Goal: Task Accomplishment & Management: Complete application form

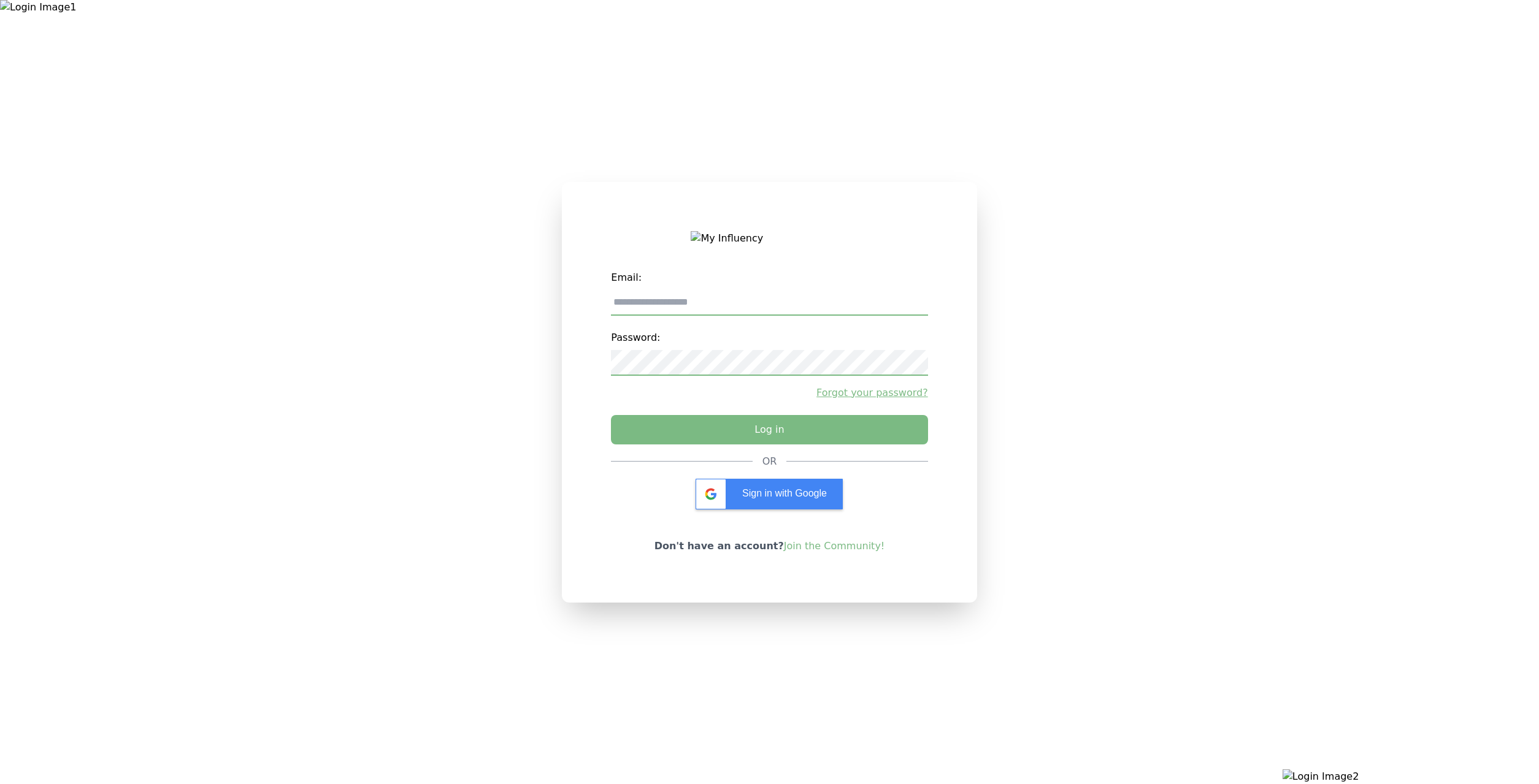
click at [486, 628] on div at bounding box center [256, 392] width 513 height 784
click at [688, 288] on label "Email:" at bounding box center [769, 278] width 317 height 25
click at [685, 297] on input "email" at bounding box center [769, 303] width 317 height 26
type input "**********"
click at [851, 550] on link "Join the Community!" at bounding box center [834, 546] width 101 height 11
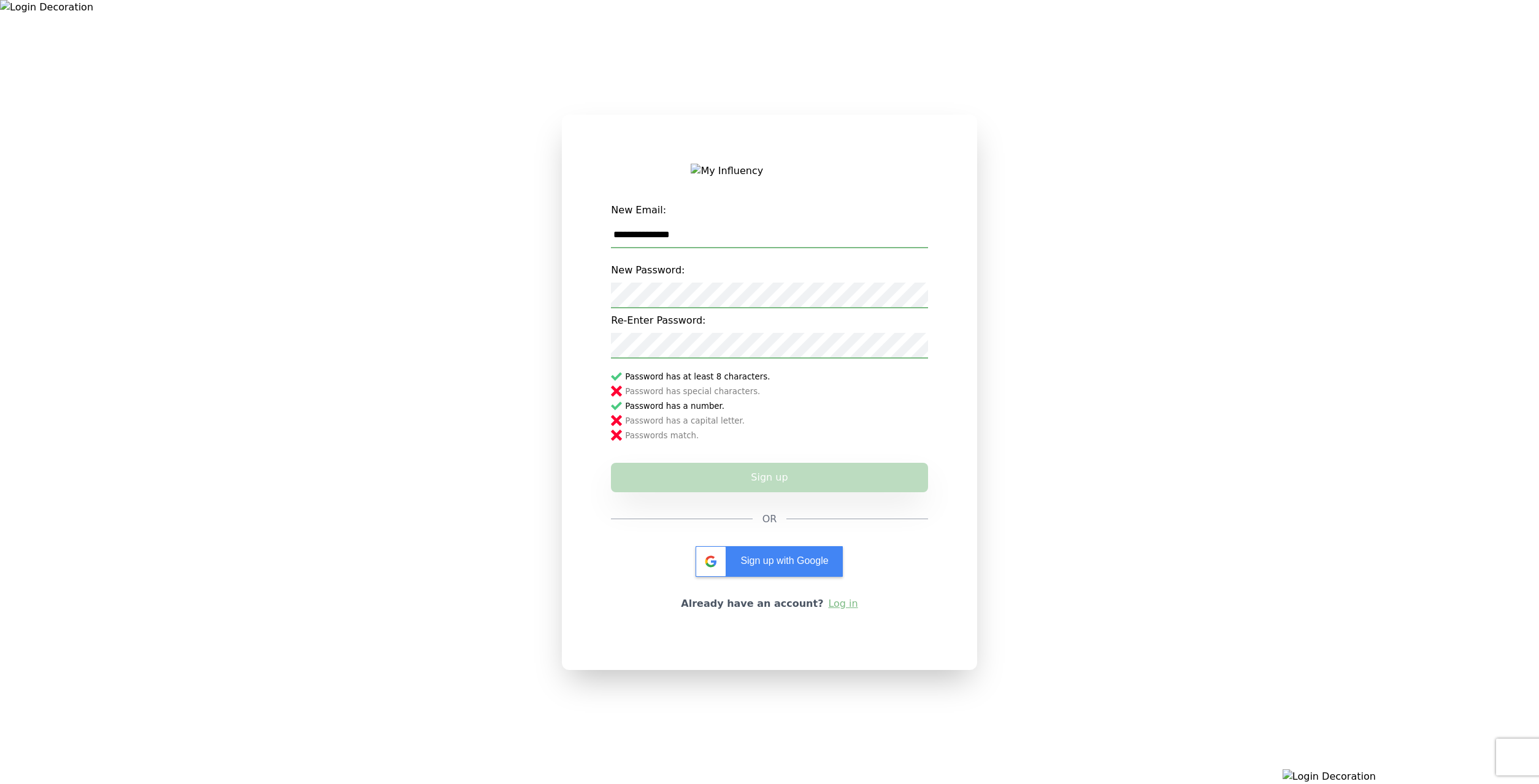
type input "**********"
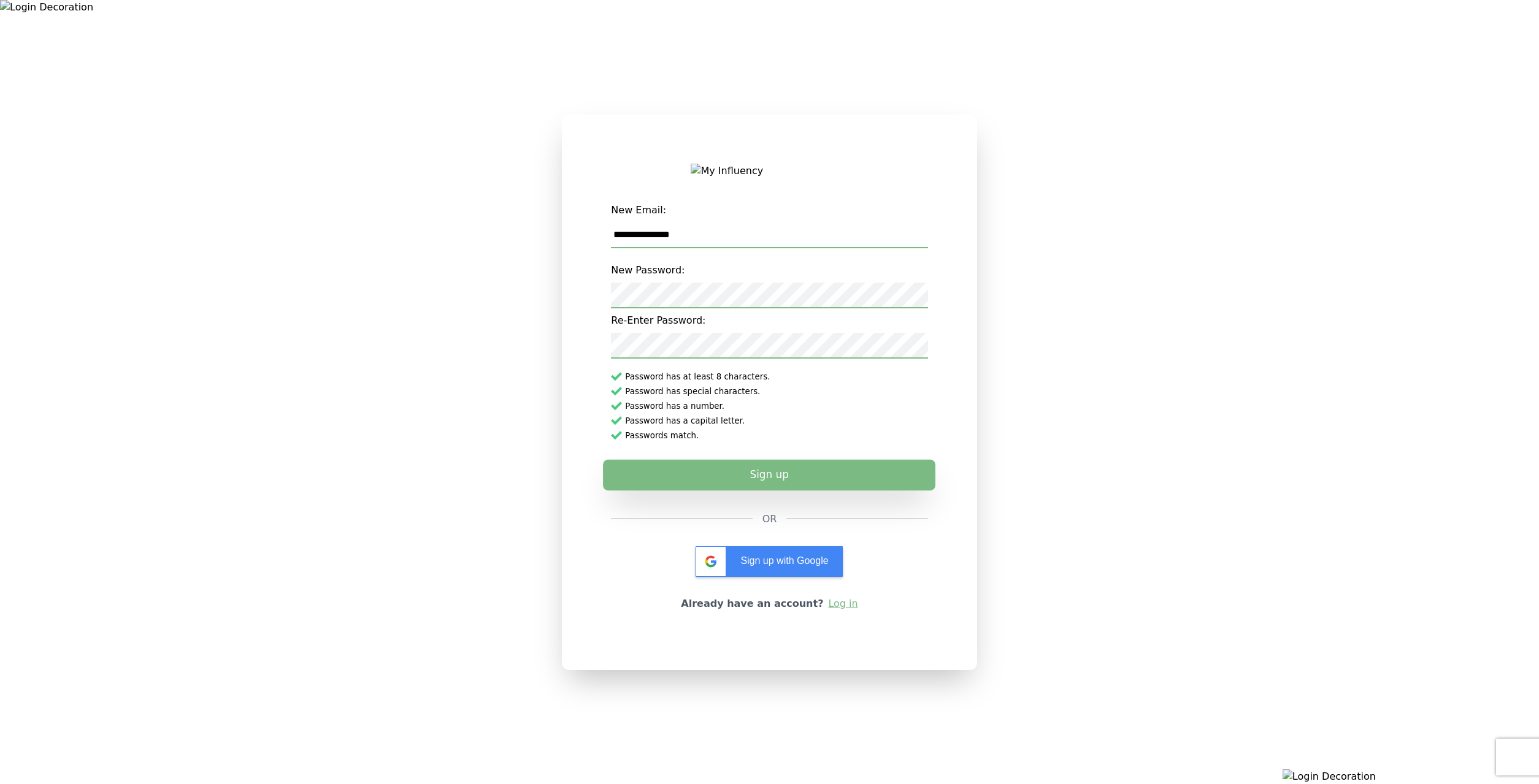
click at [721, 485] on button "Sign up" at bounding box center [769, 474] width 333 height 31
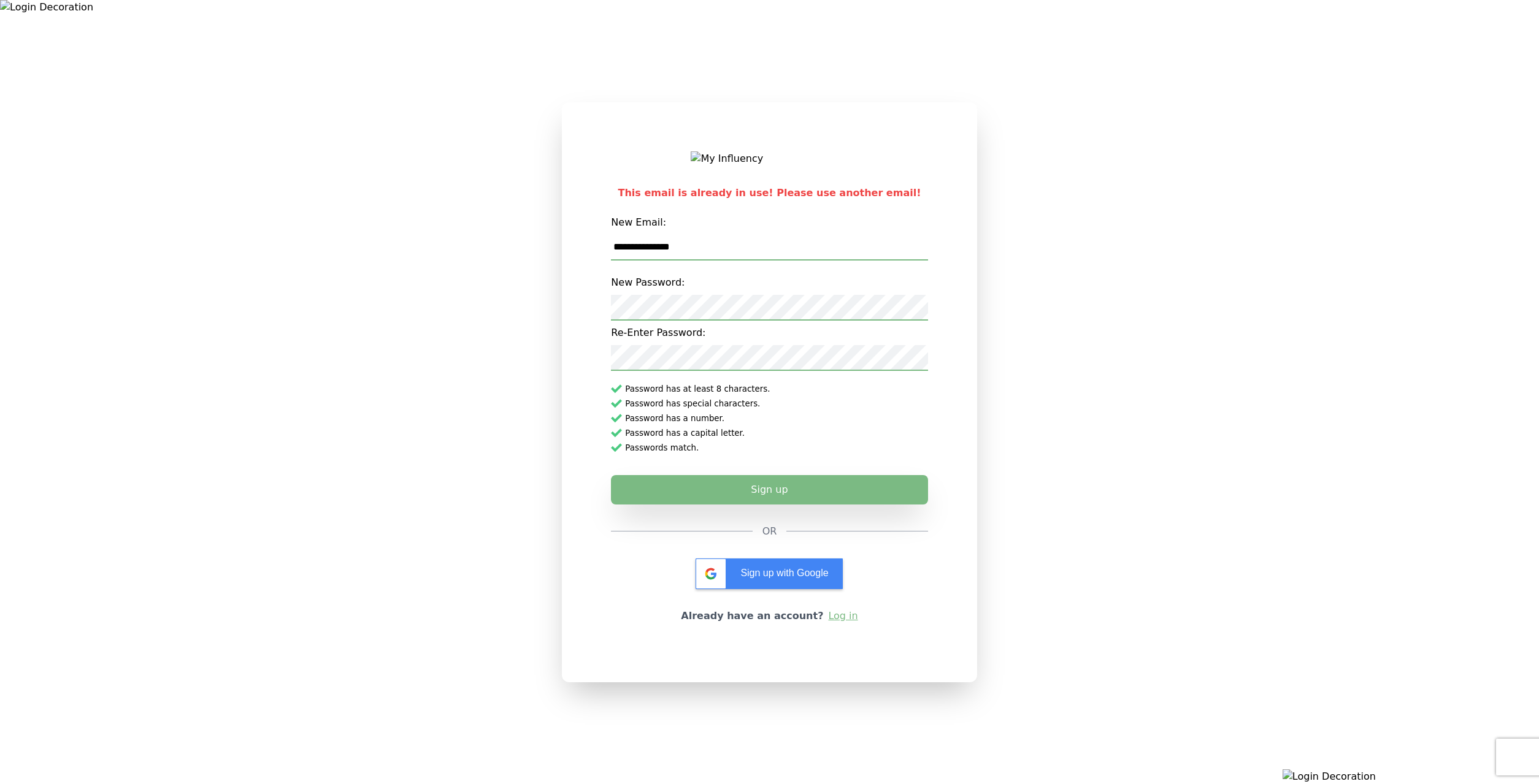
click at [1119, 79] on div at bounding box center [1282, 392] width 513 height 784
click at [832, 619] on link "Log in" at bounding box center [842, 616] width 30 height 15
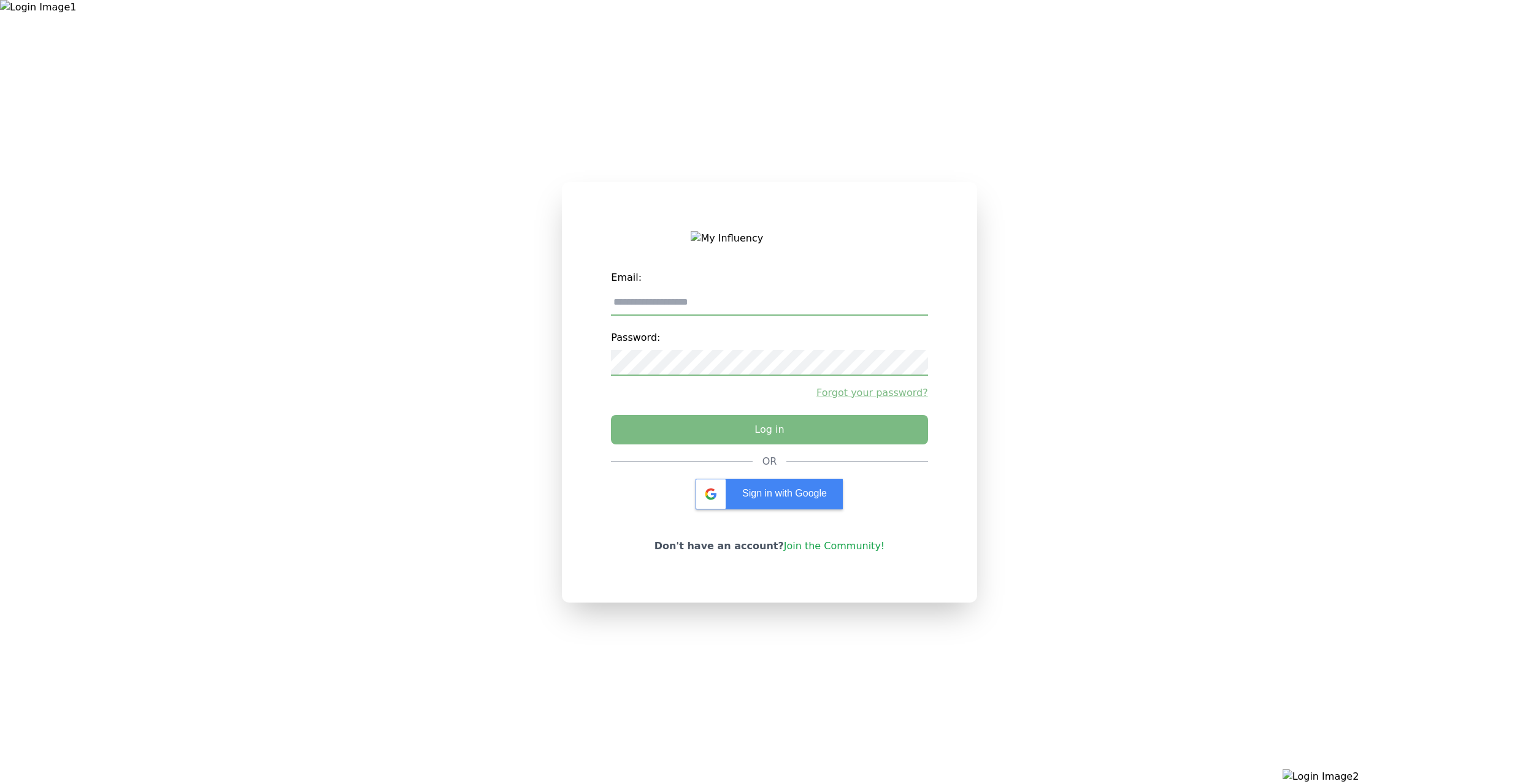
click at [845, 551] on link "Join the Community!" at bounding box center [834, 546] width 101 height 11
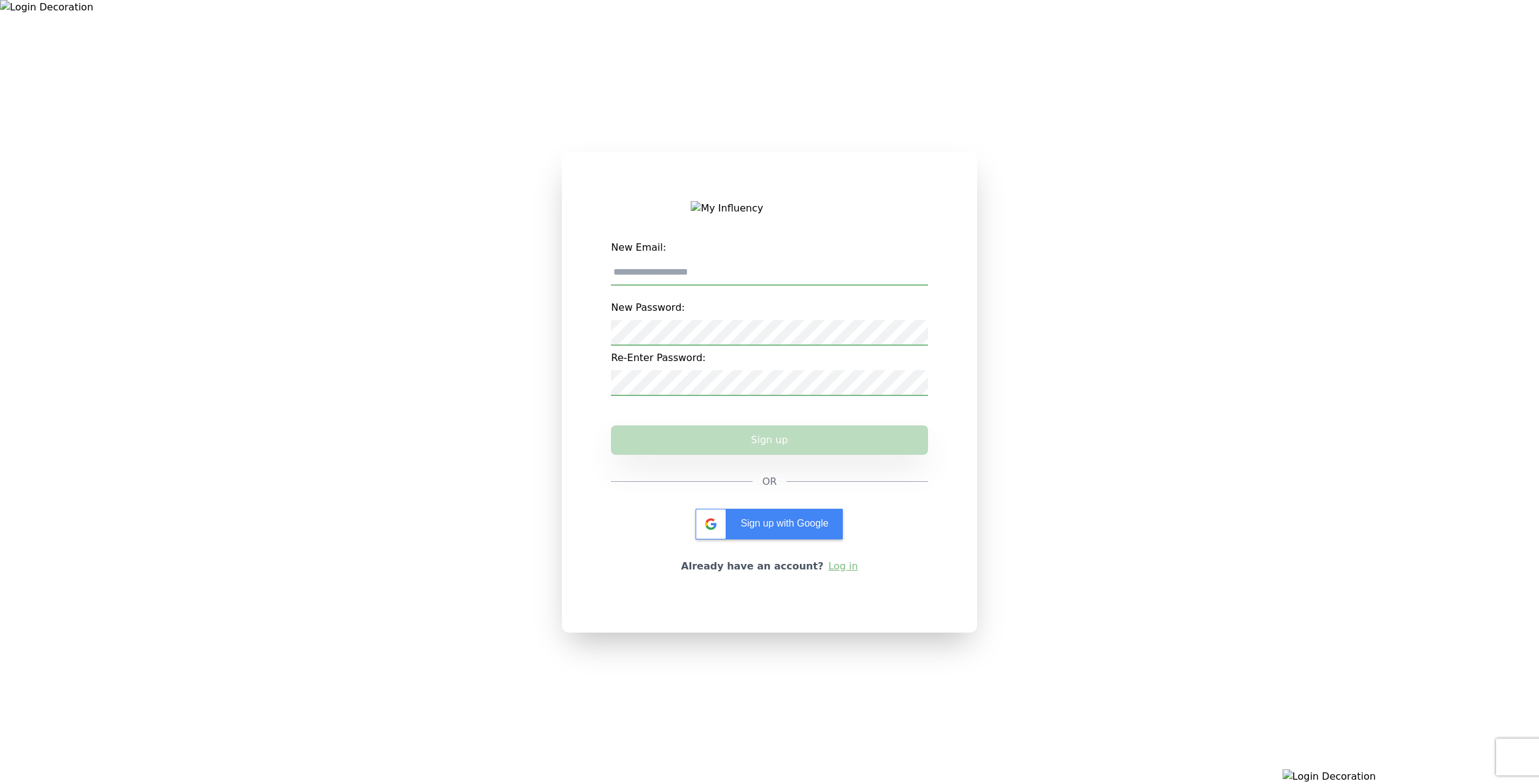
click at [849, 571] on link "Log in" at bounding box center [842, 566] width 30 height 15
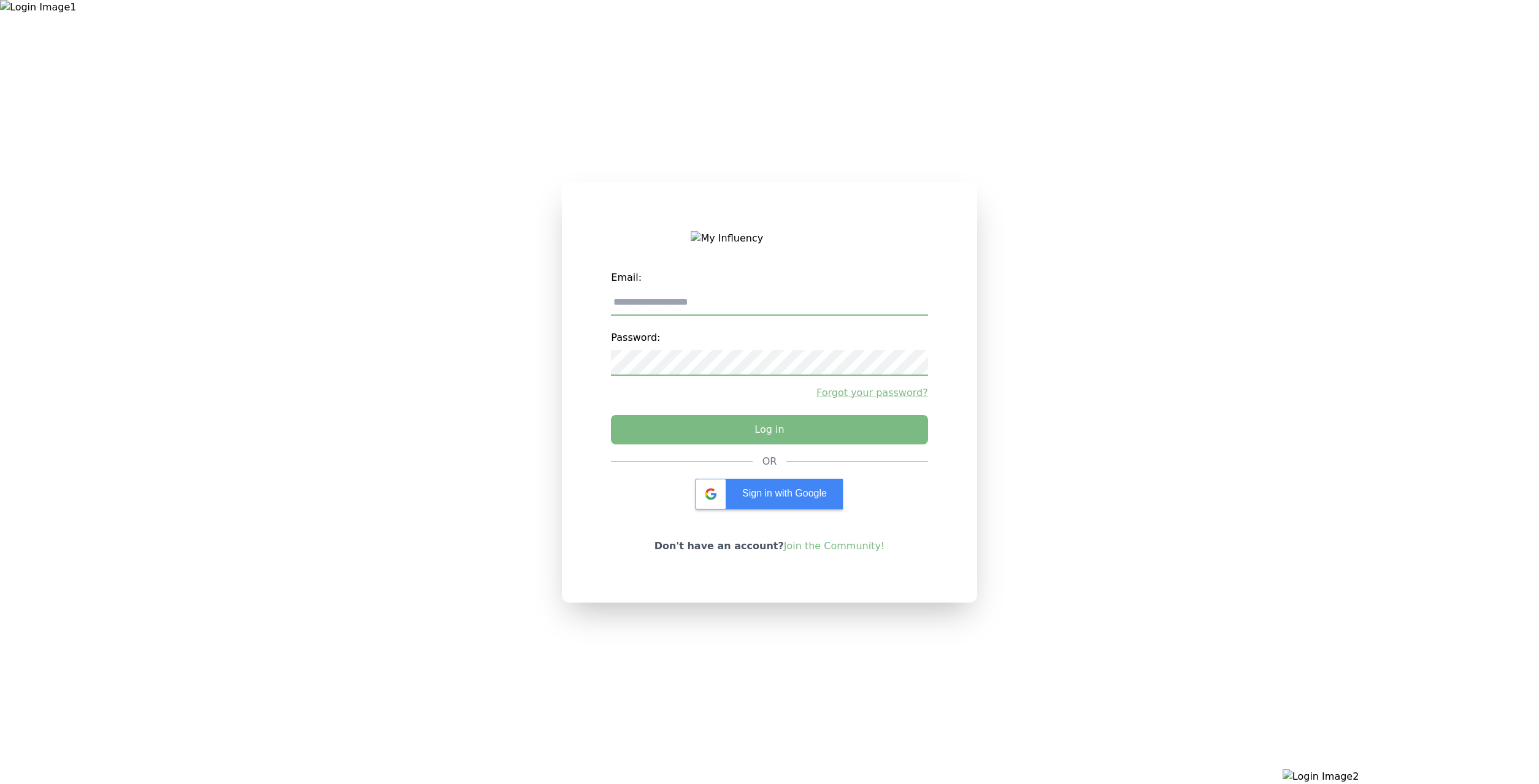
click at [475, 701] on div at bounding box center [256, 392] width 513 height 784
click at [726, 340] on label "Password:" at bounding box center [769, 337] width 317 height 25
click at [741, 314] on input "email" at bounding box center [769, 303] width 317 height 26
click at [871, 551] on link "Join the Community!" at bounding box center [834, 546] width 101 height 11
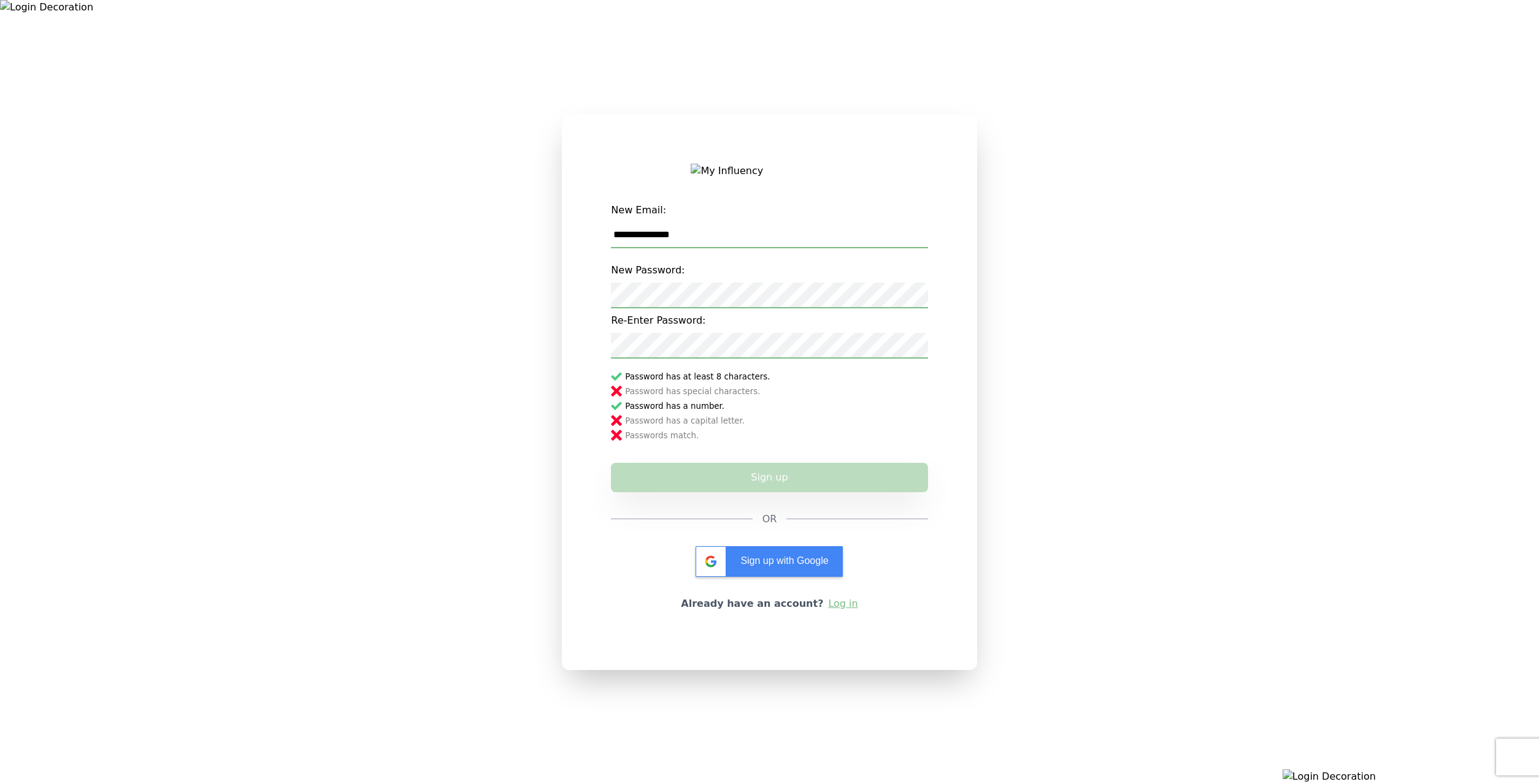
type input "**********"
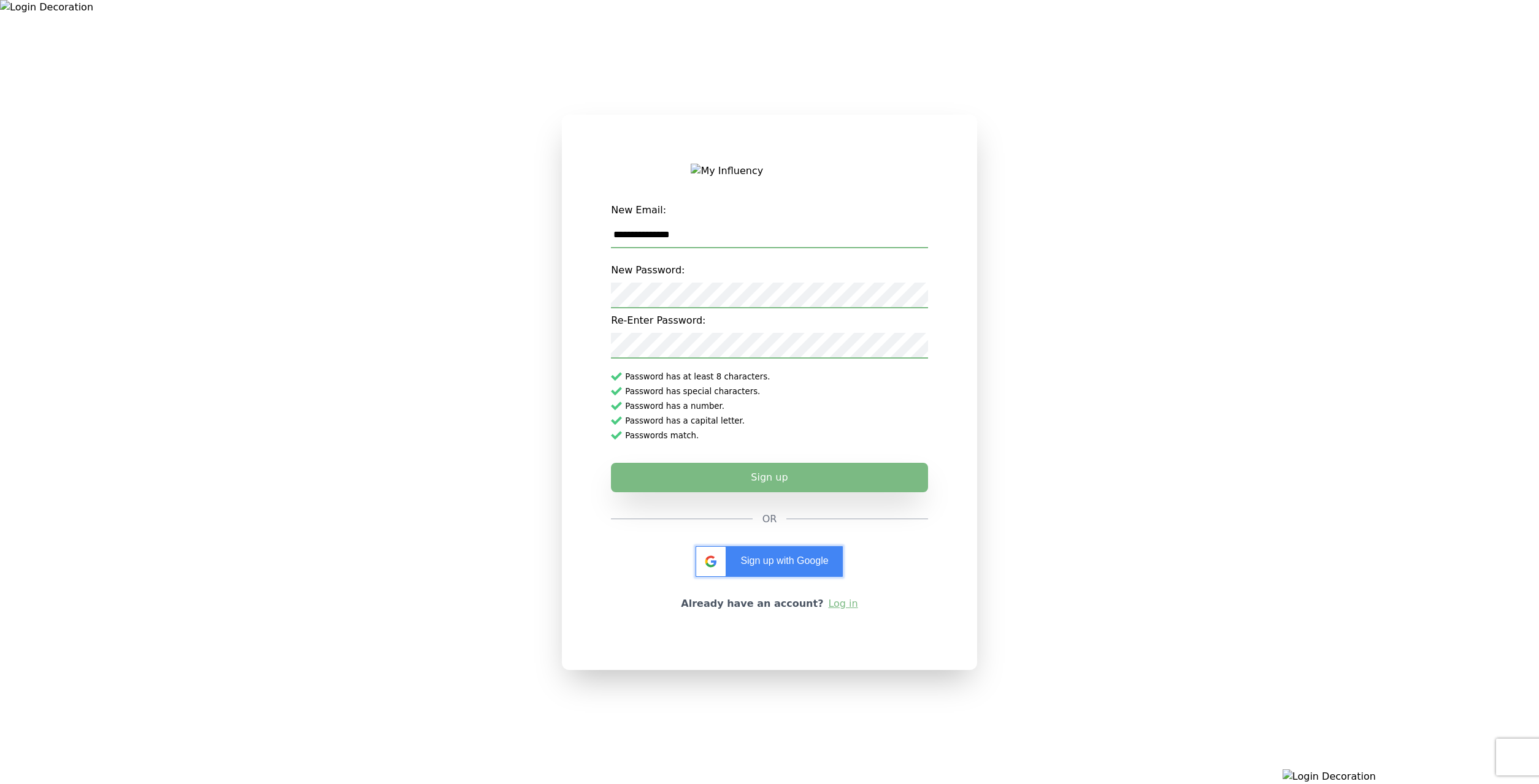
click at [810, 566] on span "Sign up with Google" at bounding box center [784, 561] width 88 height 11
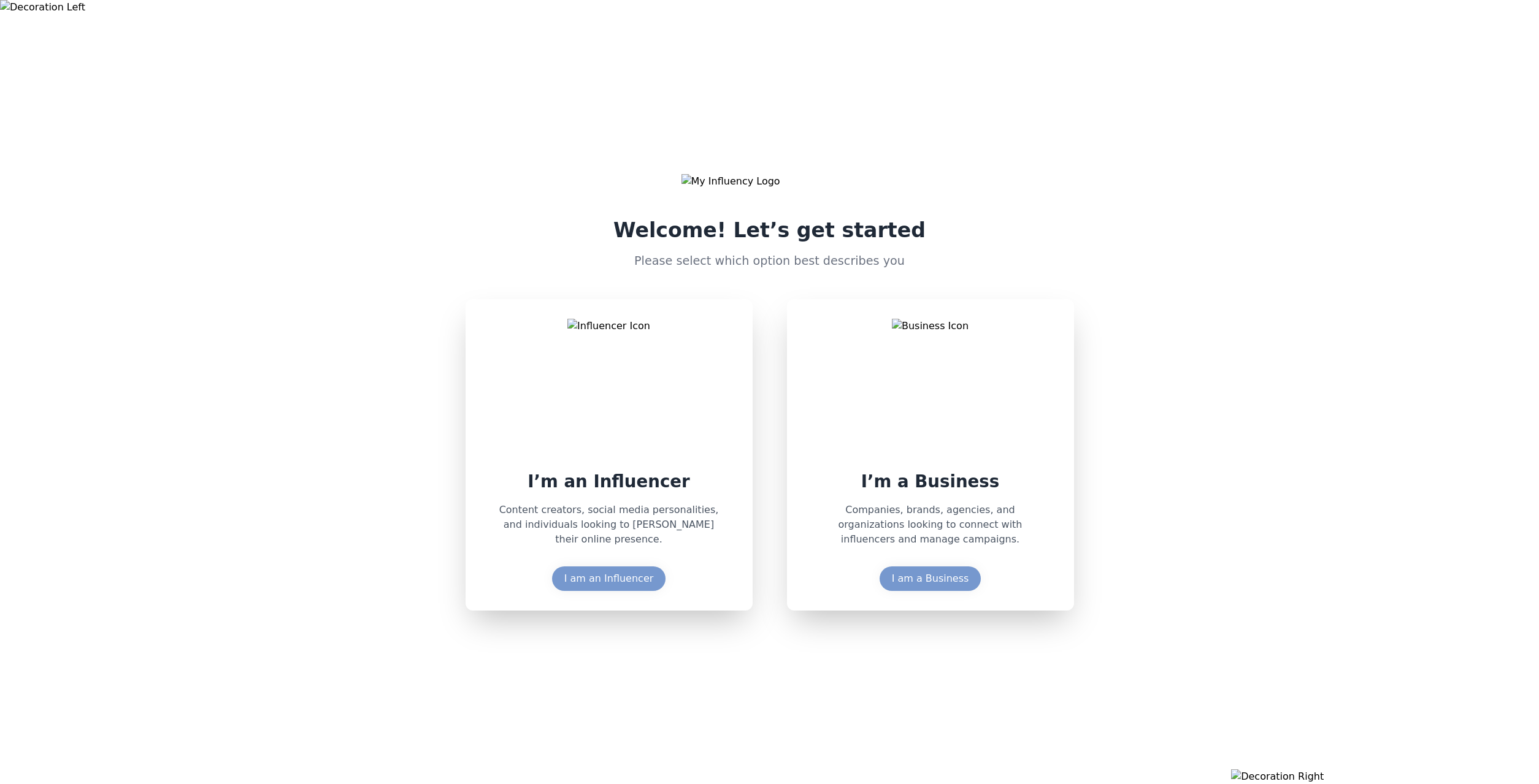
click at [953, 775] on div "Welcome! Let’s get started Please select which option best describes you I’m an…" at bounding box center [769, 392] width 1539 height 784
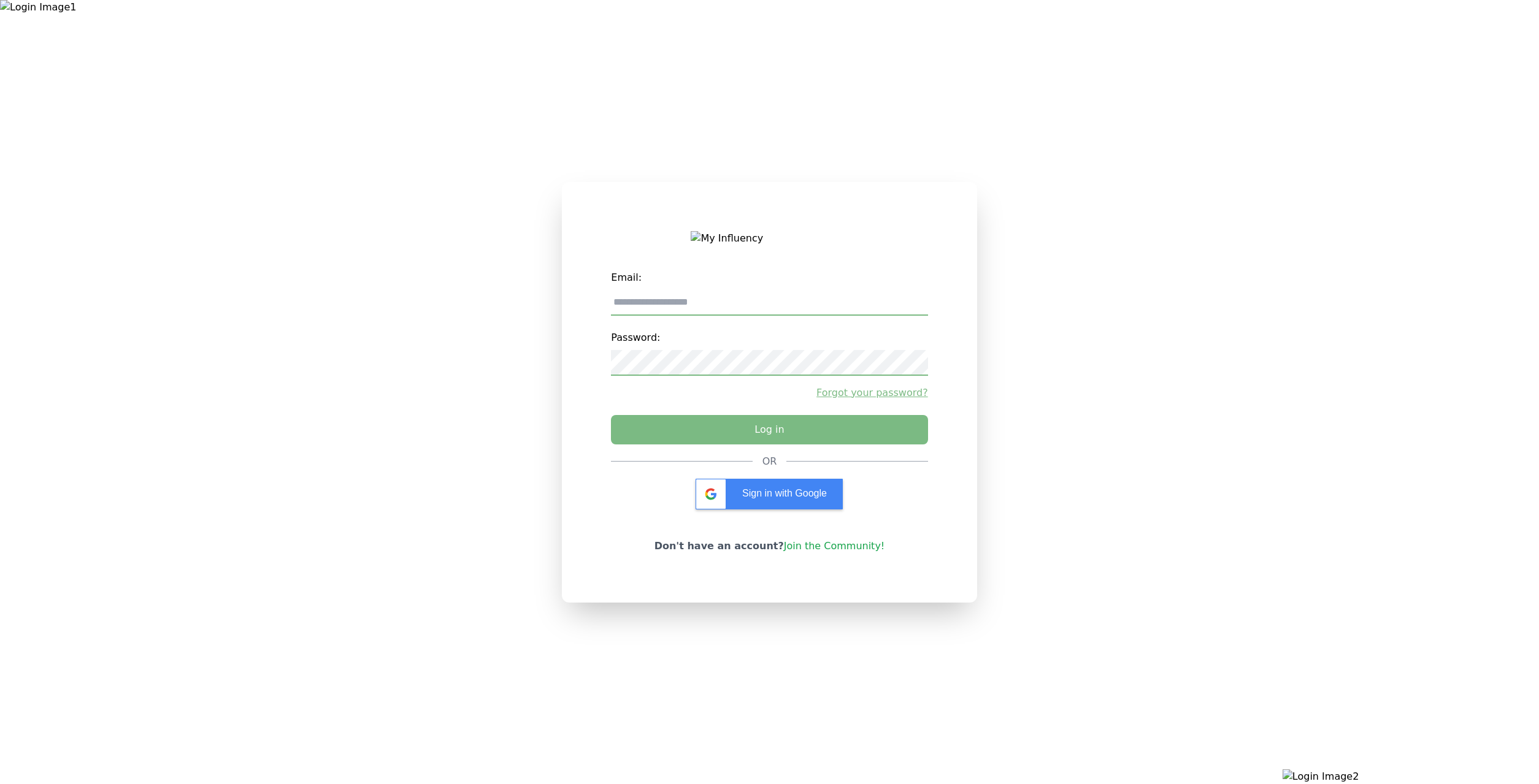
click at [821, 552] on link "Join the Community!" at bounding box center [834, 546] width 101 height 11
click at [832, 543] on link "Join the Community!" at bounding box center [834, 546] width 101 height 11
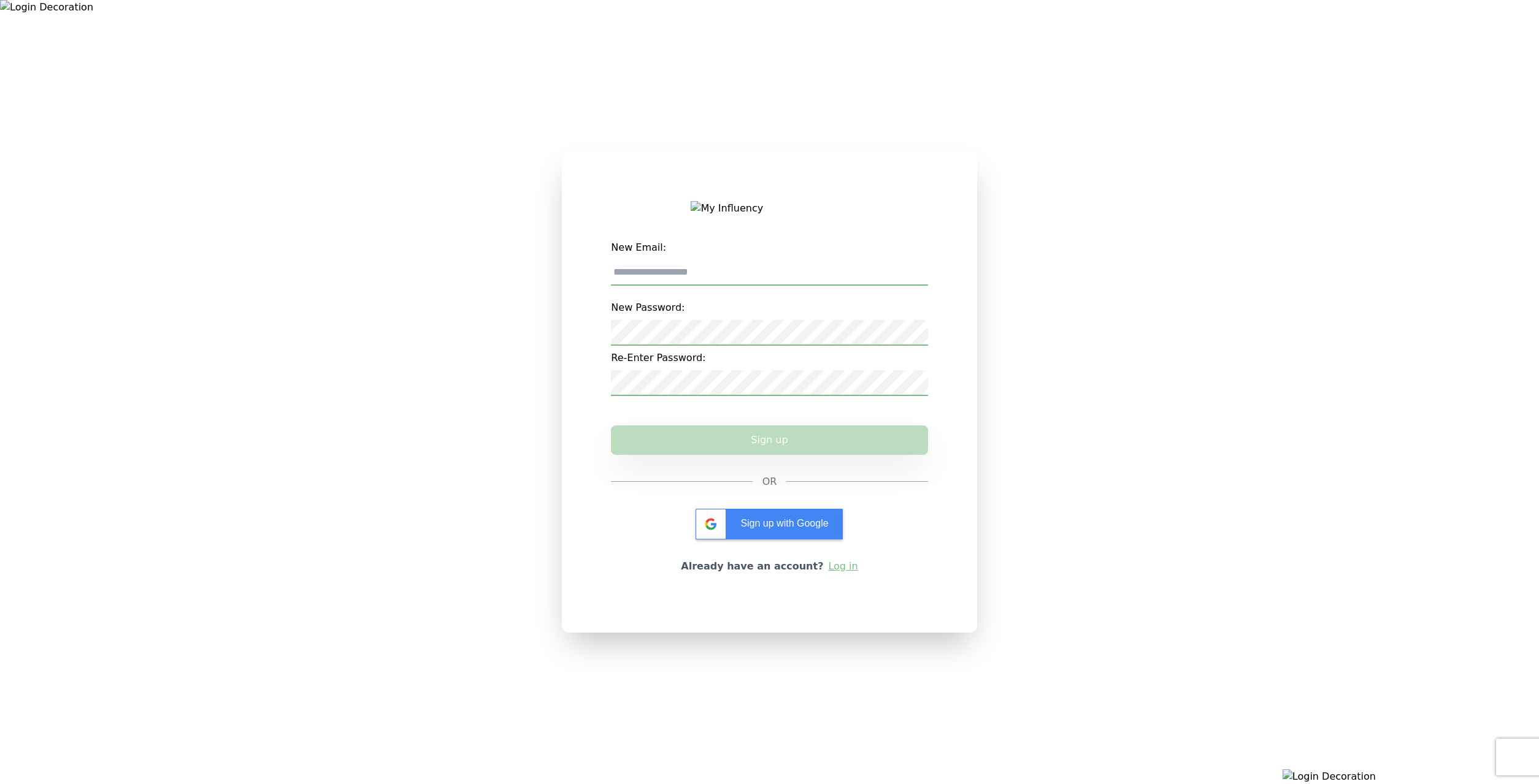
click at [757, 278] on input "New Email:" at bounding box center [769, 272] width 317 height 26
click at [798, 533] on div "Sign up with Google" at bounding box center [769, 524] width 147 height 31
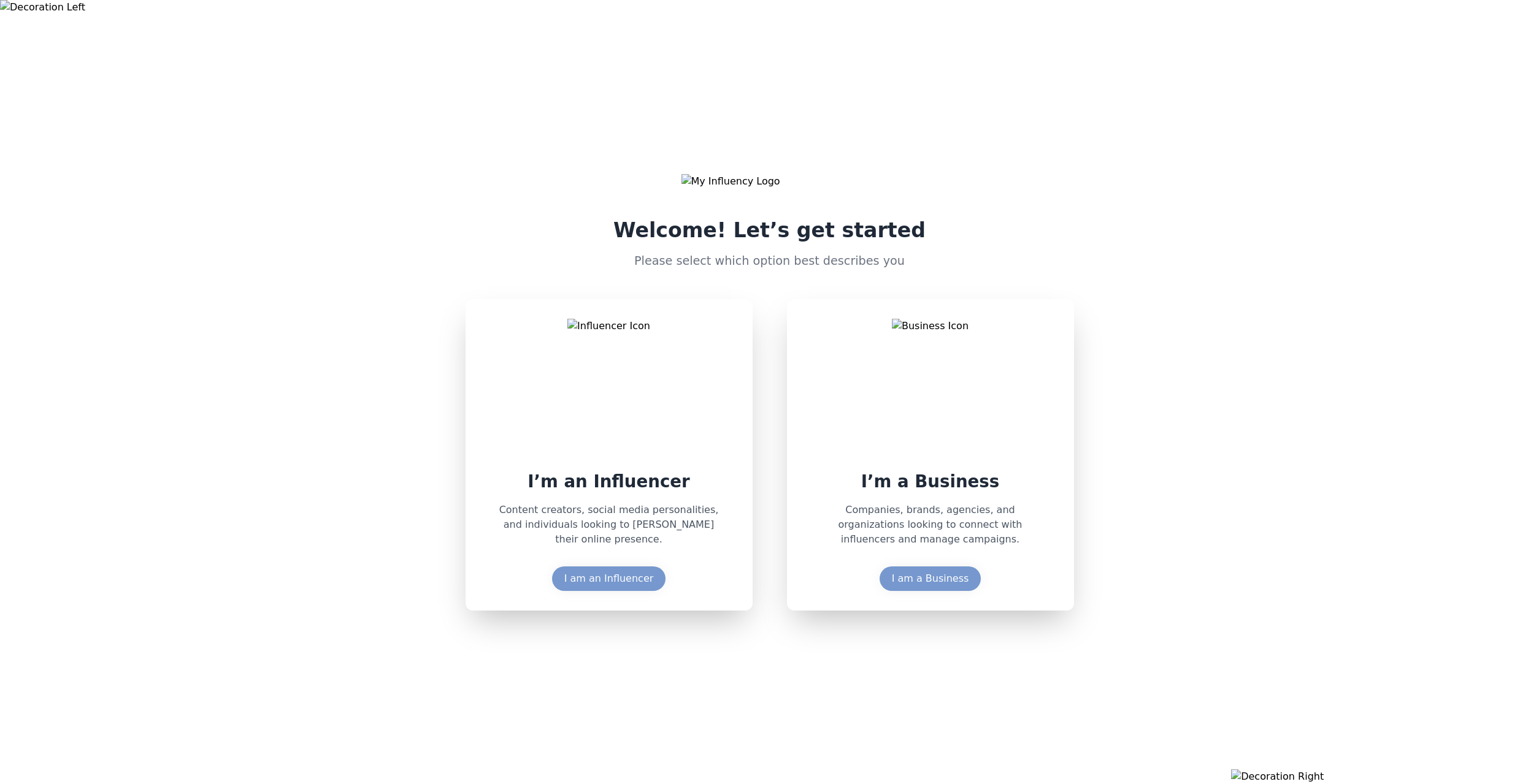
click at [1039, 735] on div "Welcome! Let’s get started Please select which option best describes you I’m an…" at bounding box center [769, 392] width 1539 height 784
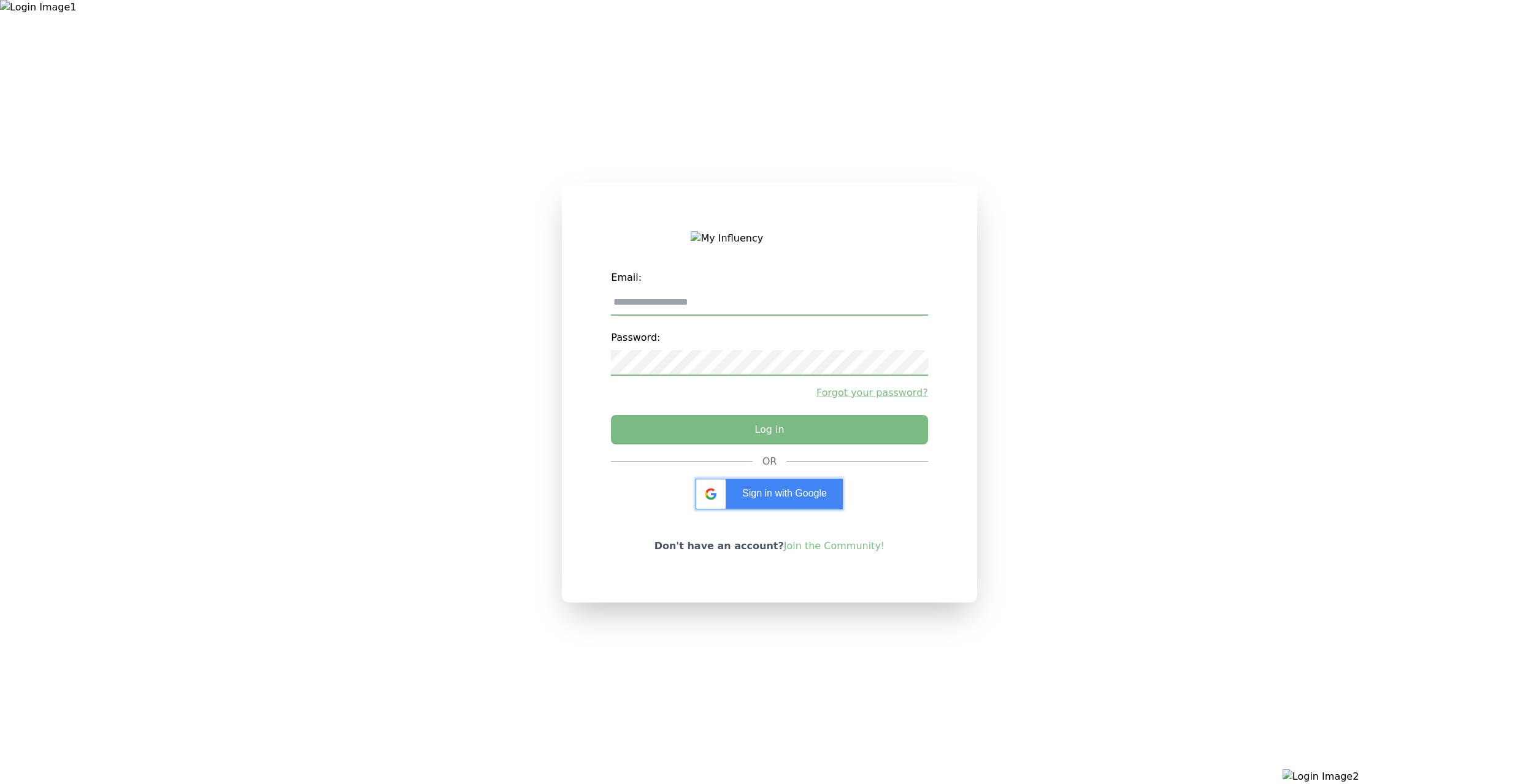
click at [802, 498] on span "Sign in with Google" at bounding box center [784, 493] width 85 height 11
click at [844, 552] on link "Join the Community!" at bounding box center [834, 546] width 101 height 11
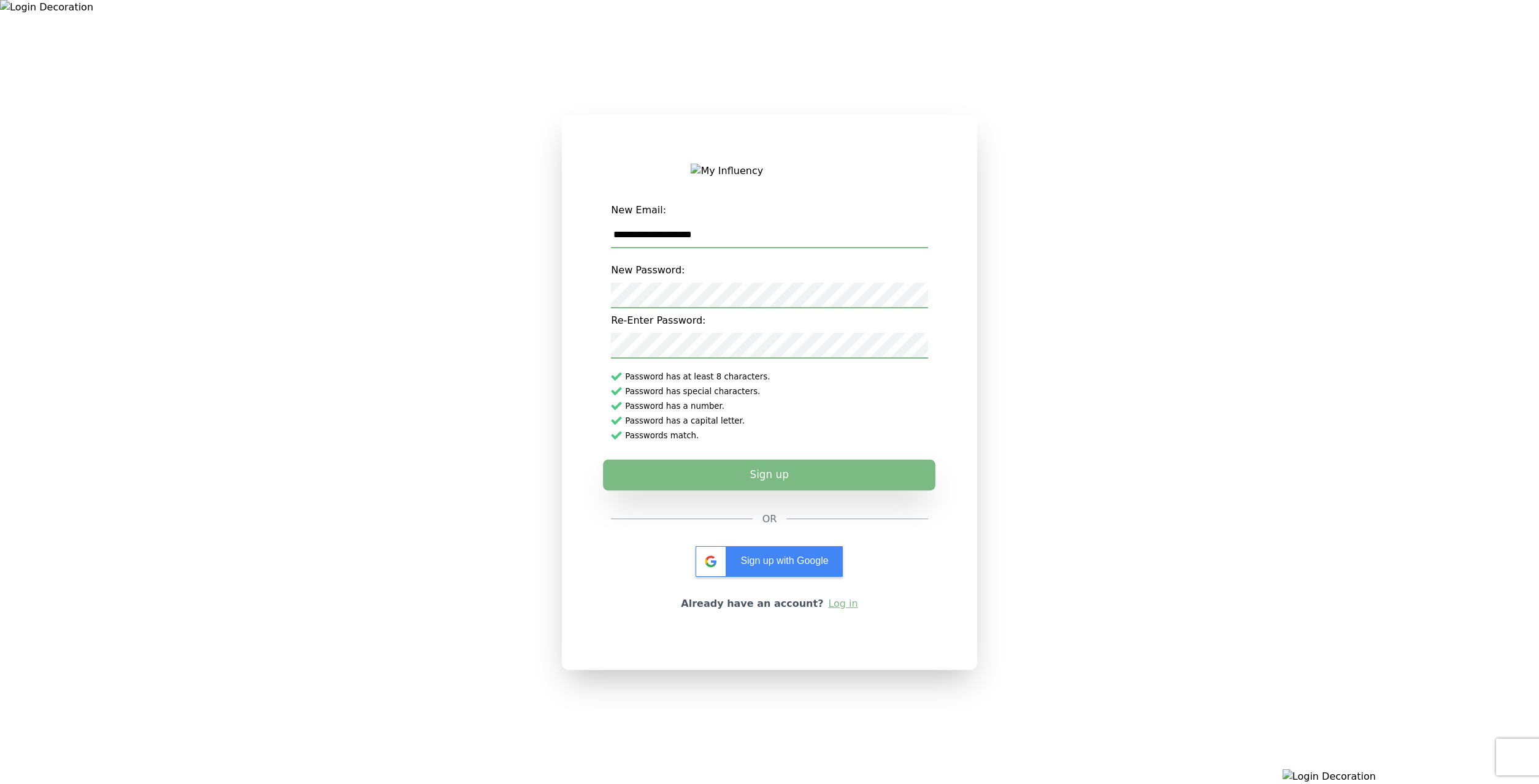
click at [775, 486] on button "Sign up" at bounding box center [769, 474] width 333 height 31
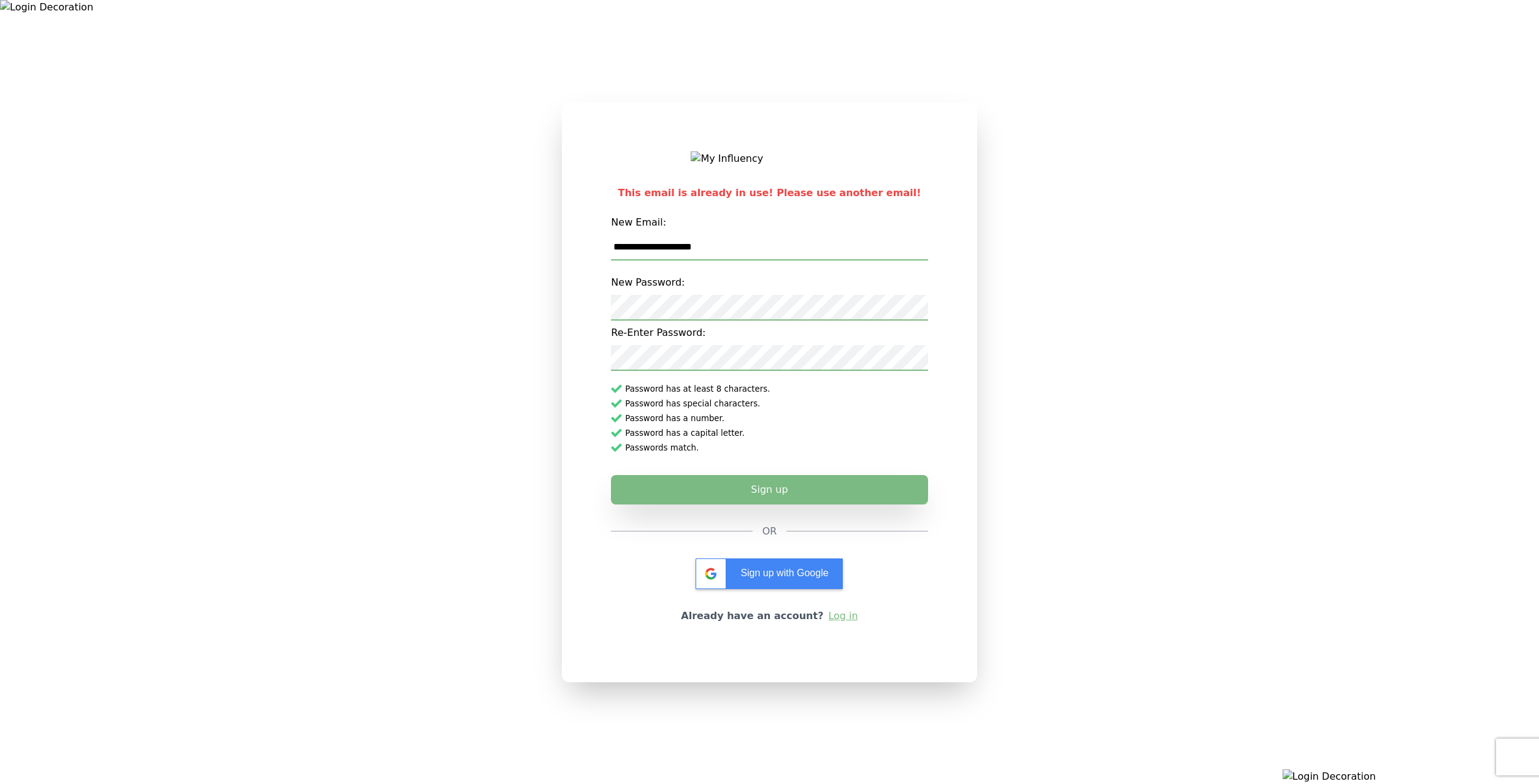
click at [663, 252] on input "**********" at bounding box center [769, 247] width 317 height 26
type input "**********"
click at [729, 484] on button "Sign up" at bounding box center [769, 487] width 333 height 31
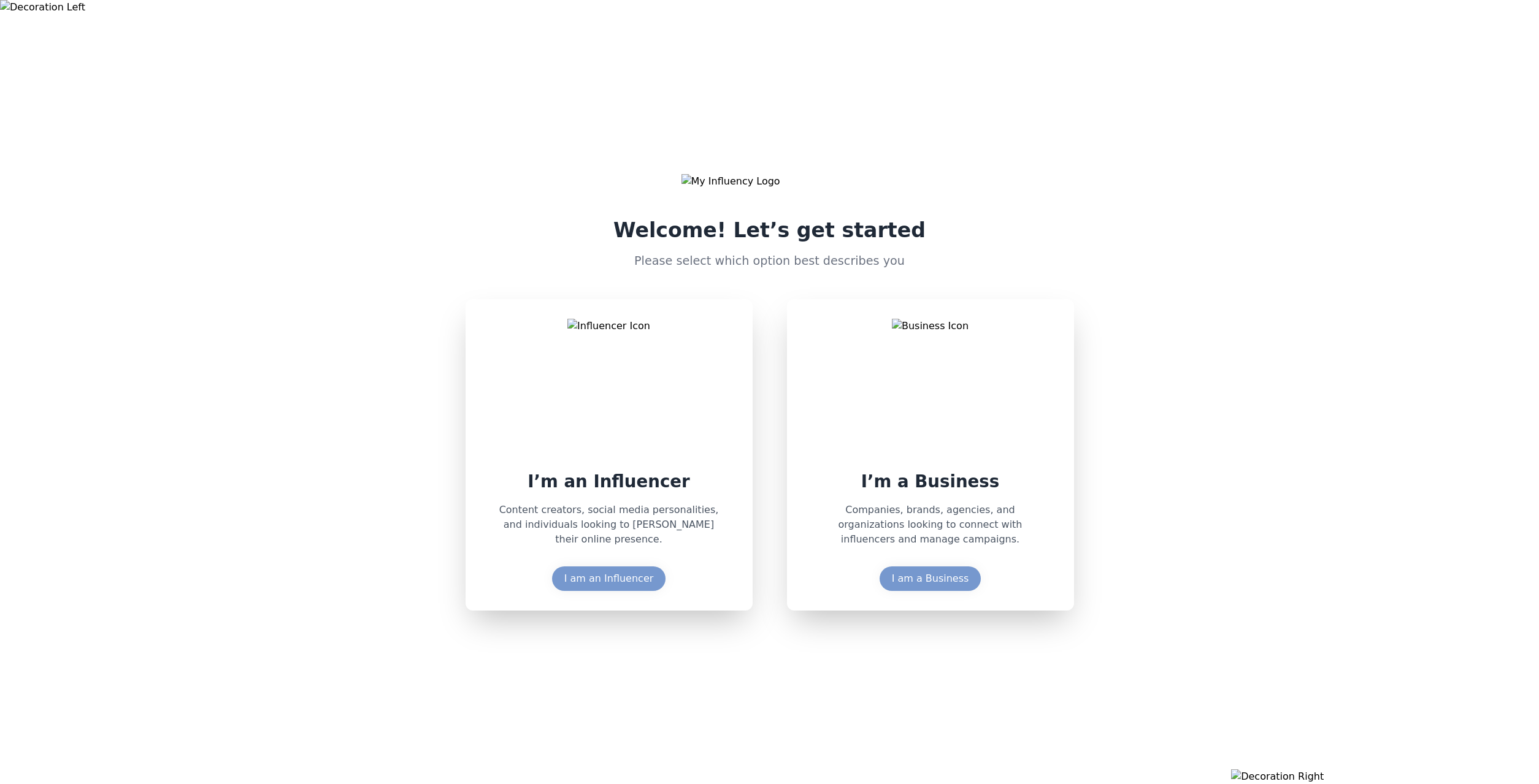
click at [50, 371] on div "Welcome! Let’s get started Please select which option best describes you I’m an…" at bounding box center [769, 392] width 1539 height 784
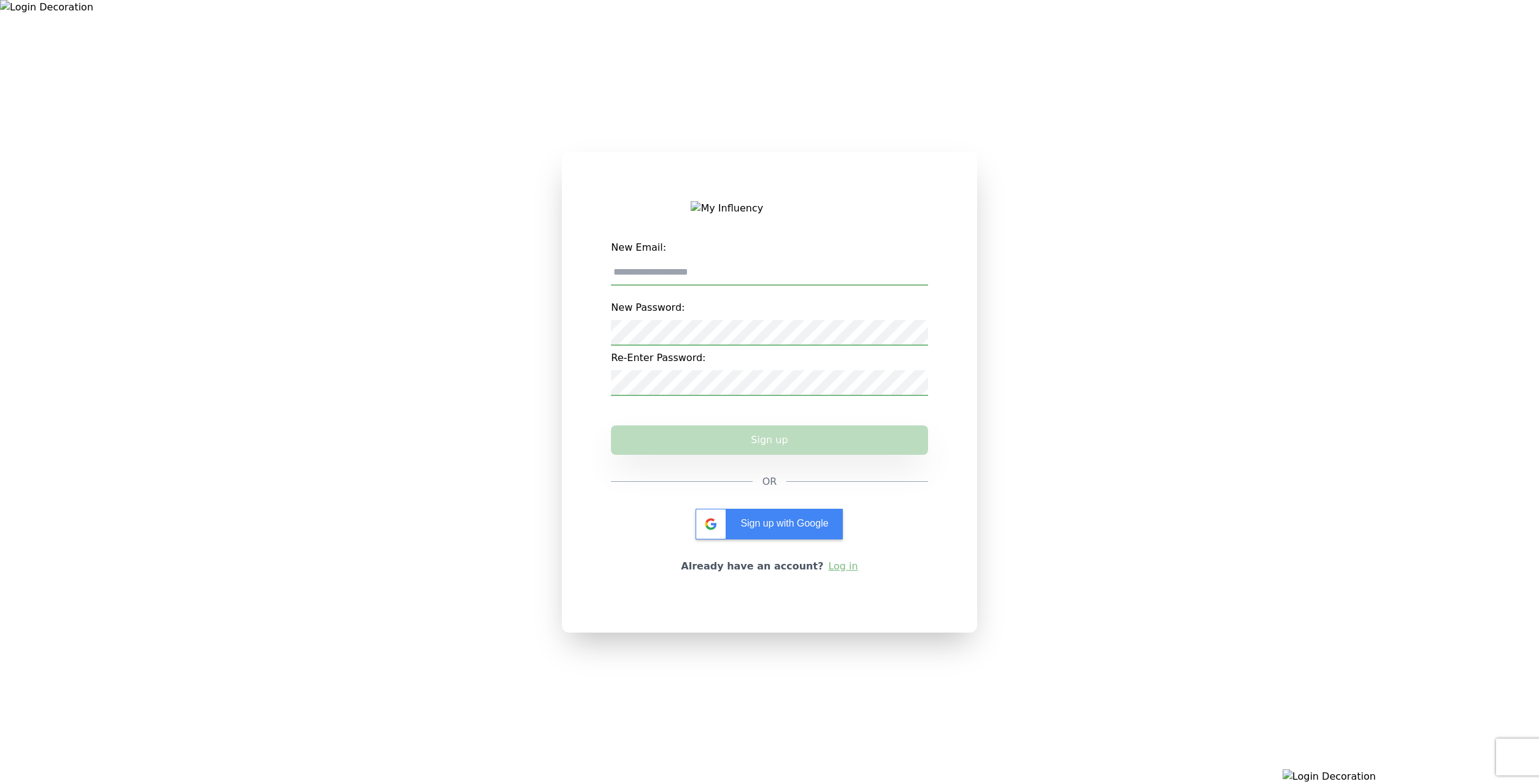
click at [719, 271] on input "New Email:" at bounding box center [769, 272] width 317 height 26
paste input "**********"
type input "**********"
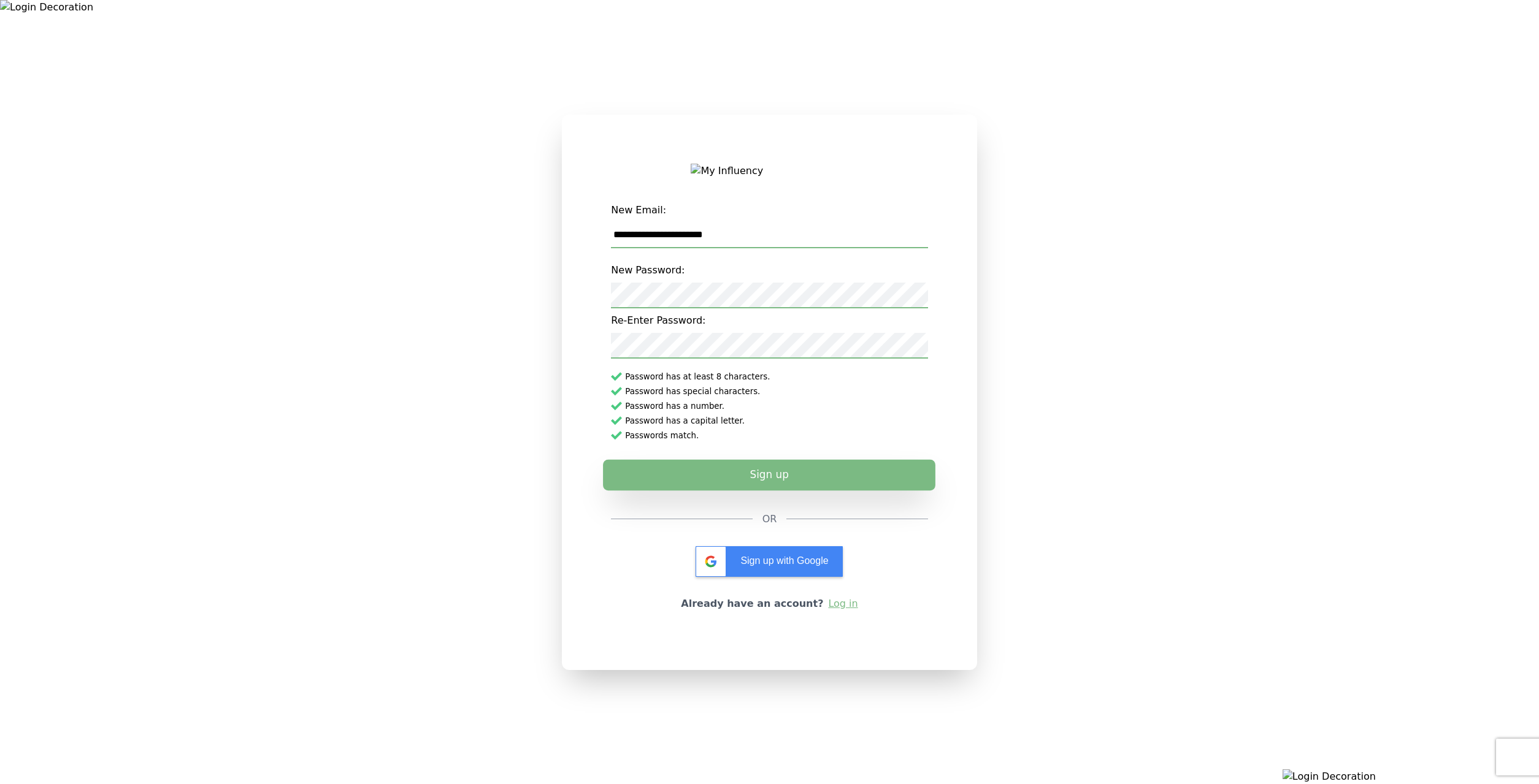
click at [733, 467] on button "Sign up" at bounding box center [769, 474] width 333 height 31
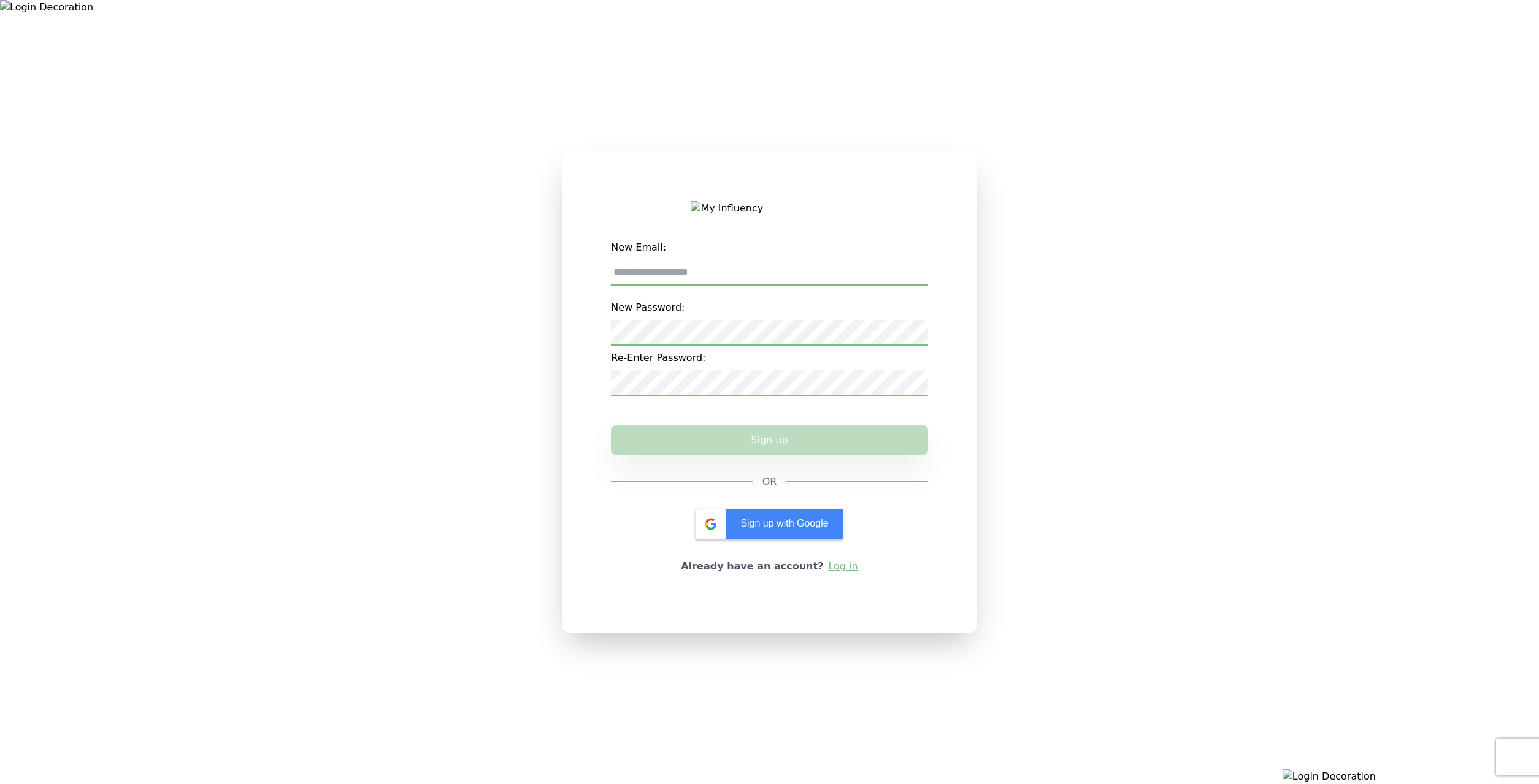
click at [44, 357] on div at bounding box center [256, 392] width 513 height 784
click at [881, 279] on input "New Email:" at bounding box center [769, 272] width 317 height 26
paste input "**********"
type input "**********"
click at [998, 247] on div "**********" at bounding box center [769, 392] width 1539 height 784
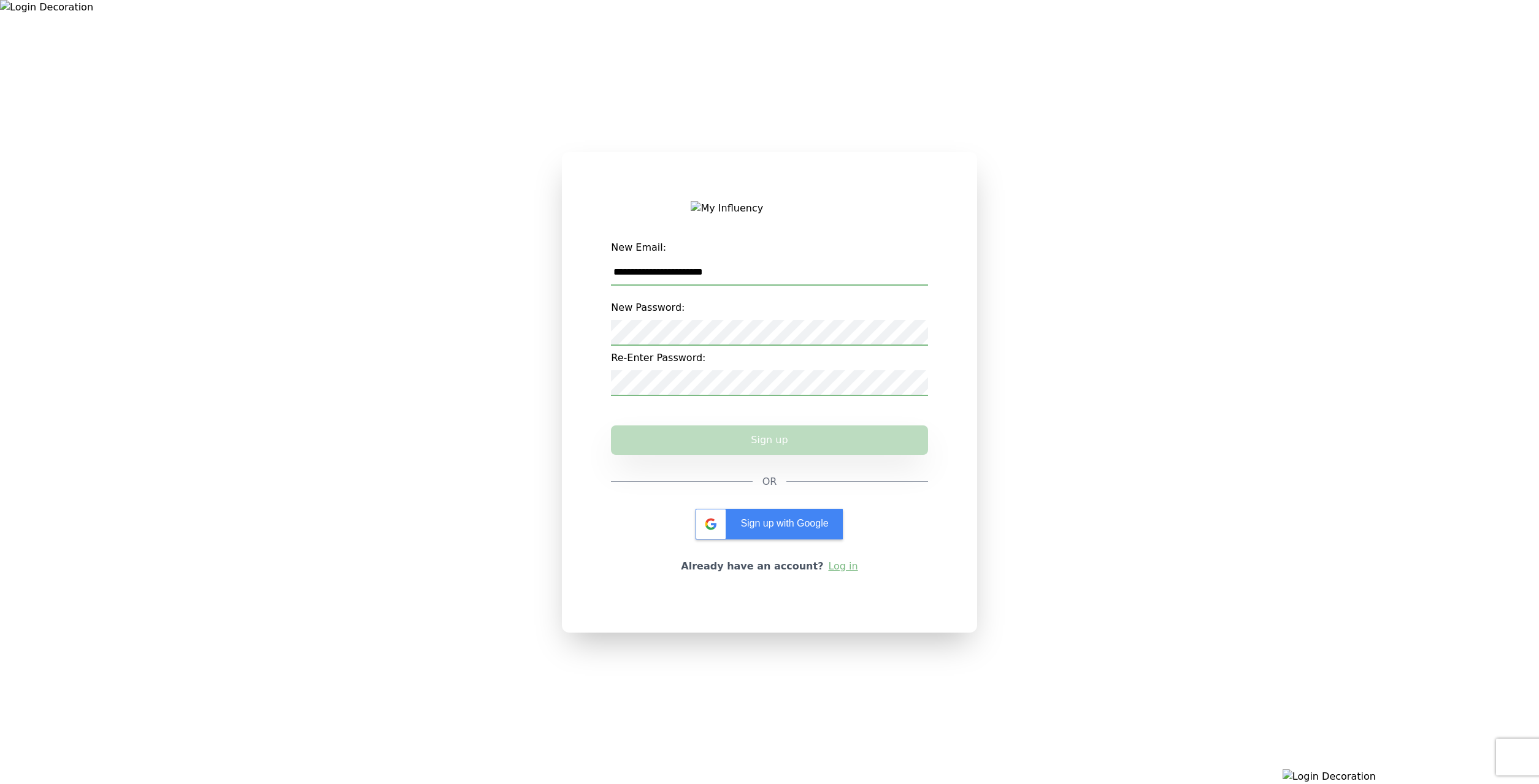
click at [807, 357] on label "Re-Enter Password:" at bounding box center [769, 358] width 317 height 25
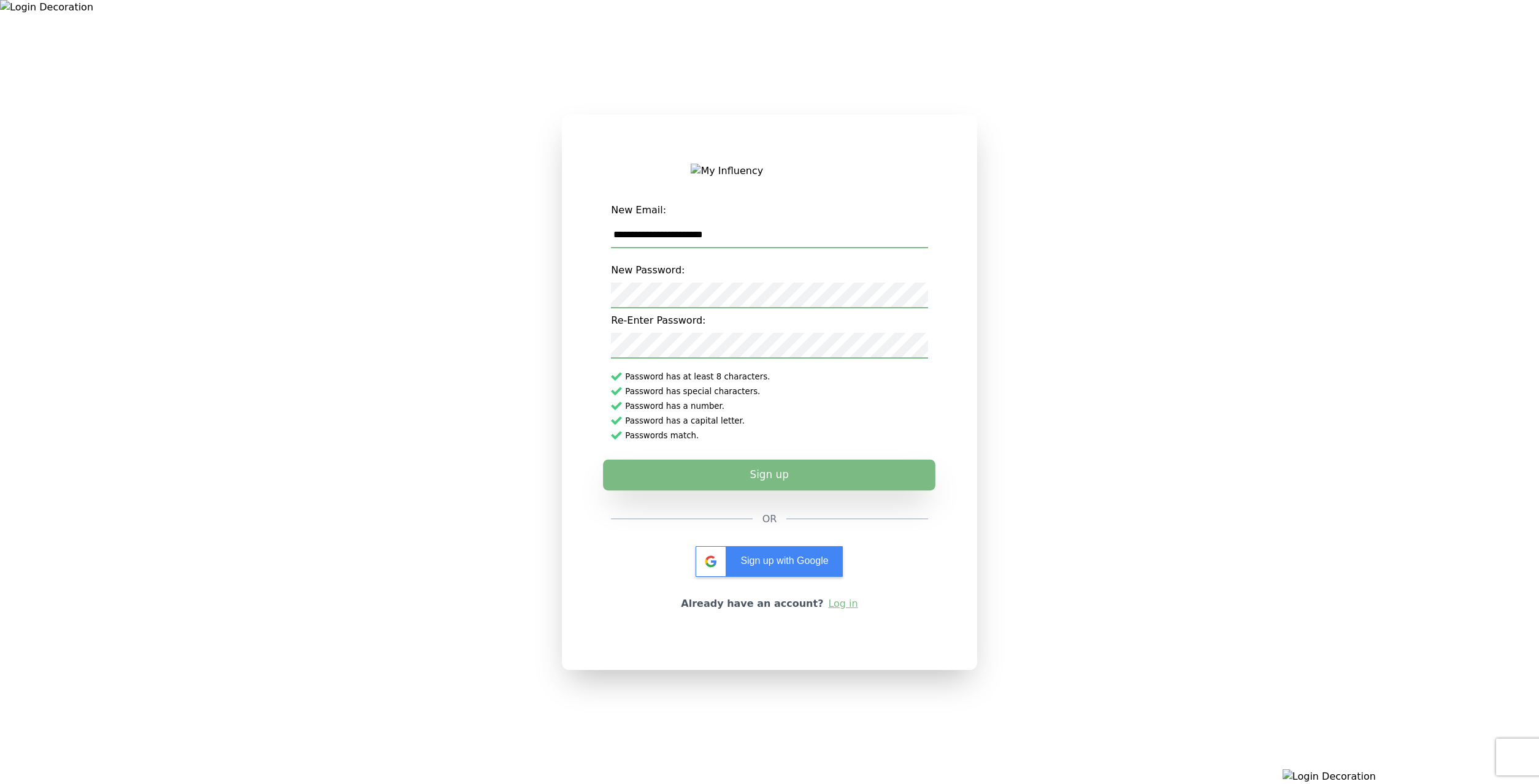
click at [723, 488] on button "Sign up" at bounding box center [769, 474] width 333 height 31
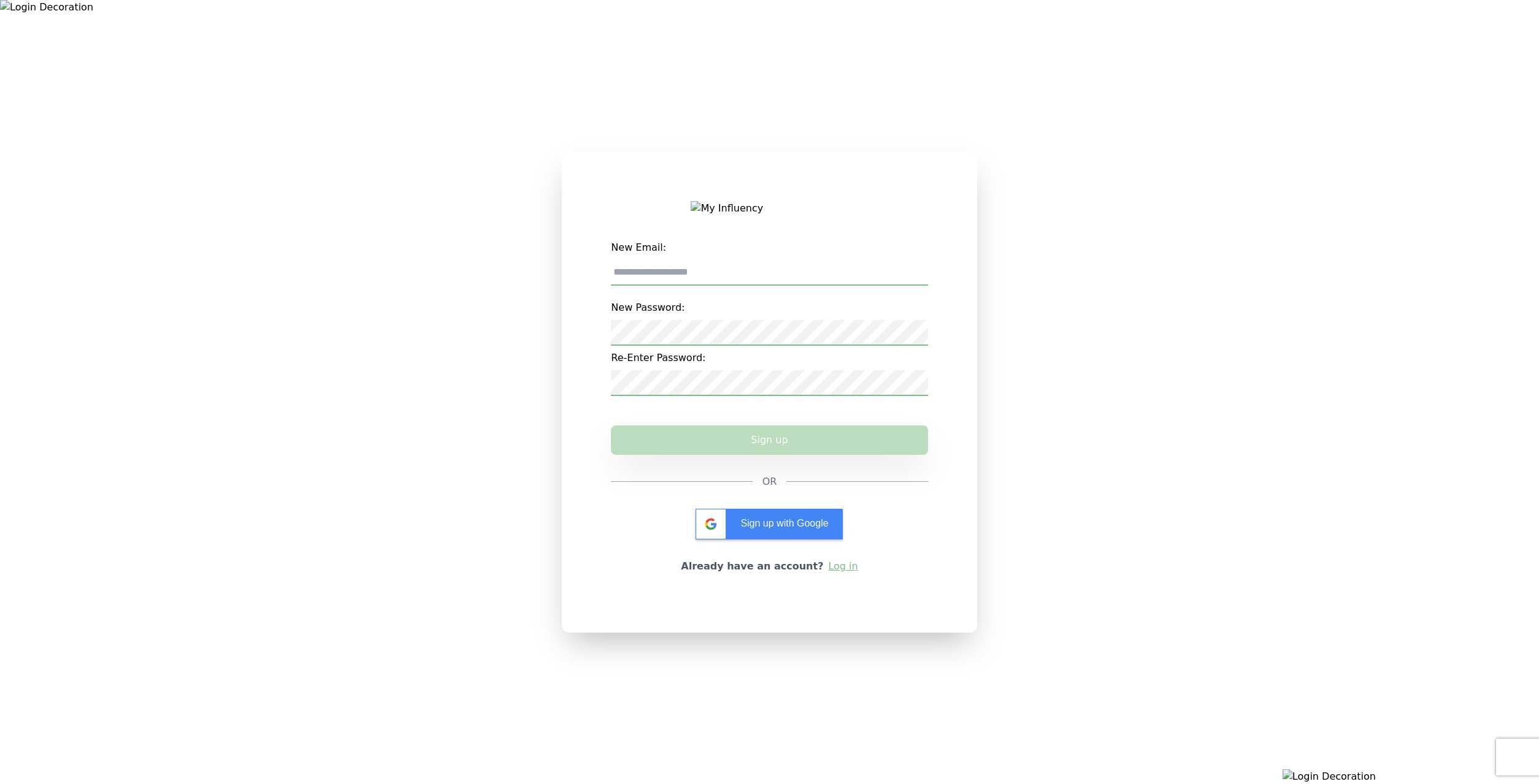
click at [717, 279] on input "New Email:" at bounding box center [769, 272] width 317 height 26
paste input "**********"
type input "**********"
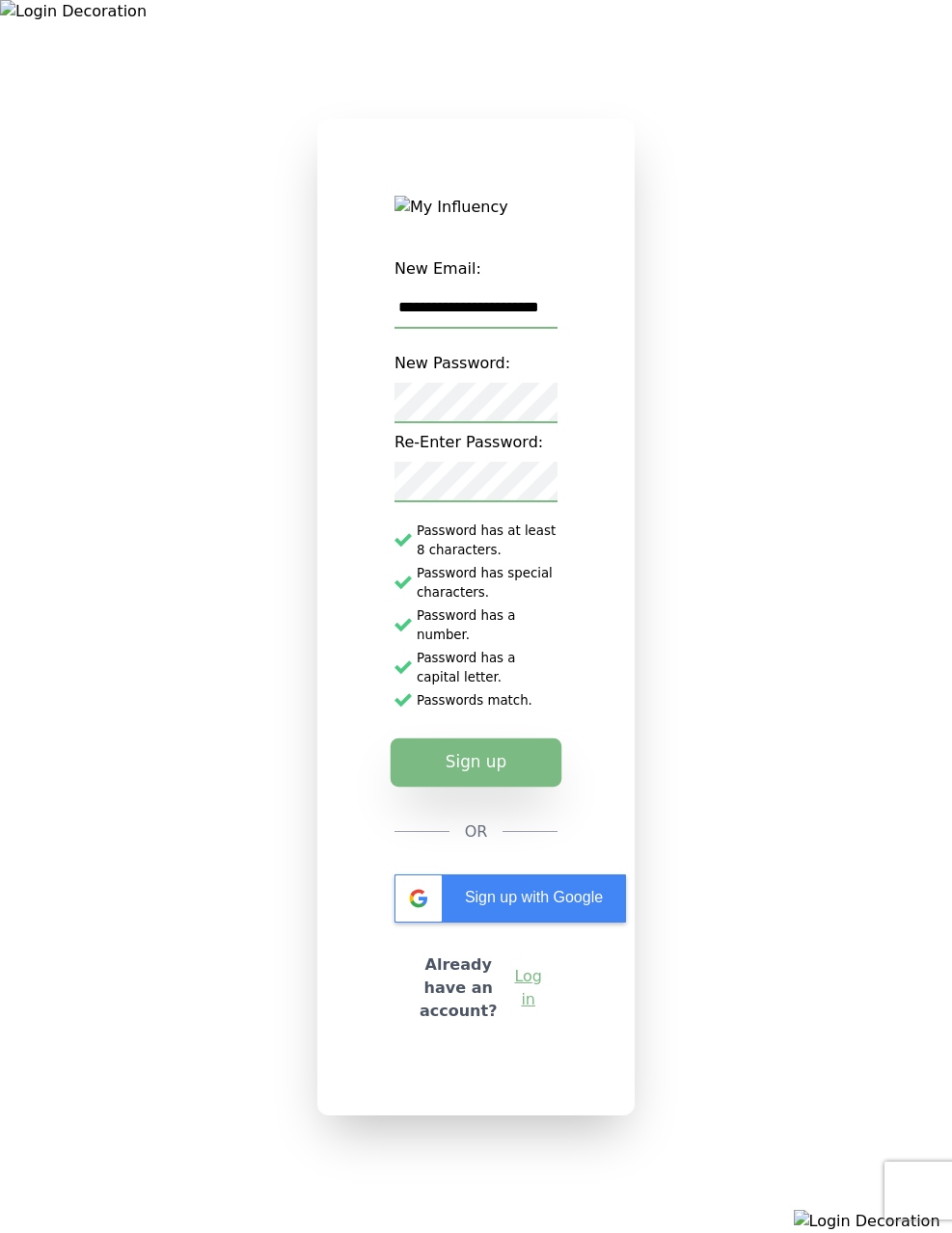
click at [542, 761] on button "Sign up" at bounding box center [476, 762] width 171 height 49
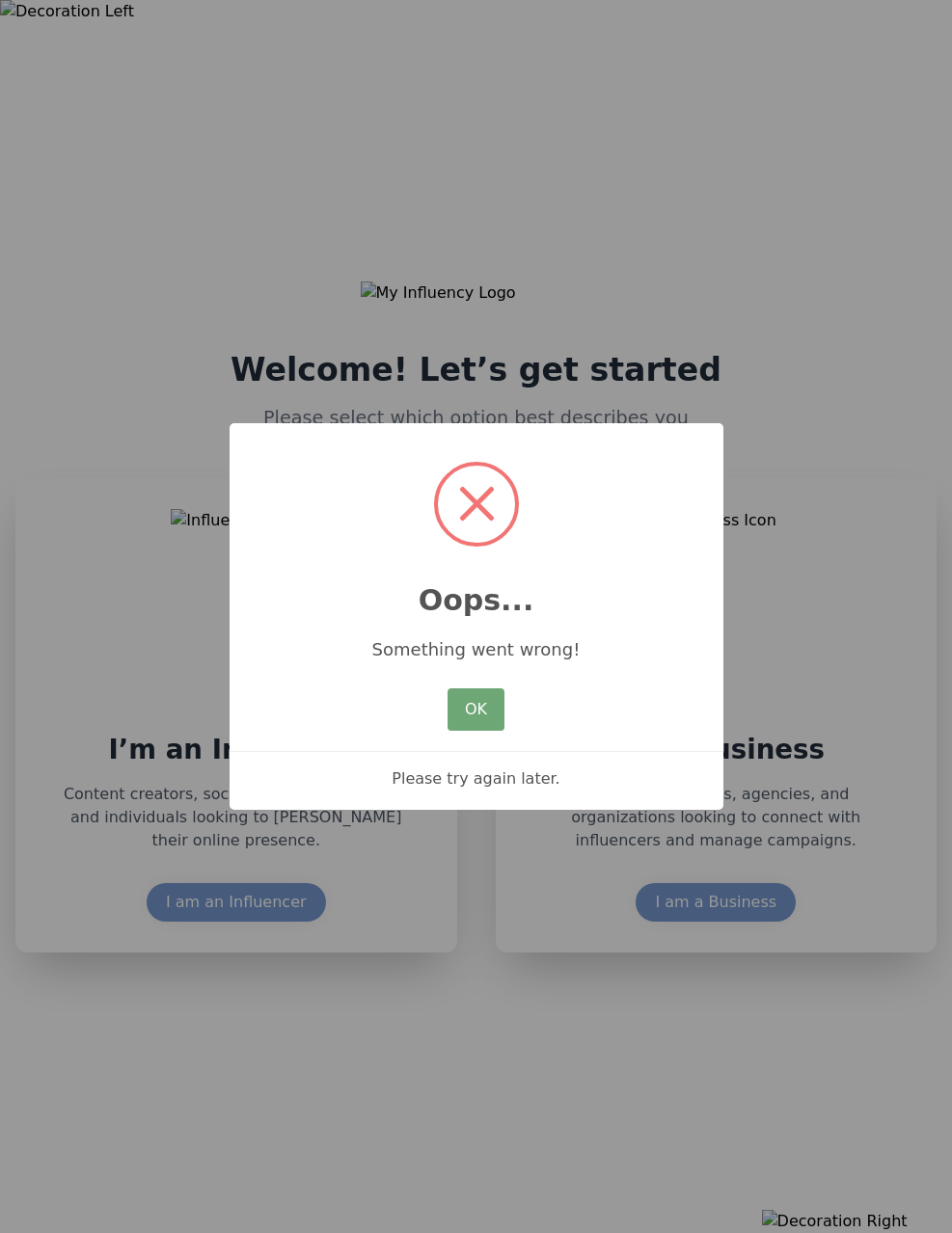
click at [502, 715] on button "OK" at bounding box center [475, 709] width 56 height 43
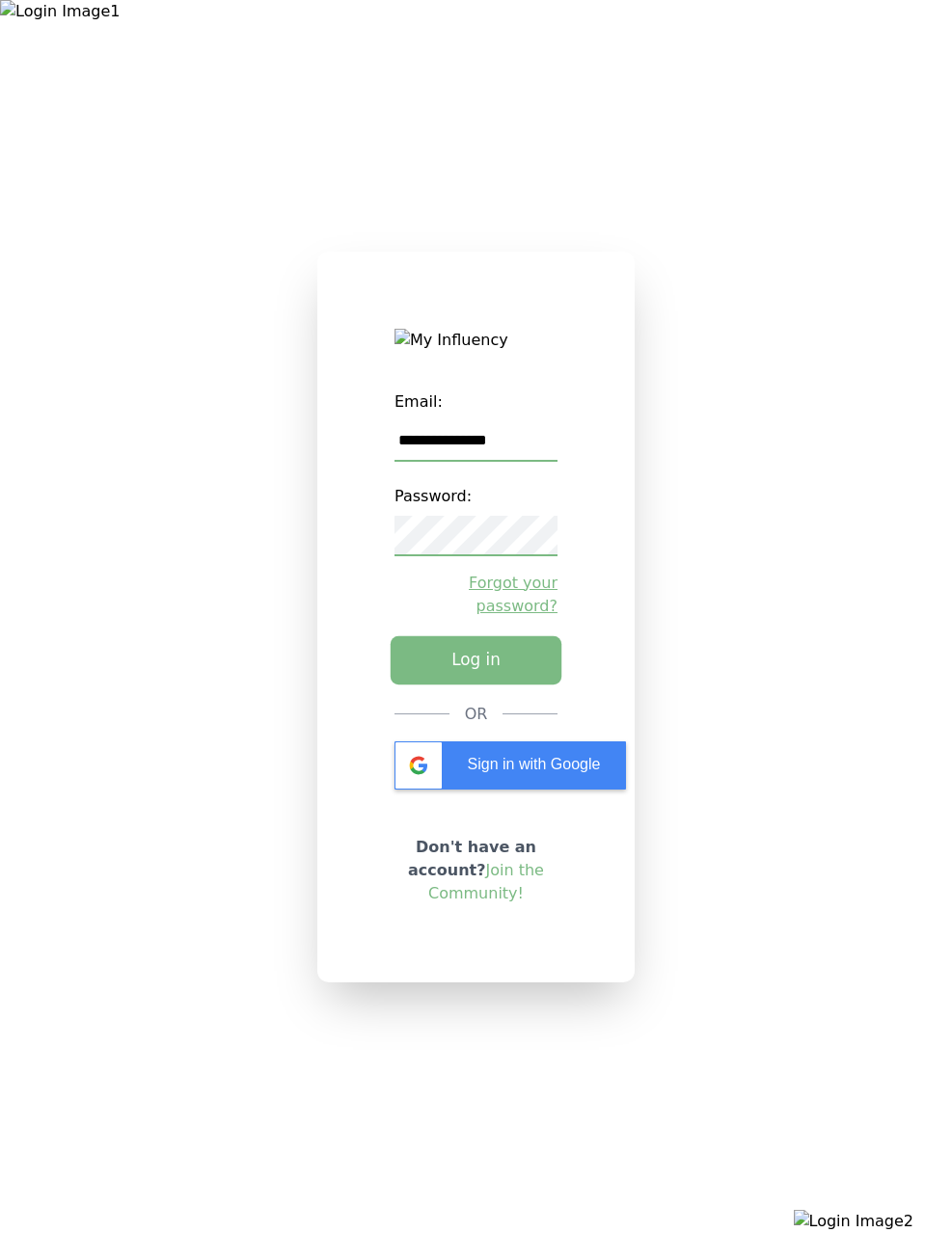
type input "**********"
click at [492, 665] on button "Log in" at bounding box center [476, 660] width 171 height 49
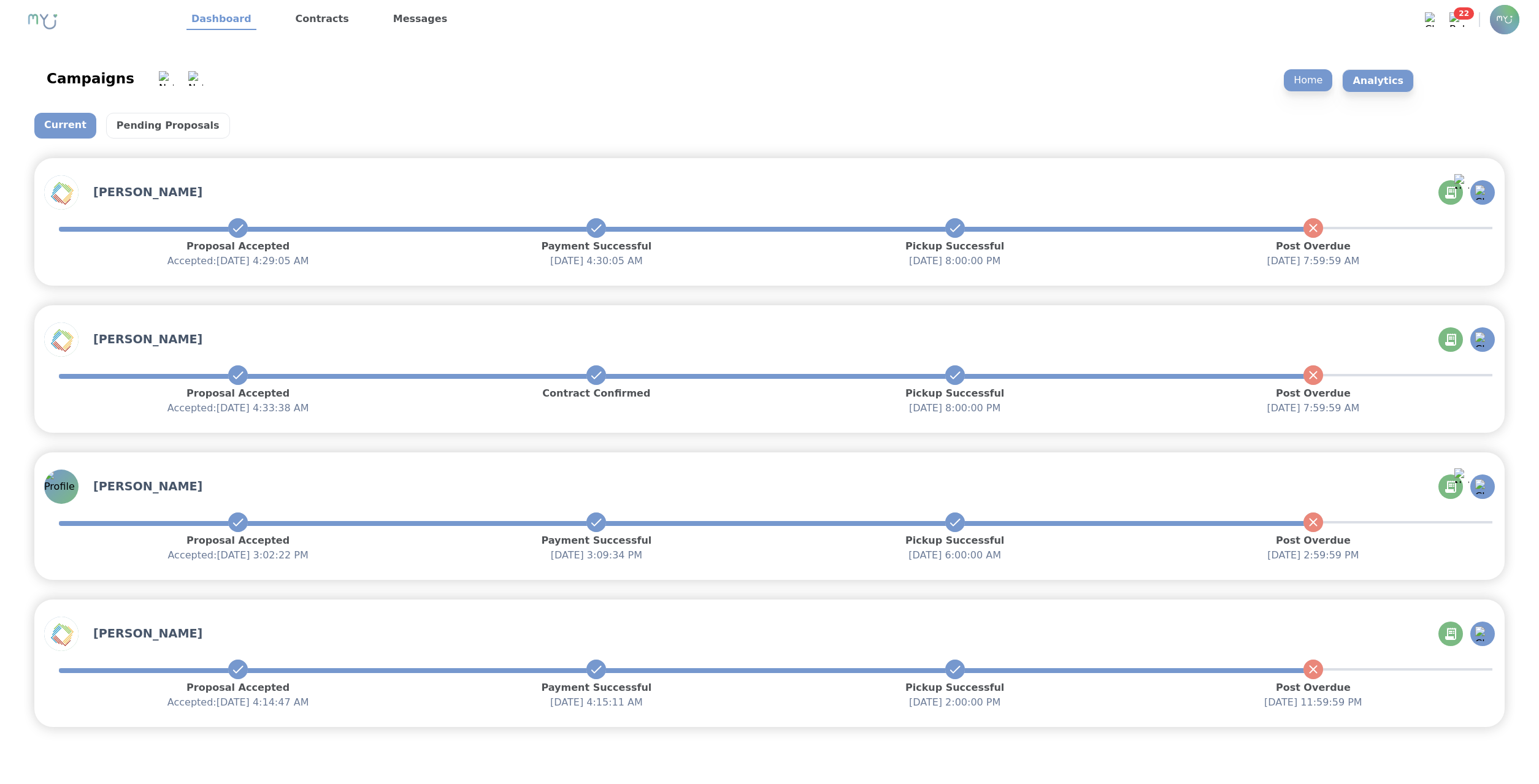
click at [605, 79] on p "Analytics" at bounding box center [1378, 81] width 72 height 23
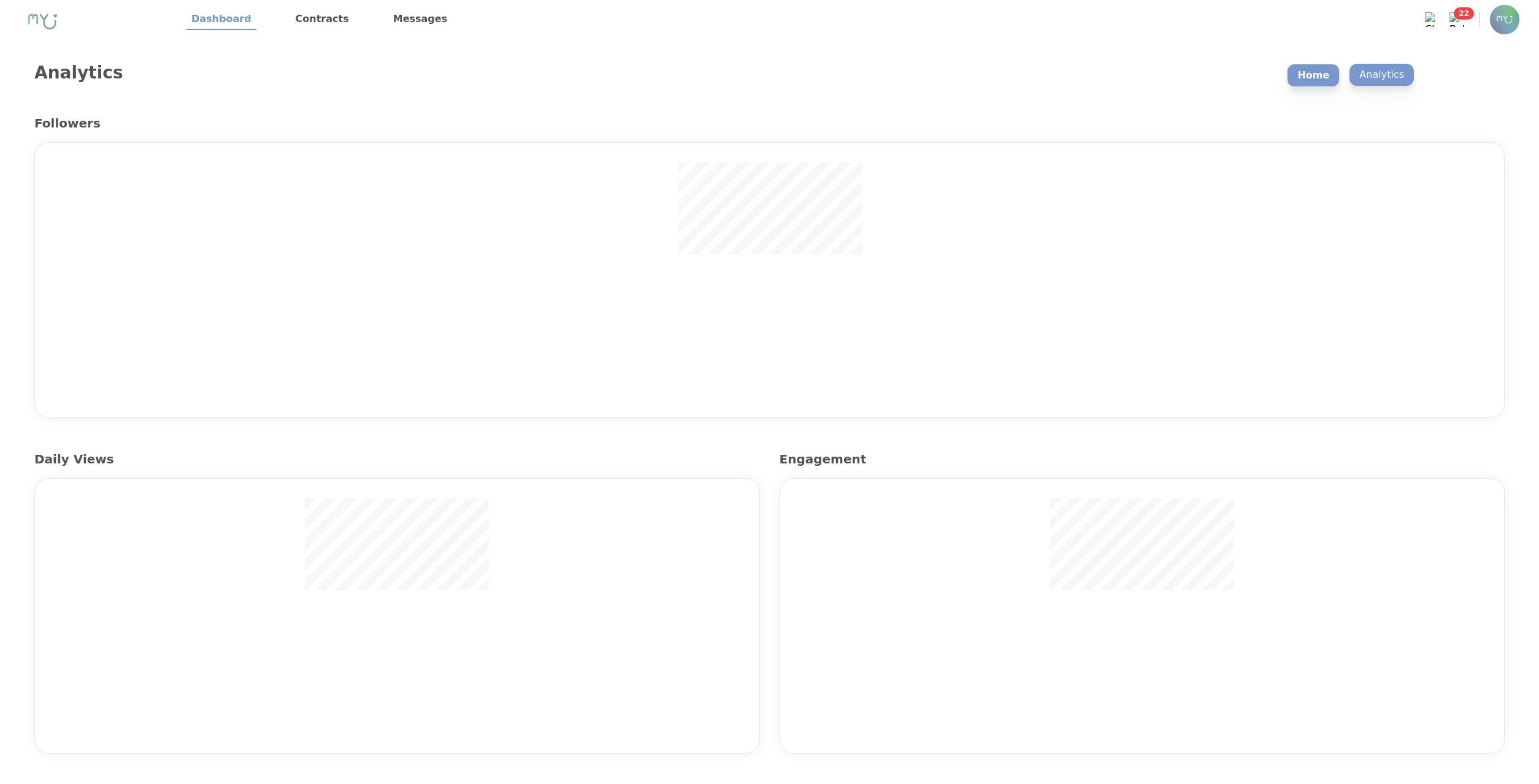
click at [605, 80] on p "Home" at bounding box center [1314, 75] width 53 height 23
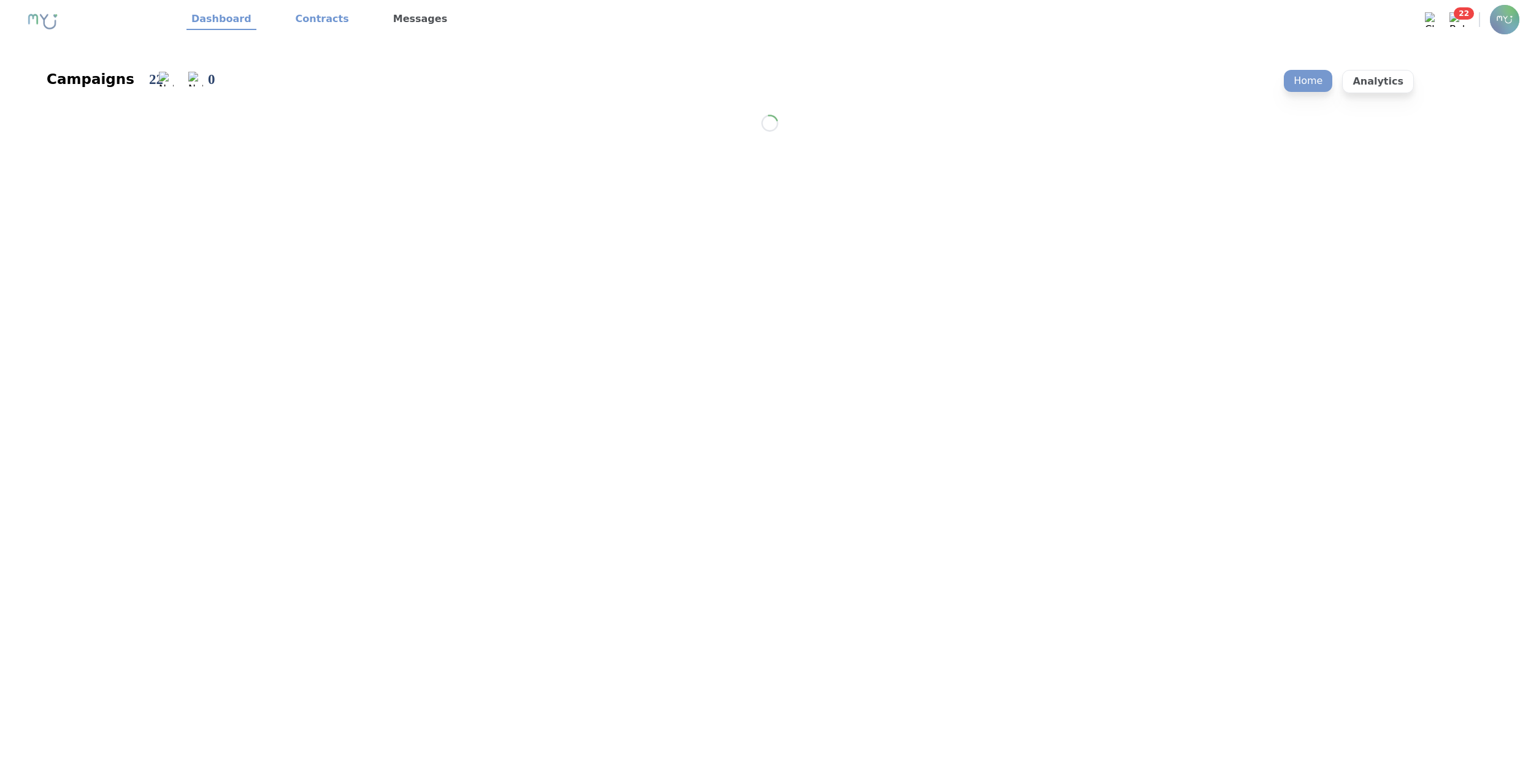
click at [322, 20] on link "Contracts" at bounding box center [322, 20] width 63 height 21
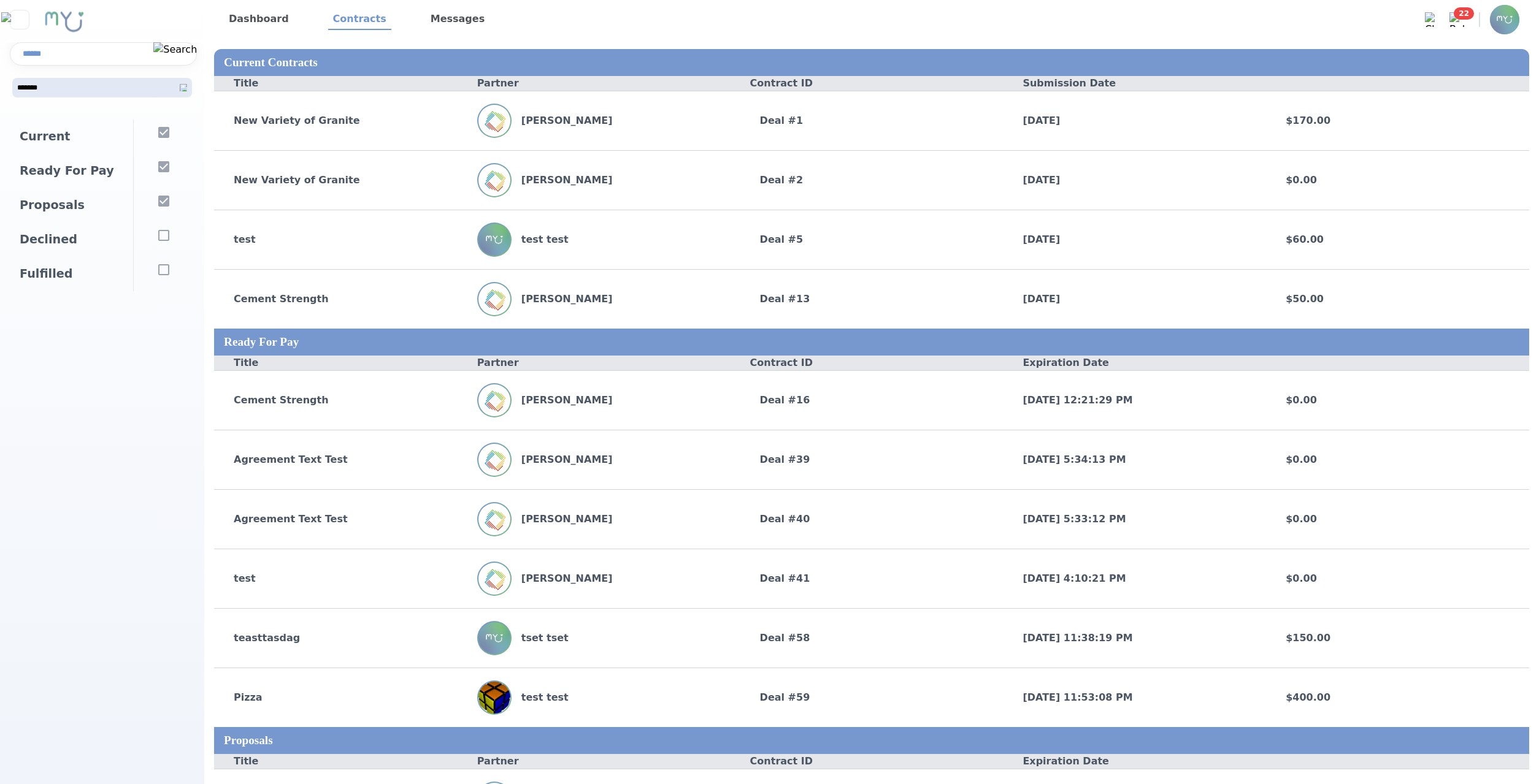
click at [260, 18] on link "Dashboard" at bounding box center [259, 20] width 70 height 21
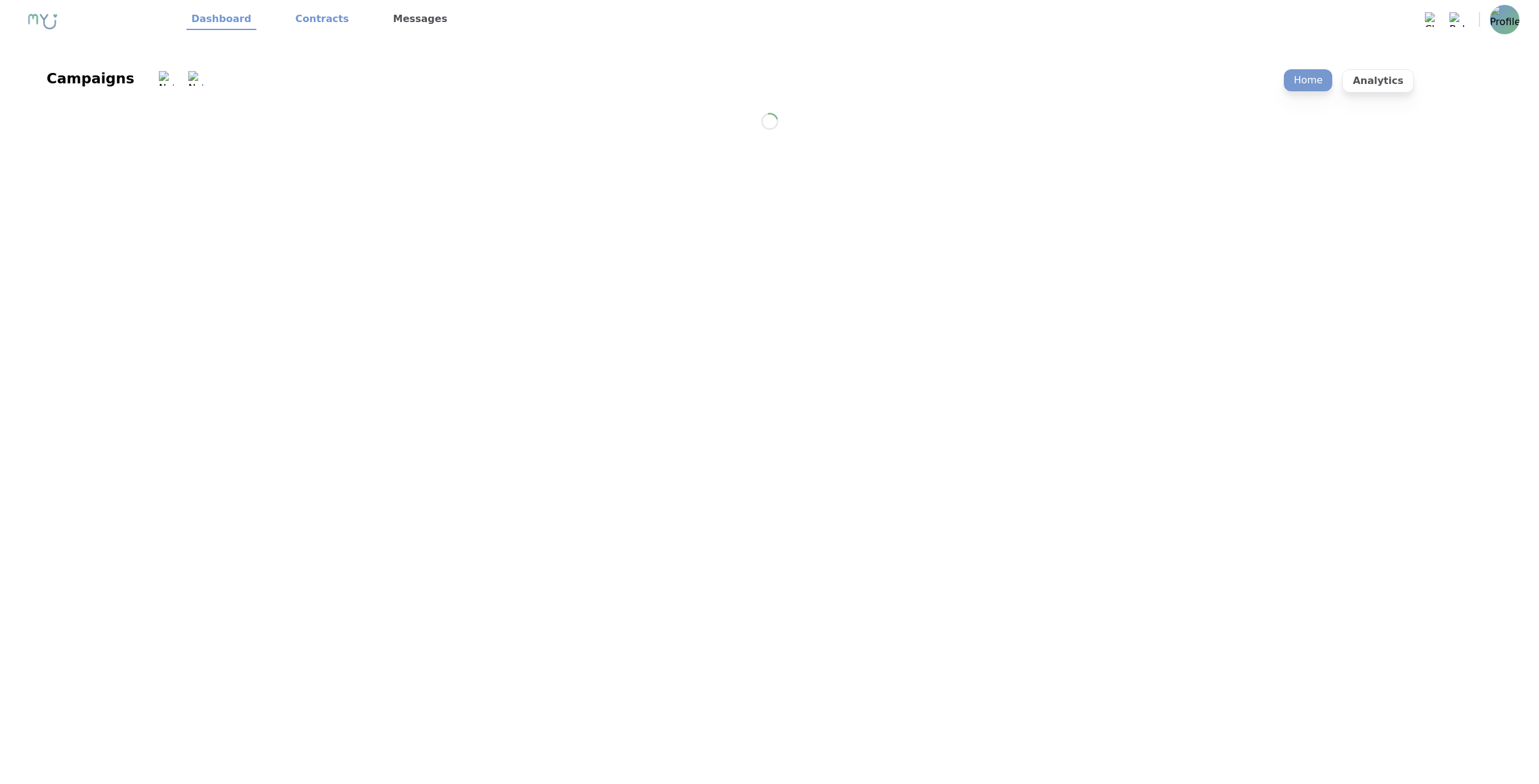
click at [316, 23] on link "Contracts" at bounding box center [322, 20] width 63 height 21
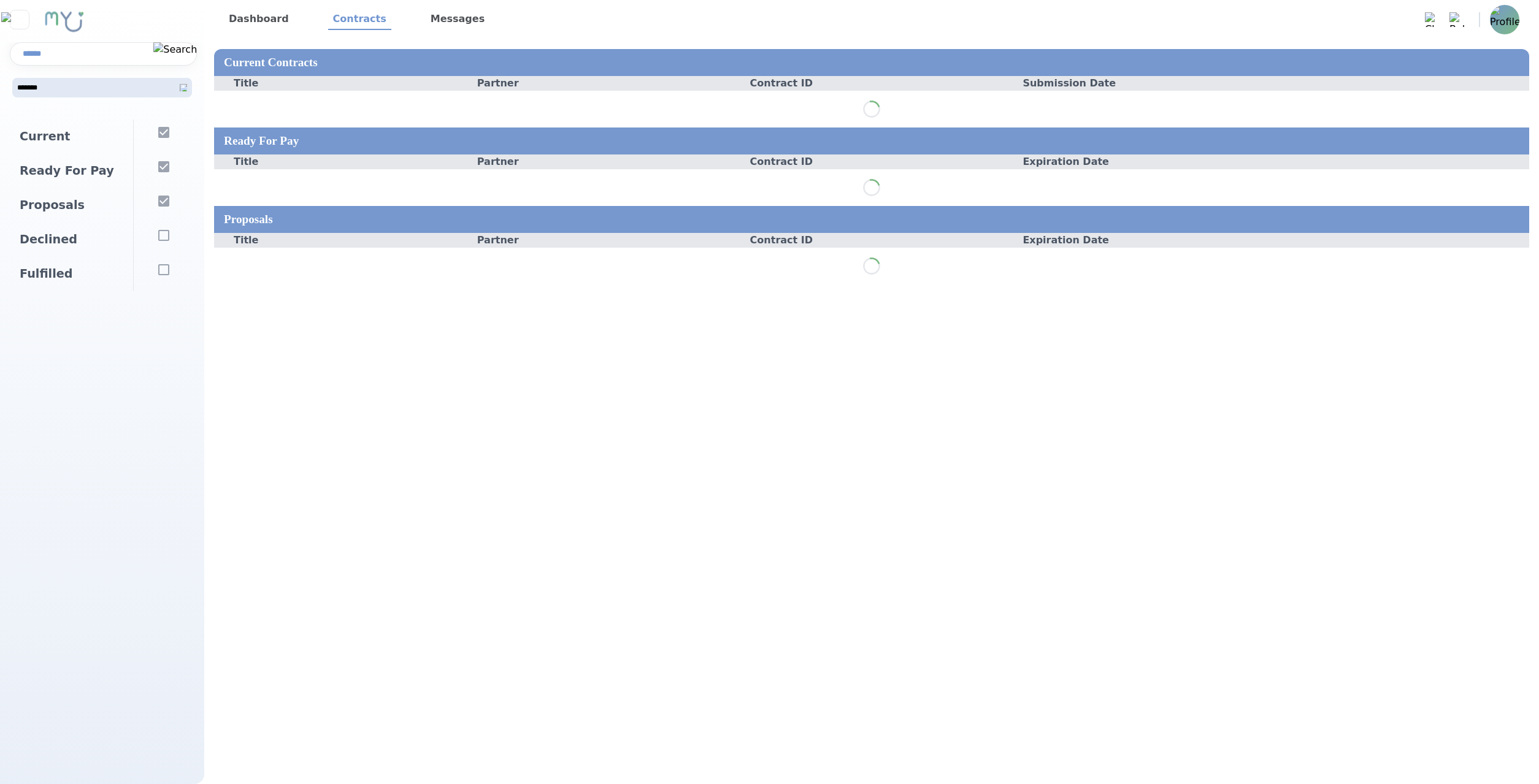
click at [1458, 25] on img at bounding box center [1456, 19] width 15 height 15
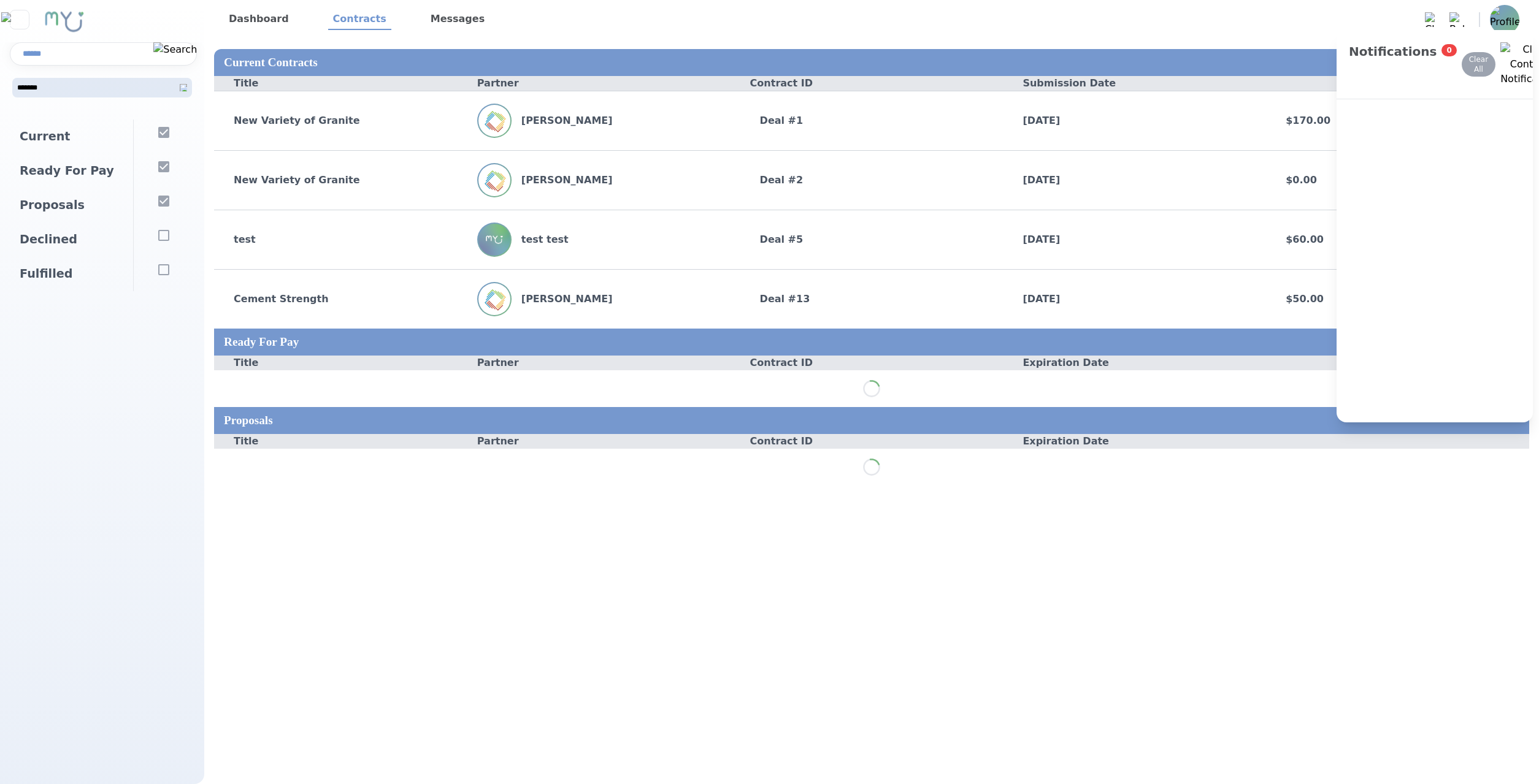
click at [1460, 18] on img at bounding box center [1456, 19] width 15 height 15
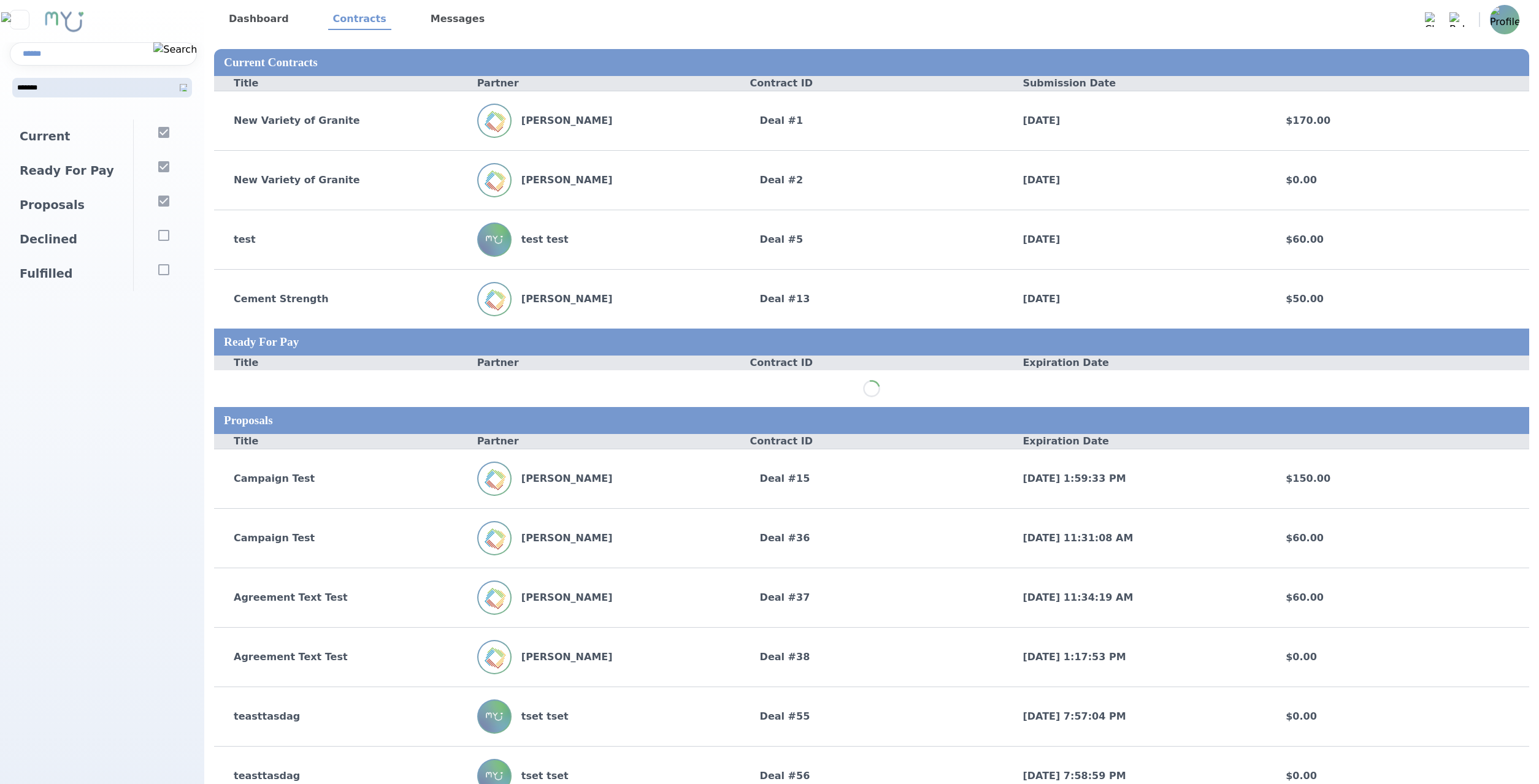
click at [1437, 18] on img at bounding box center [1432, 19] width 15 height 15
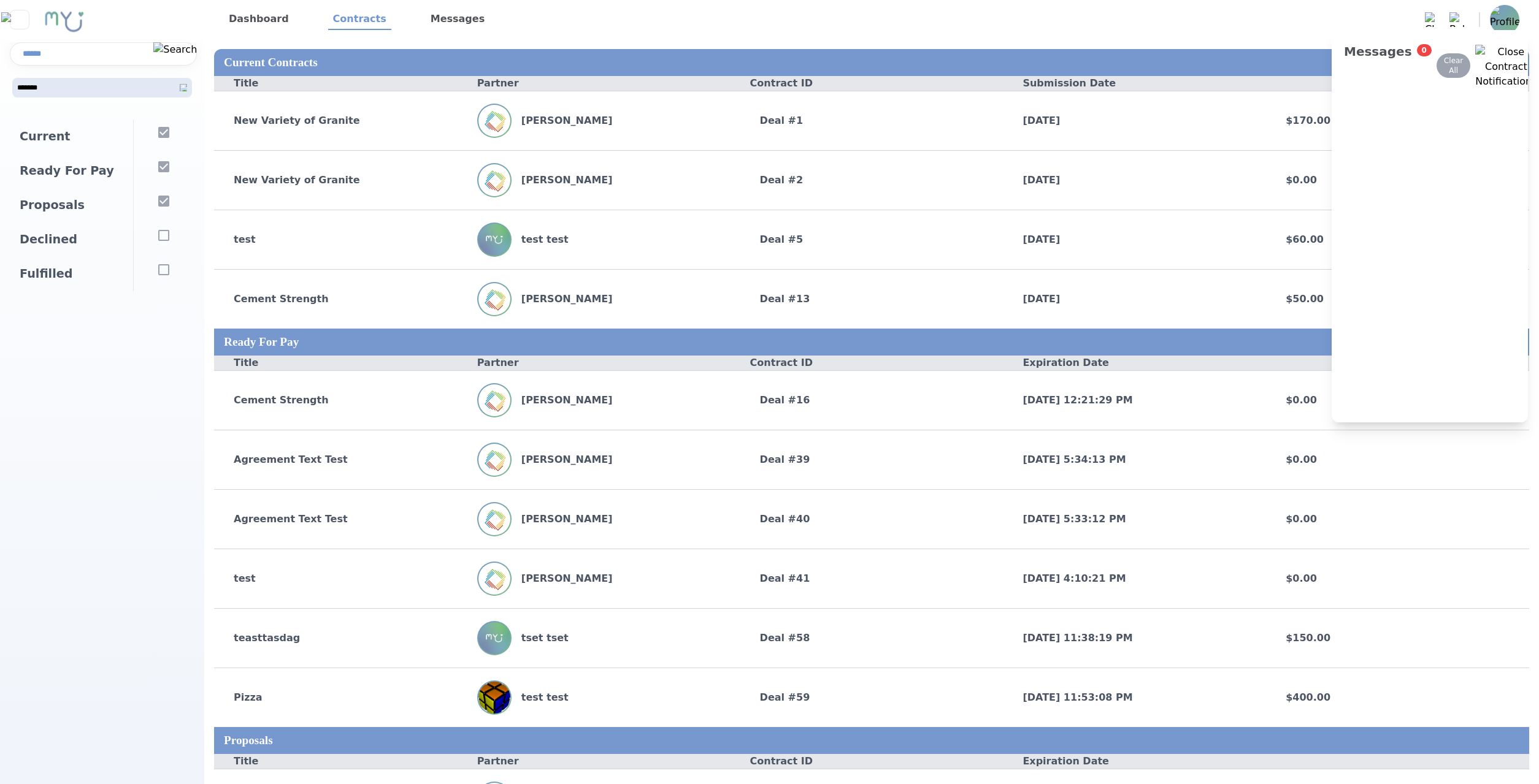
click at [1437, 18] on img at bounding box center [1432, 19] width 15 height 15
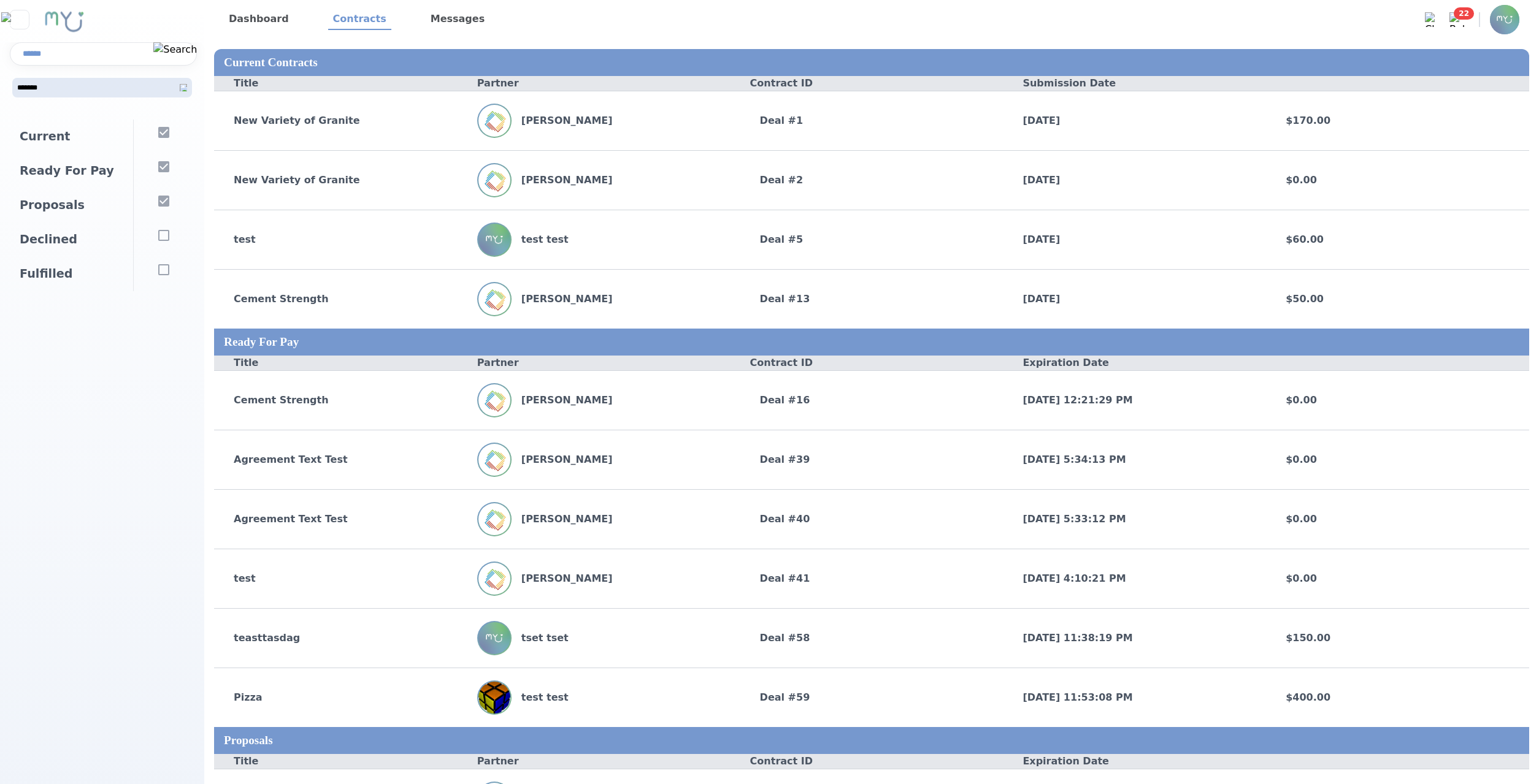
click at [1496, 18] on img at bounding box center [1504, 20] width 30 height 30
click at [1484, 43] on link "Profile Settings" at bounding box center [1431, 52] width 177 height 25
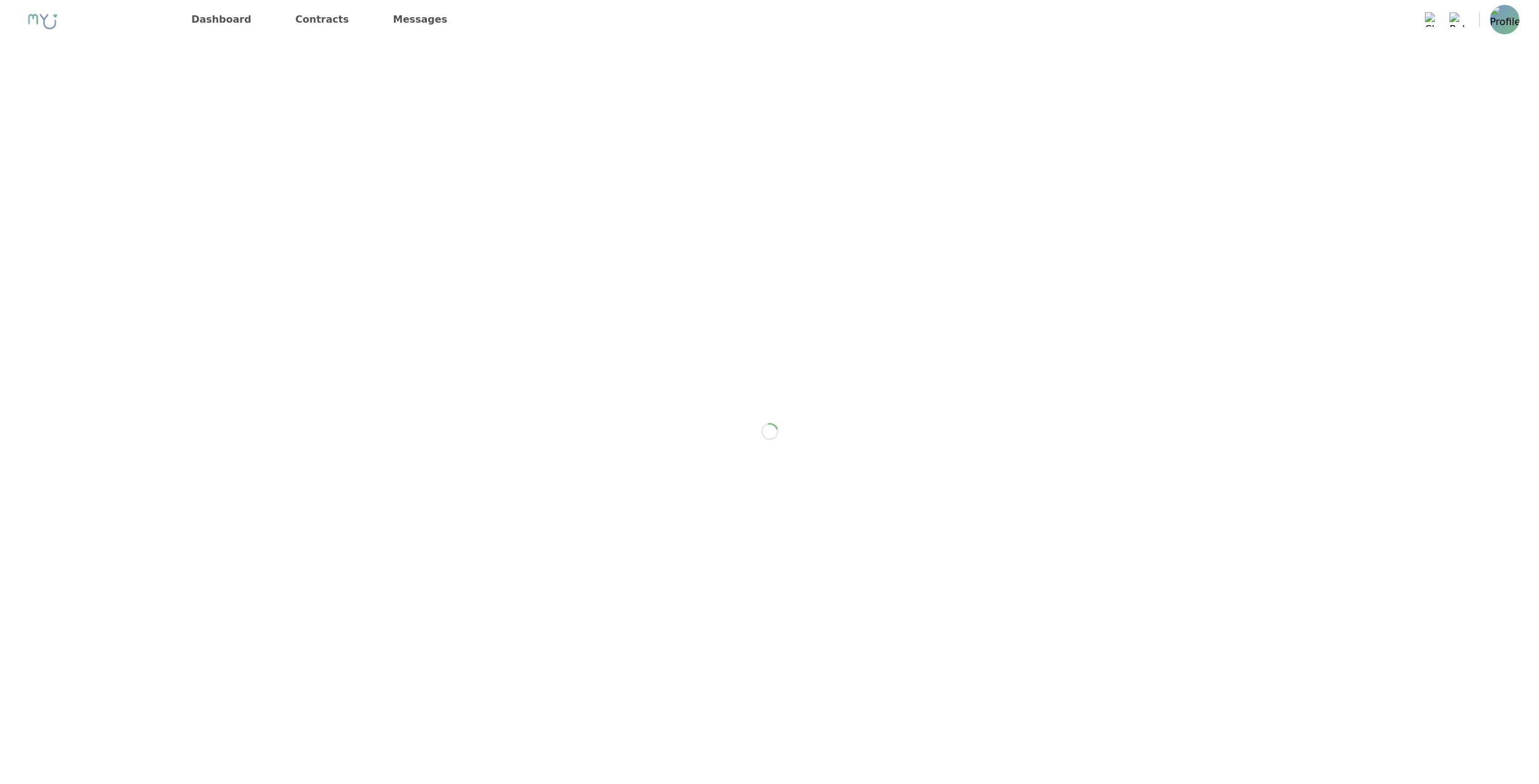
select select "*"
select select "**"
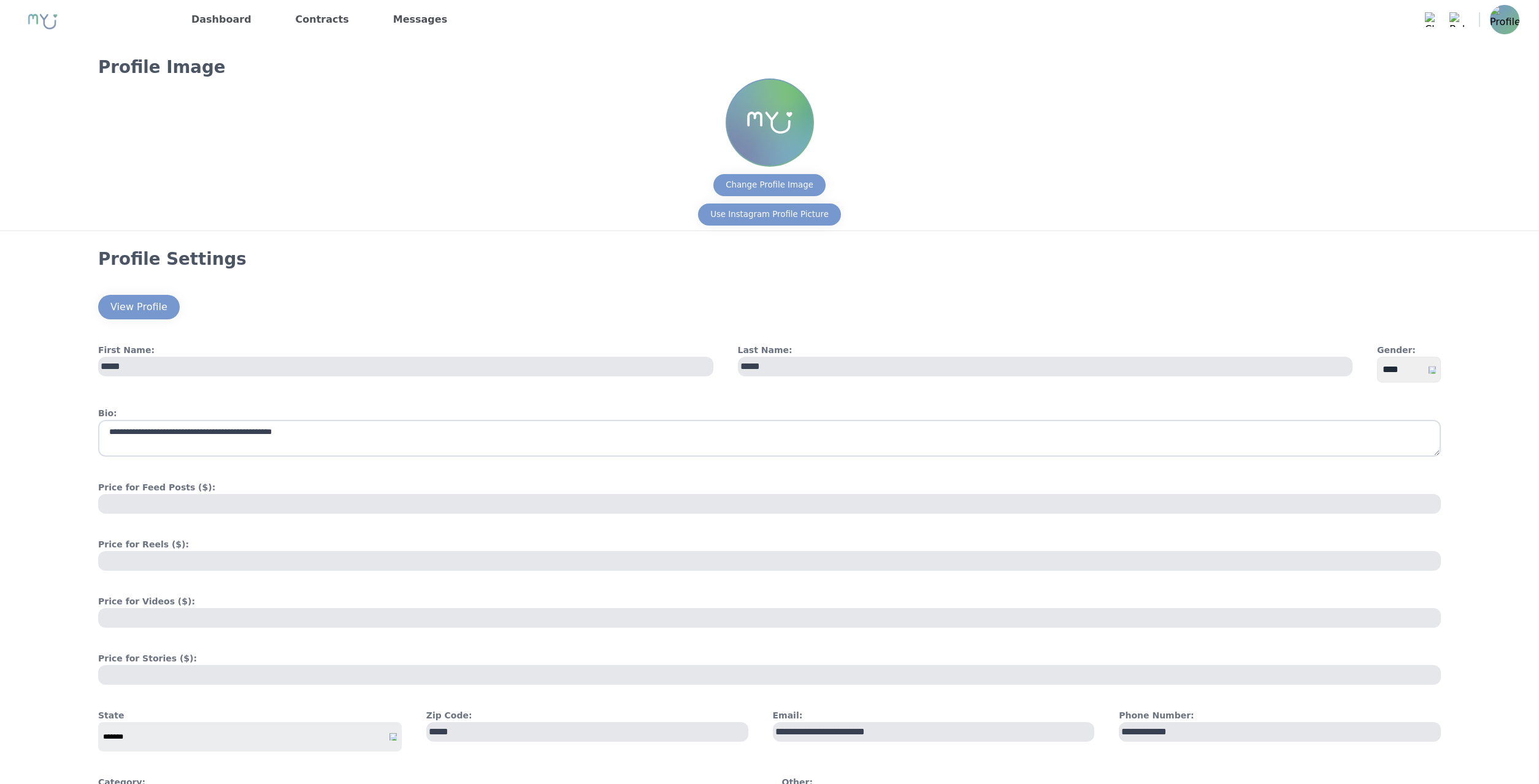
click at [237, 25] on link "Dashboard" at bounding box center [221, 20] width 70 height 20
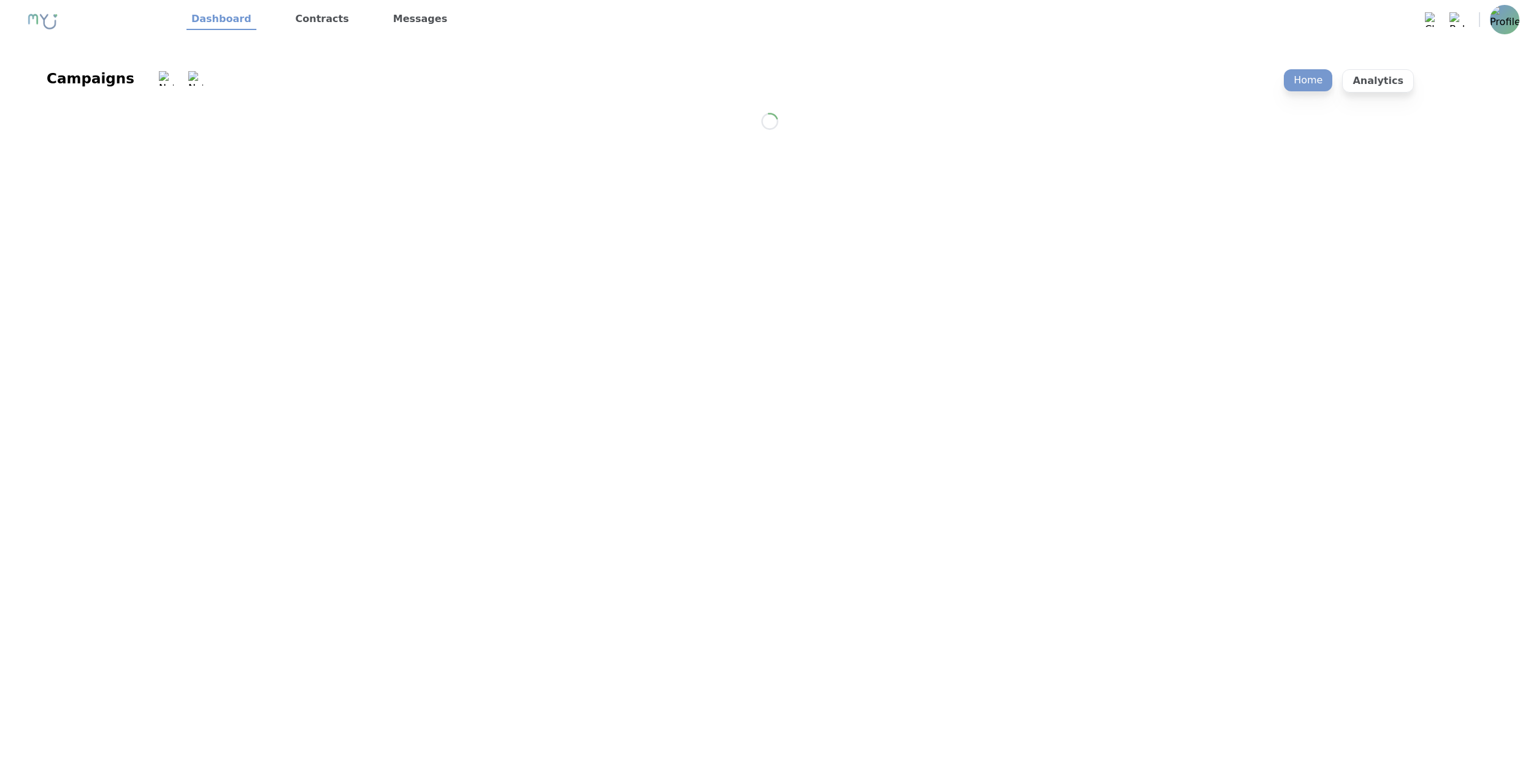
click at [318, 18] on link "Contracts" at bounding box center [322, 20] width 63 height 21
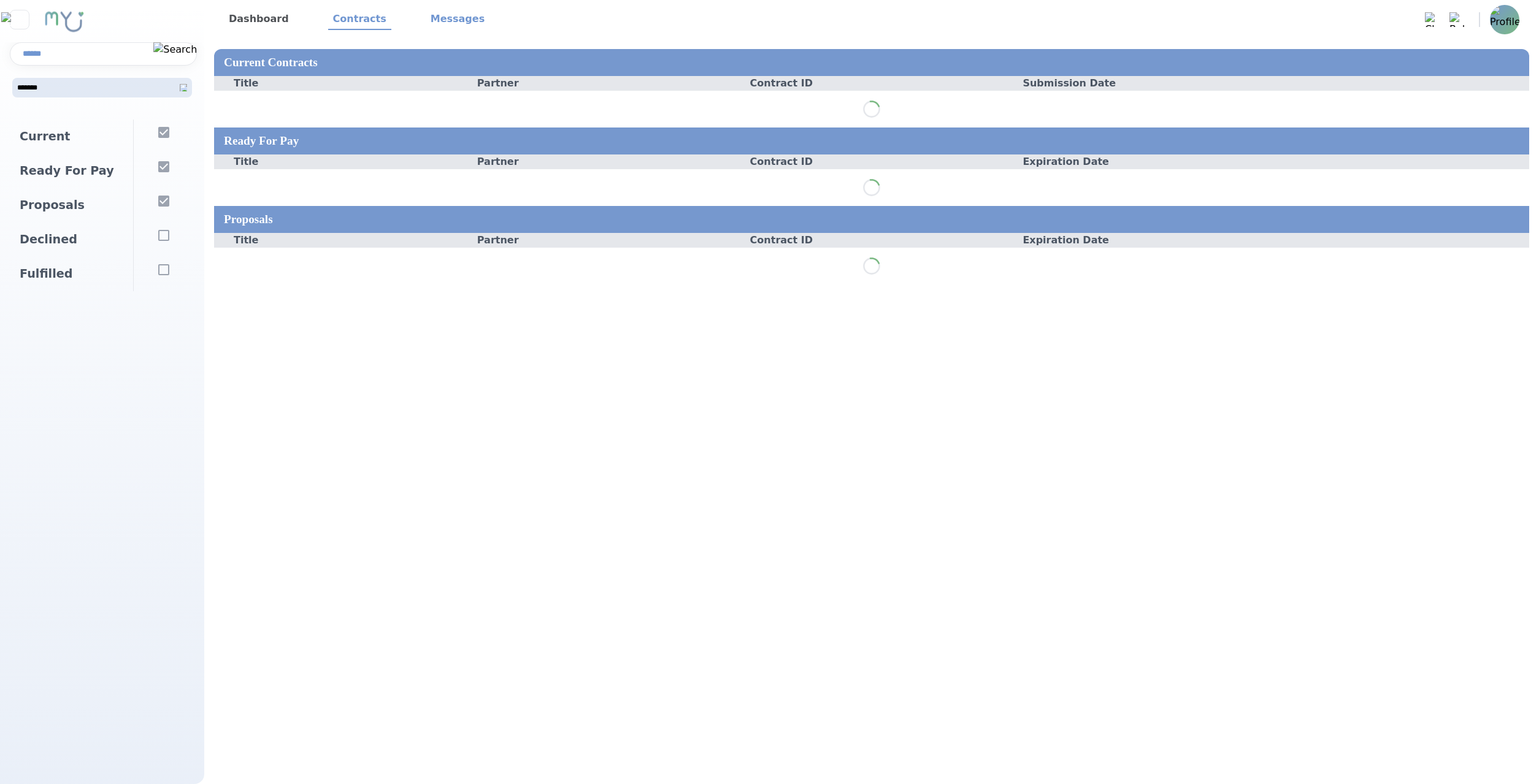
click at [433, 20] on link "Messages" at bounding box center [457, 20] width 64 height 21
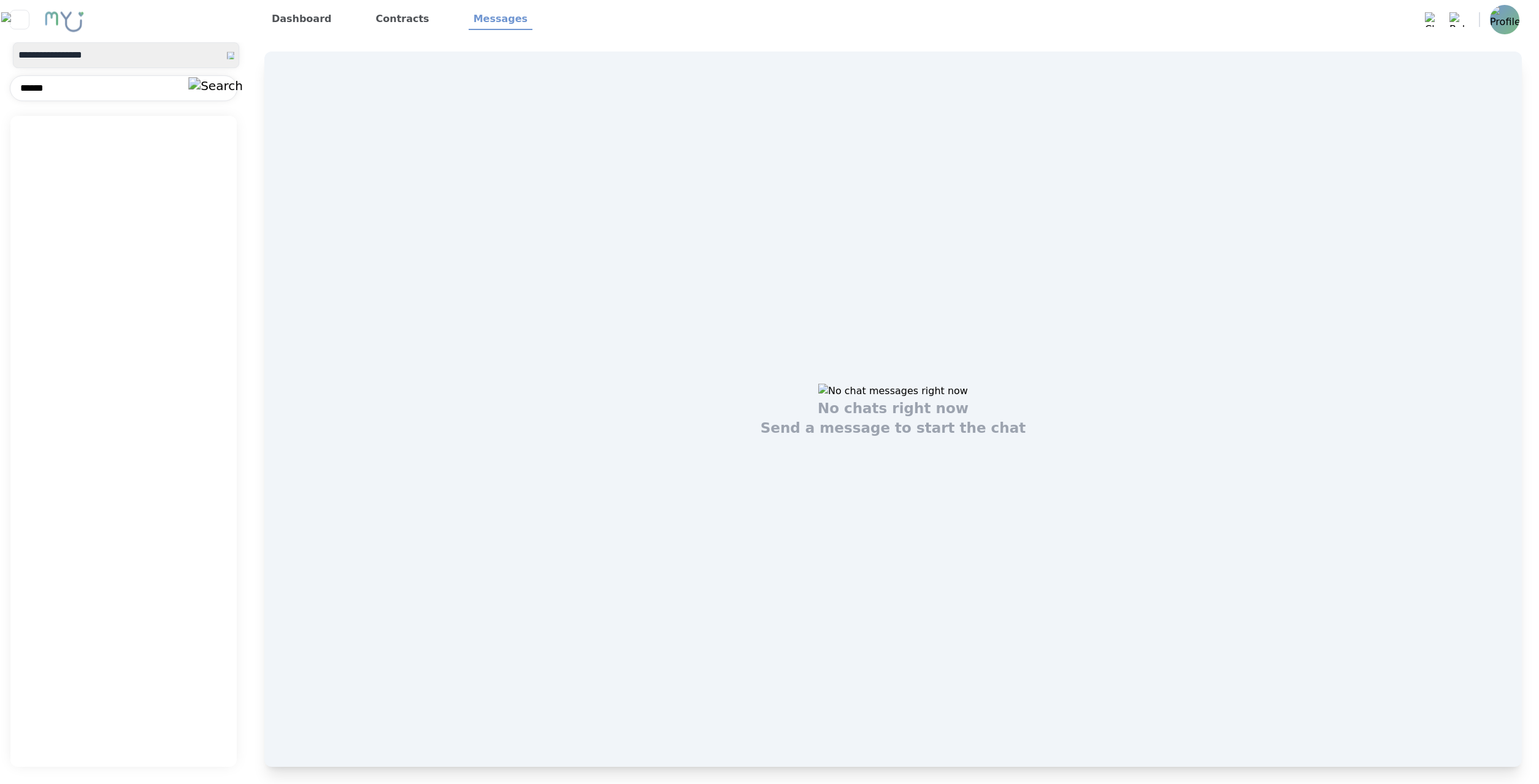
click at [278, 17] on link "Dashboard" at bounding box center [302, 20] width 70 height 21
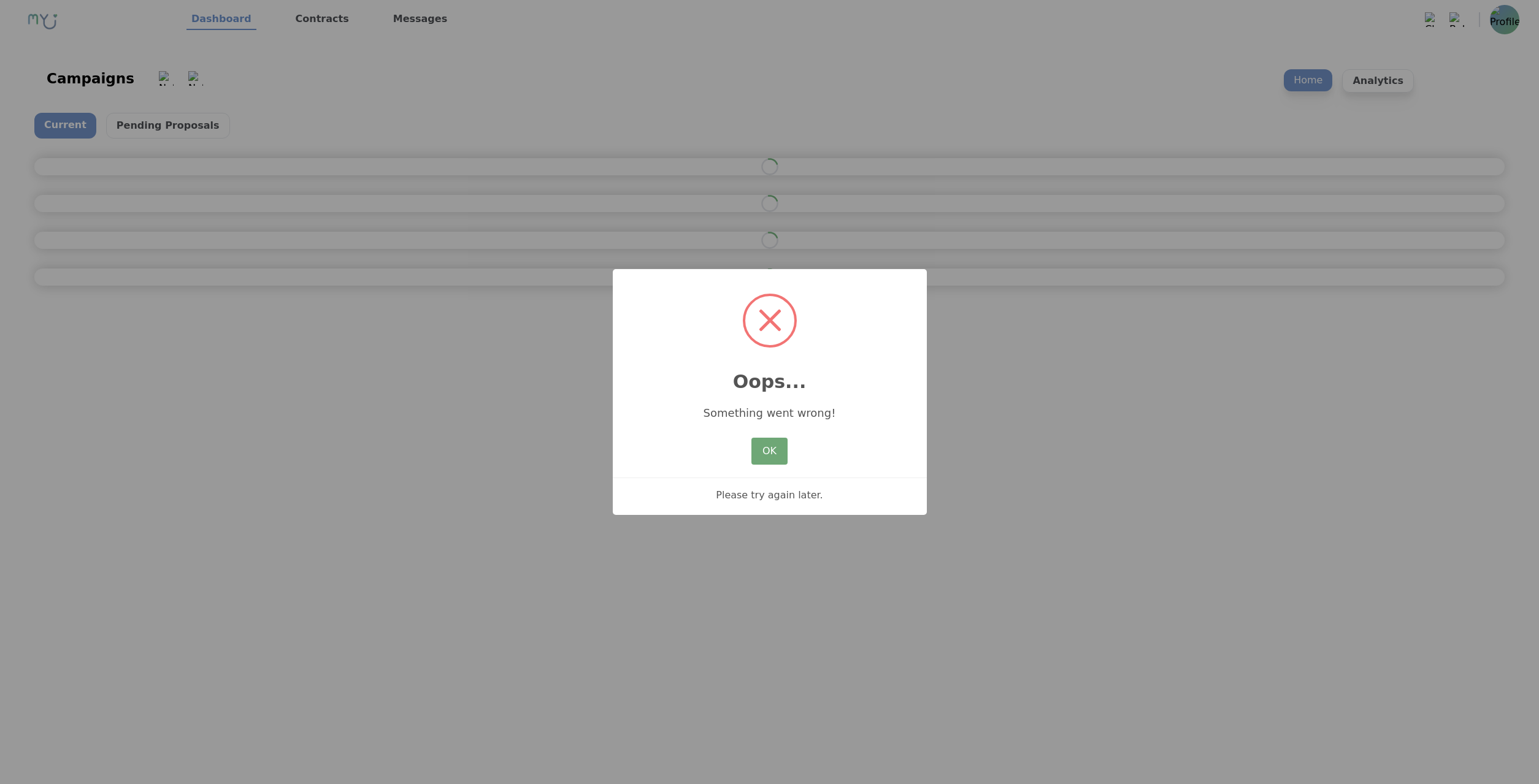
click at [783, 446] on button "OK" at bounding box center [769, 451] width 35 height 27
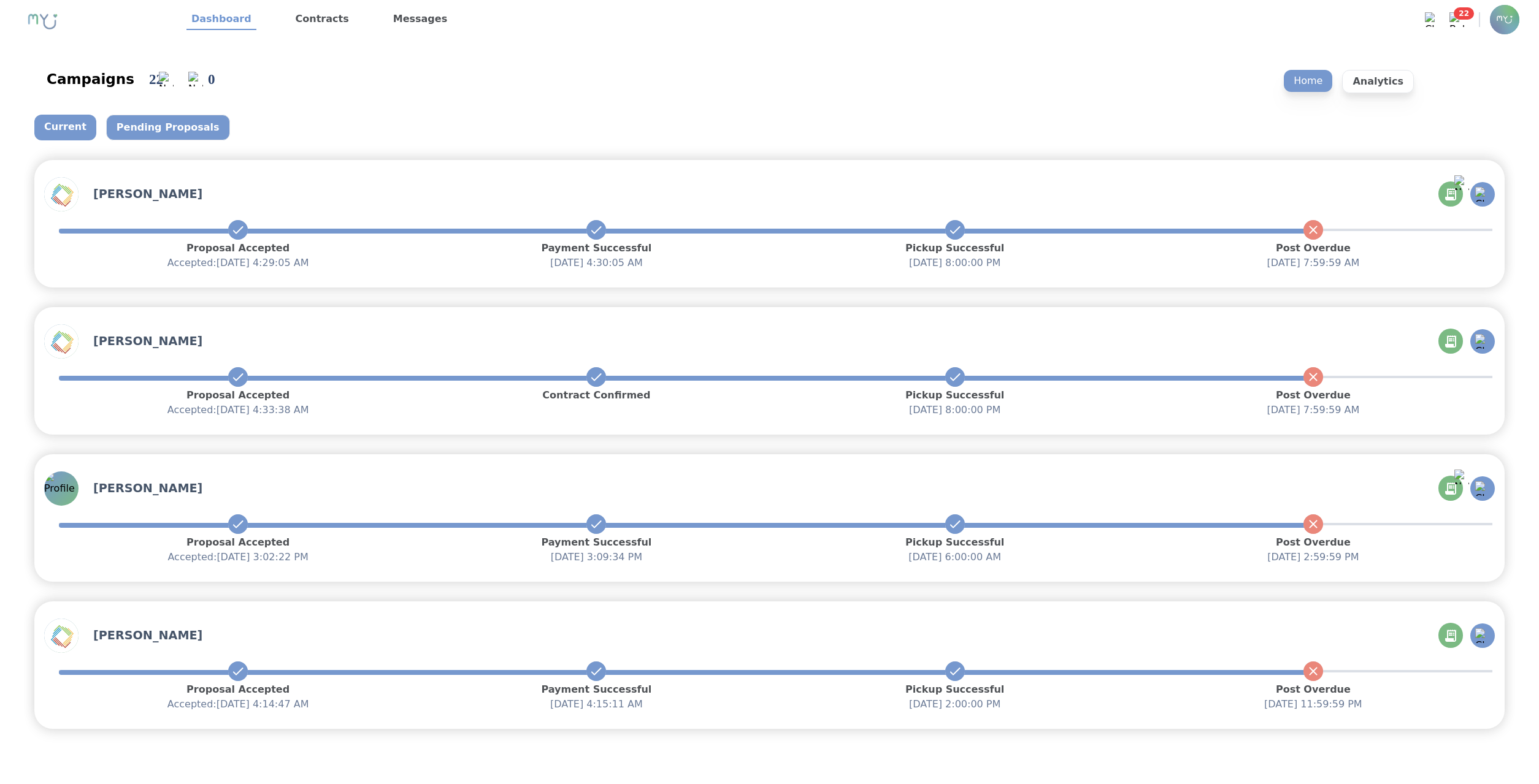
click at [142, 131] on p "Pending Proposals" at bounding box center [168, 127] width 124 height 26
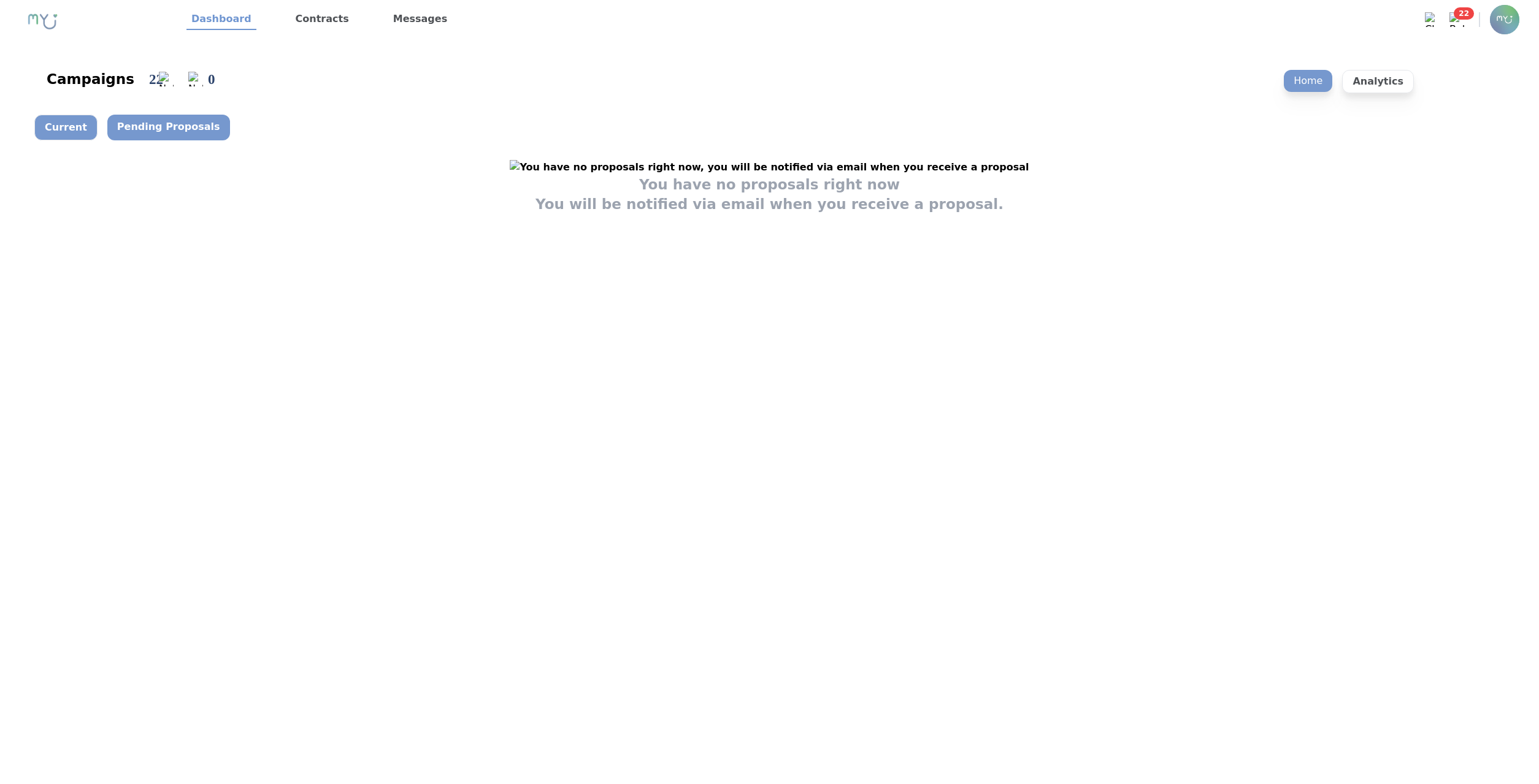
click at [68, 121] on p "Current" at bounding box center [66, 127] width 63 height 26
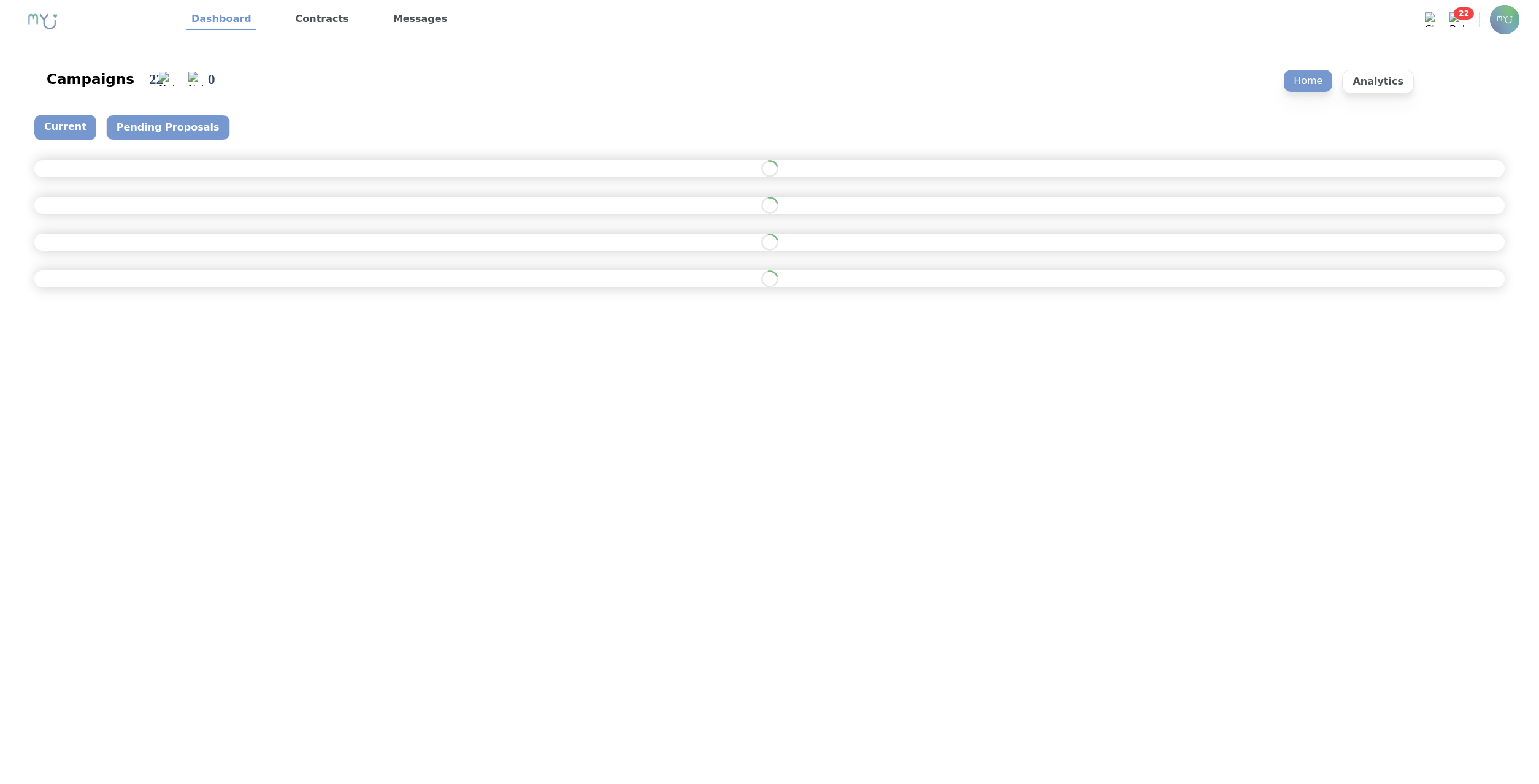
click at [156, 122] on p "Pending Proposals" at bounding box center [168, 127] width 124 height 26
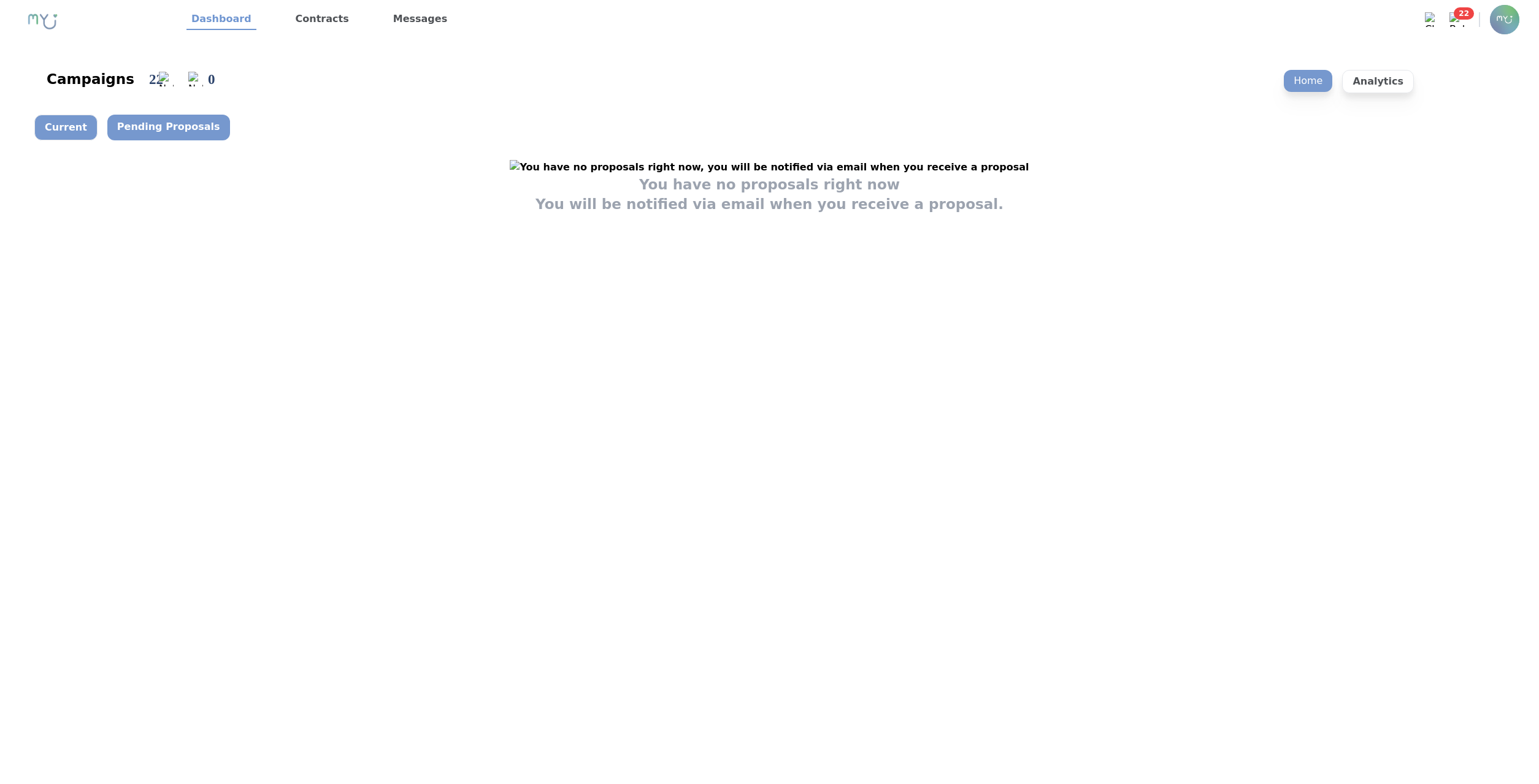
click at [81, 127] on p "Current" at bounding box center [66, 127] width 63 height 26
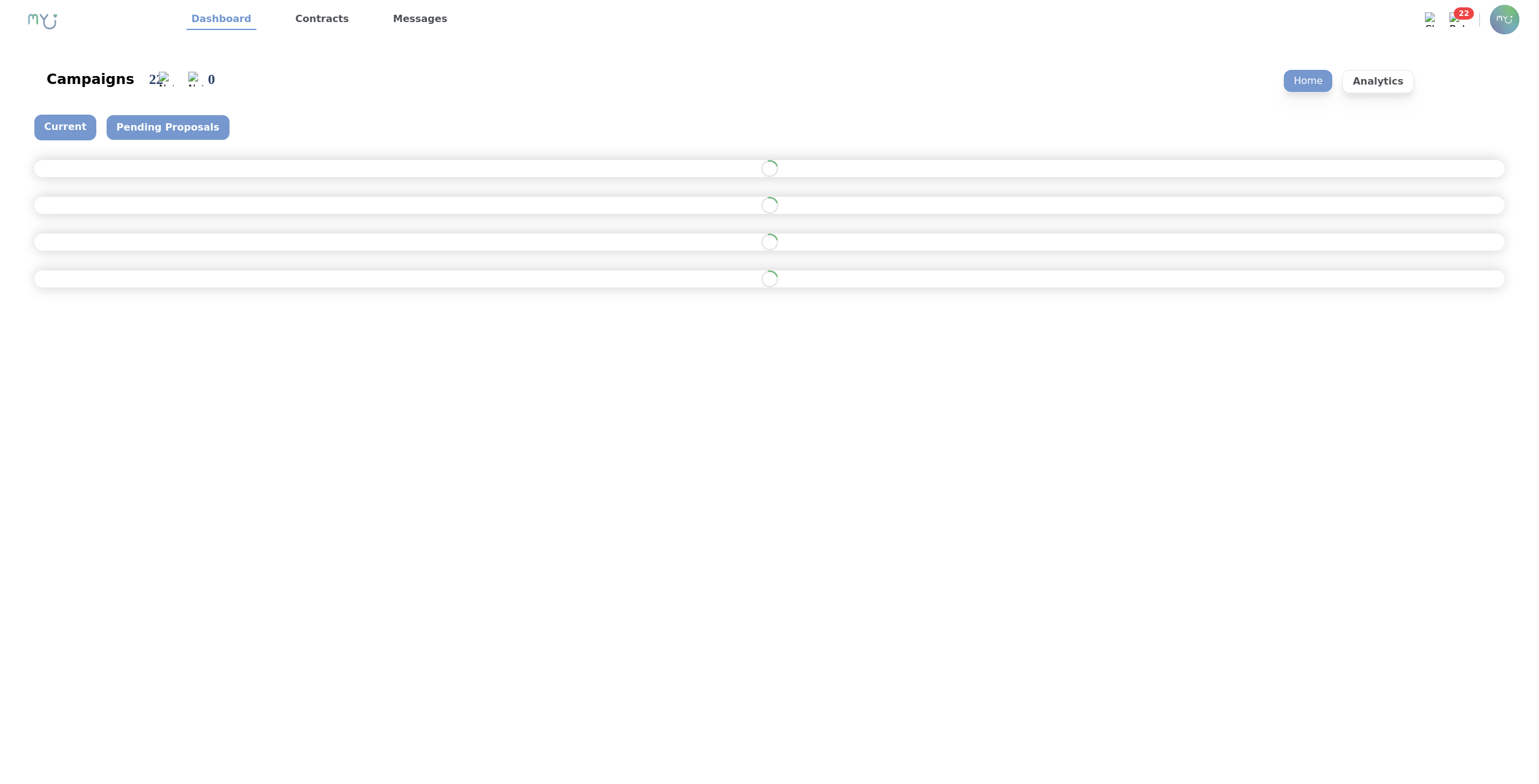
click at [184, 129] on p "Pending Proposals" at bounding box center [168, 127] width 124 height 26
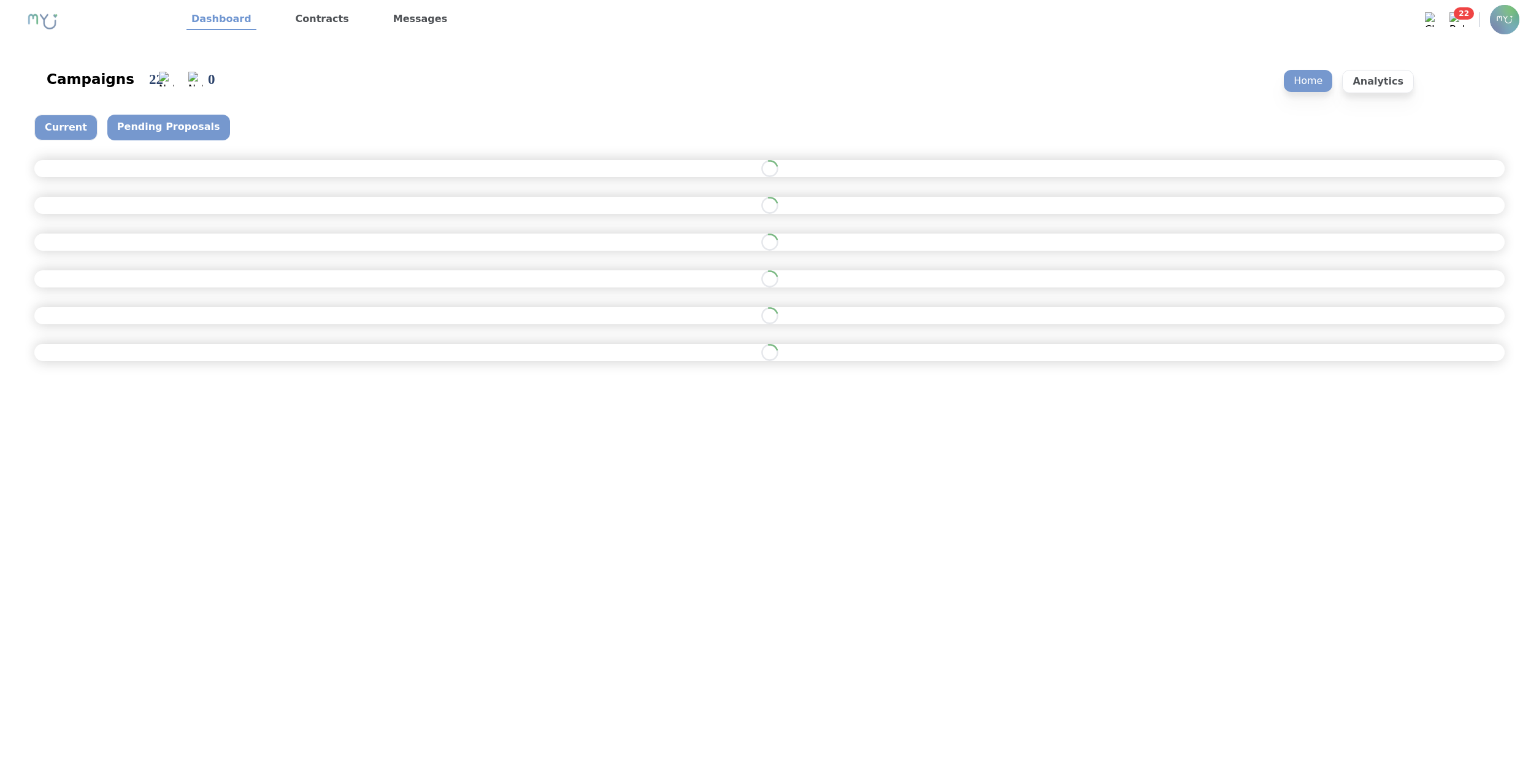
click at [51, 123] on p "Current" at bounding box center [66, 127] width 63 height 26
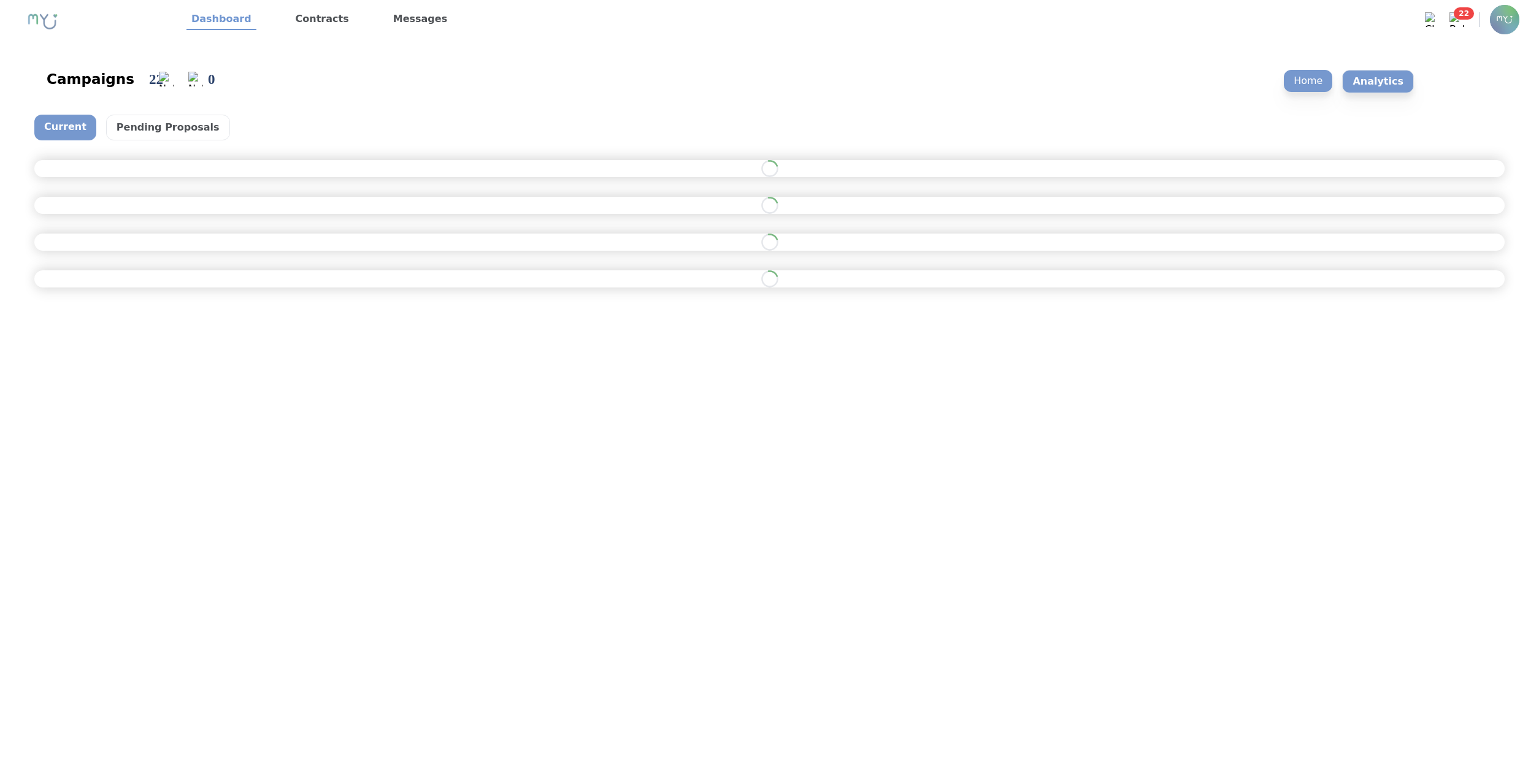
click at [1360, 76] on p "Analytics" at bounding box center [1378, 81] width 72 height 23
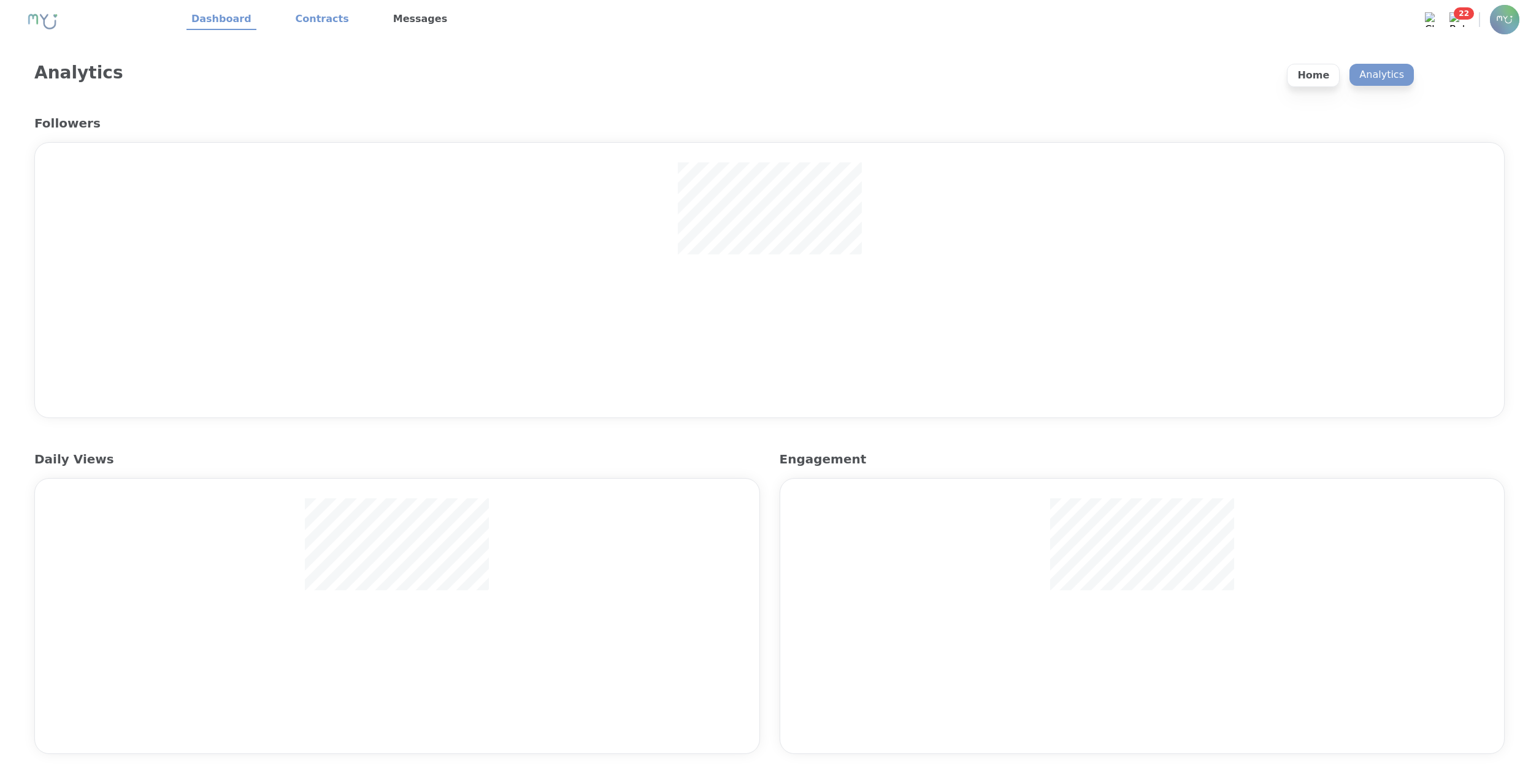
click at [315, 18] on link "Contracts" at bounding box center [322, 20] width 63 height 21
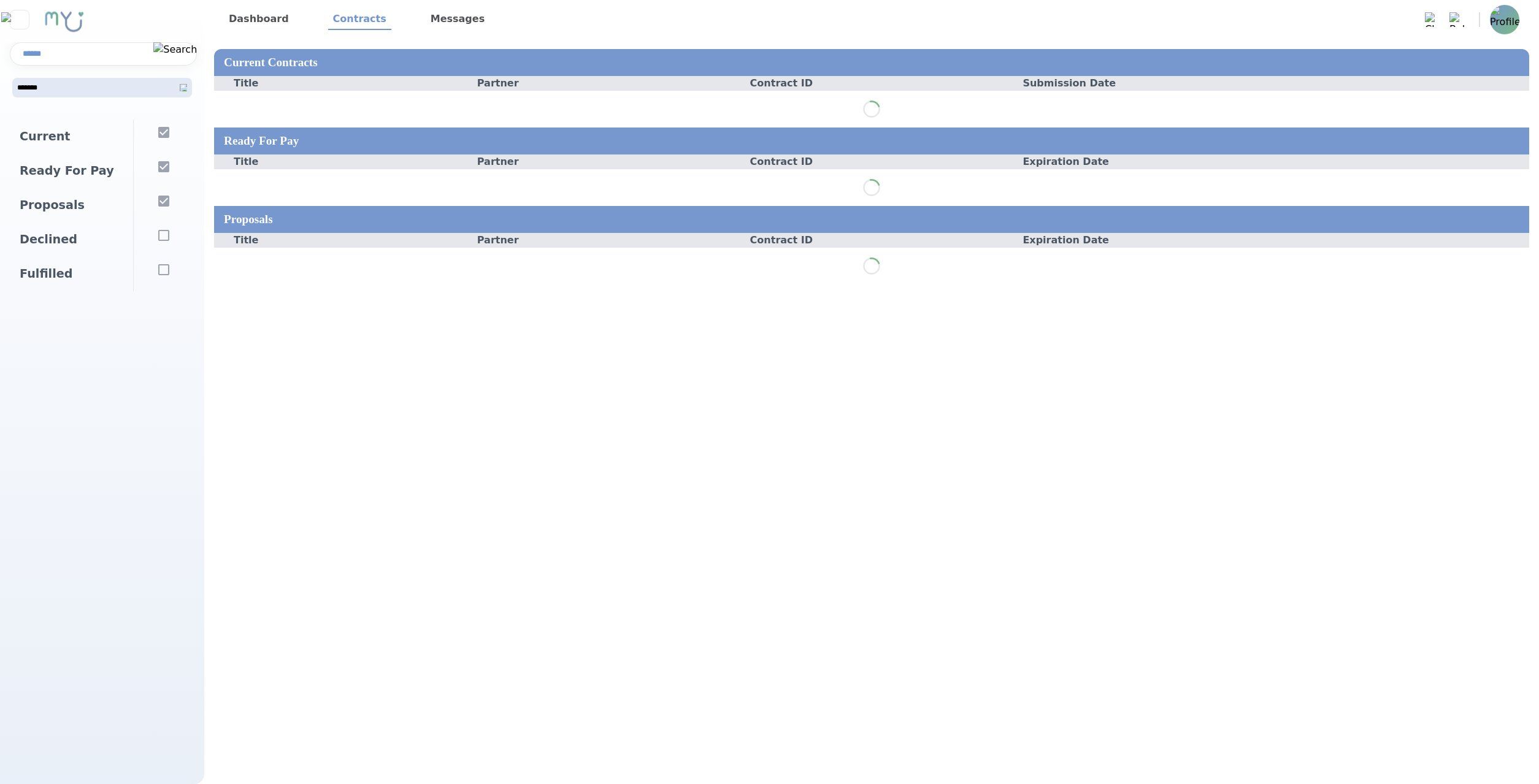
click at [245, 22] on link "Dashboard" at bounding box center [259, 20] width 70 height 21
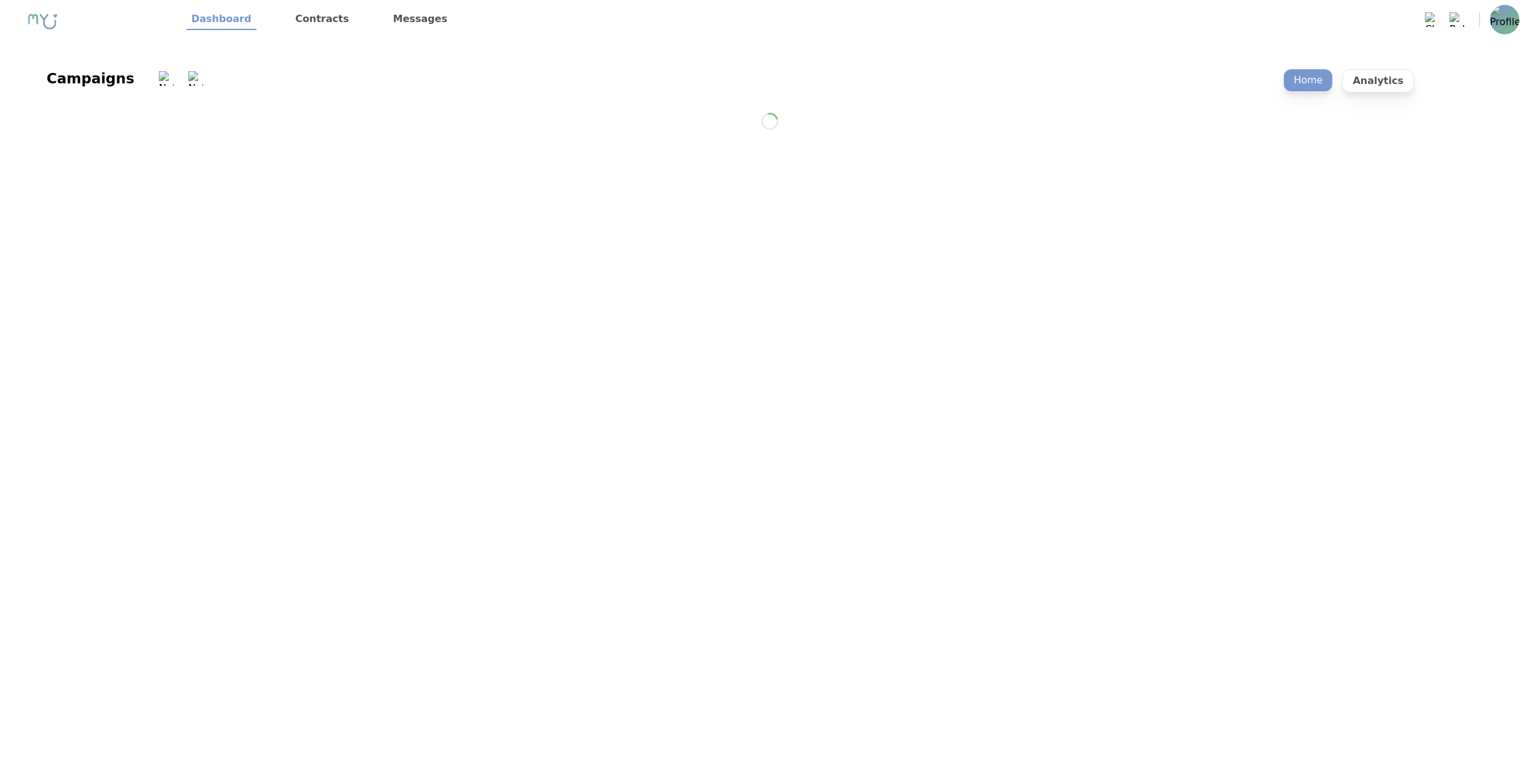
click at [322, 20] on link "Contracts" at bounding box center [322, 20] width 63 height 21
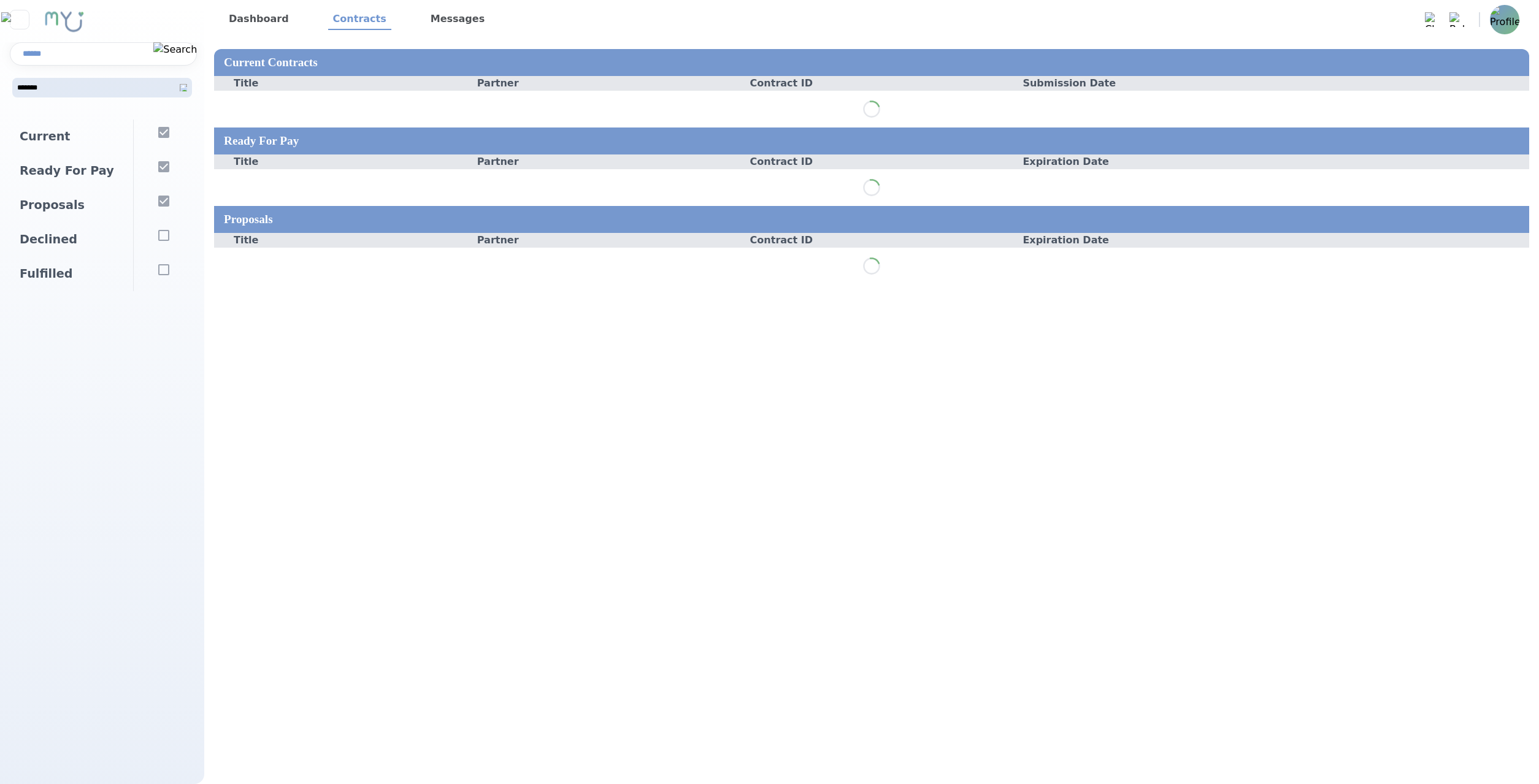
click at [251, 14] on link "Dashboard" at bounding box center [259, 20] width 70 height 21
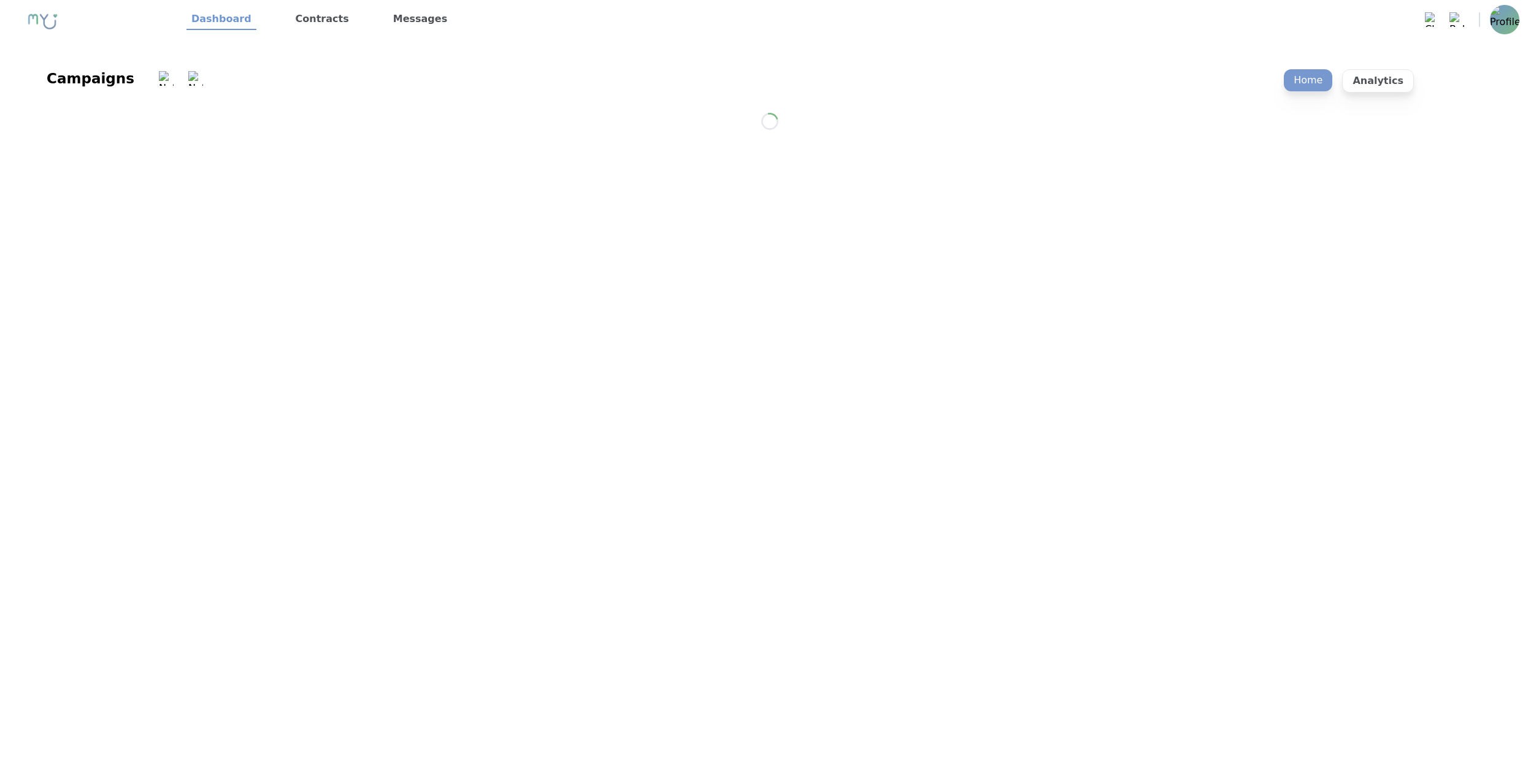
click at [338, 22] on link "Contracts" at bounding box center [322, 20] width 63 height 21
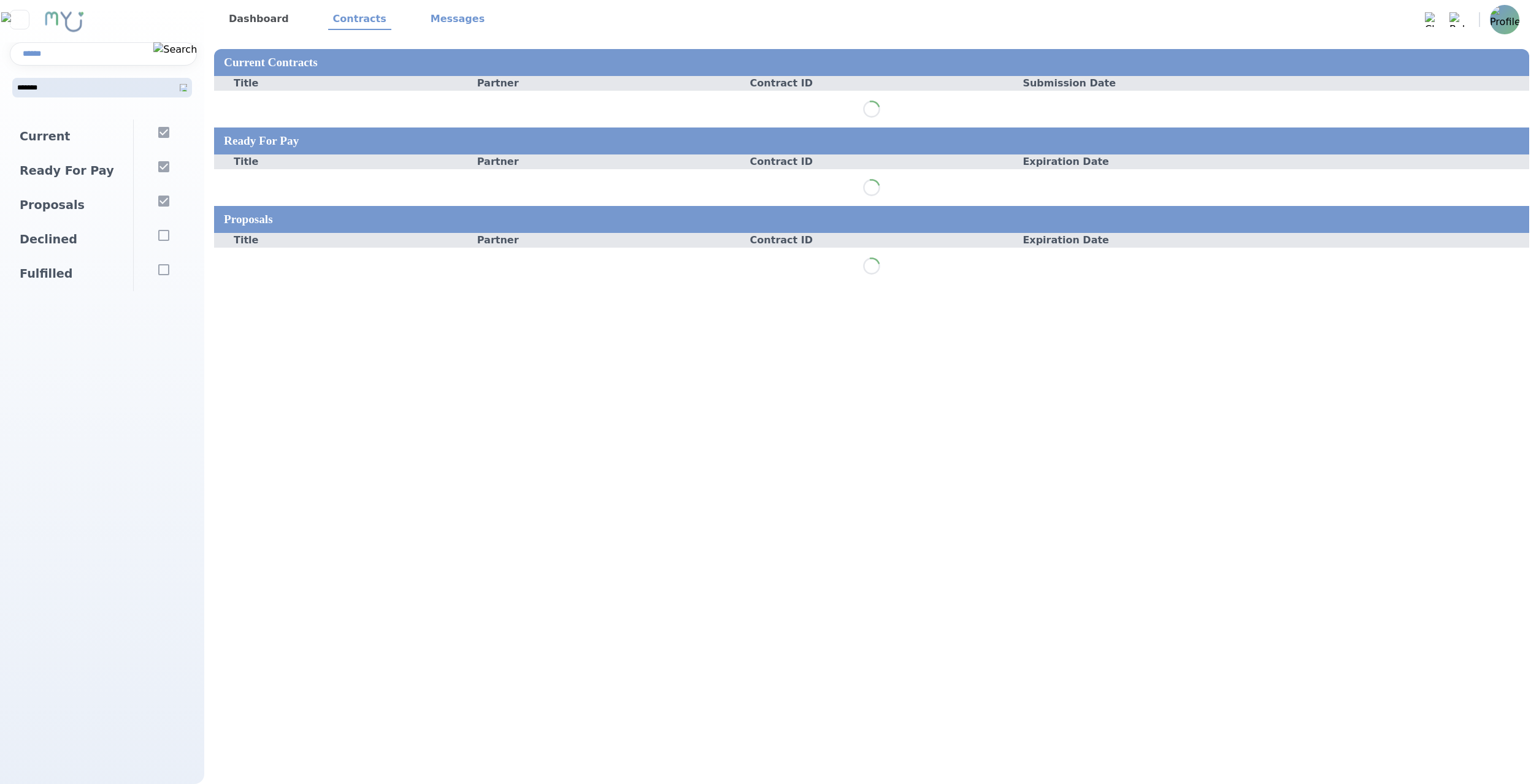
click at [445, 15] on link "Messages" at bounding box center [457, 20] width 64 height 21
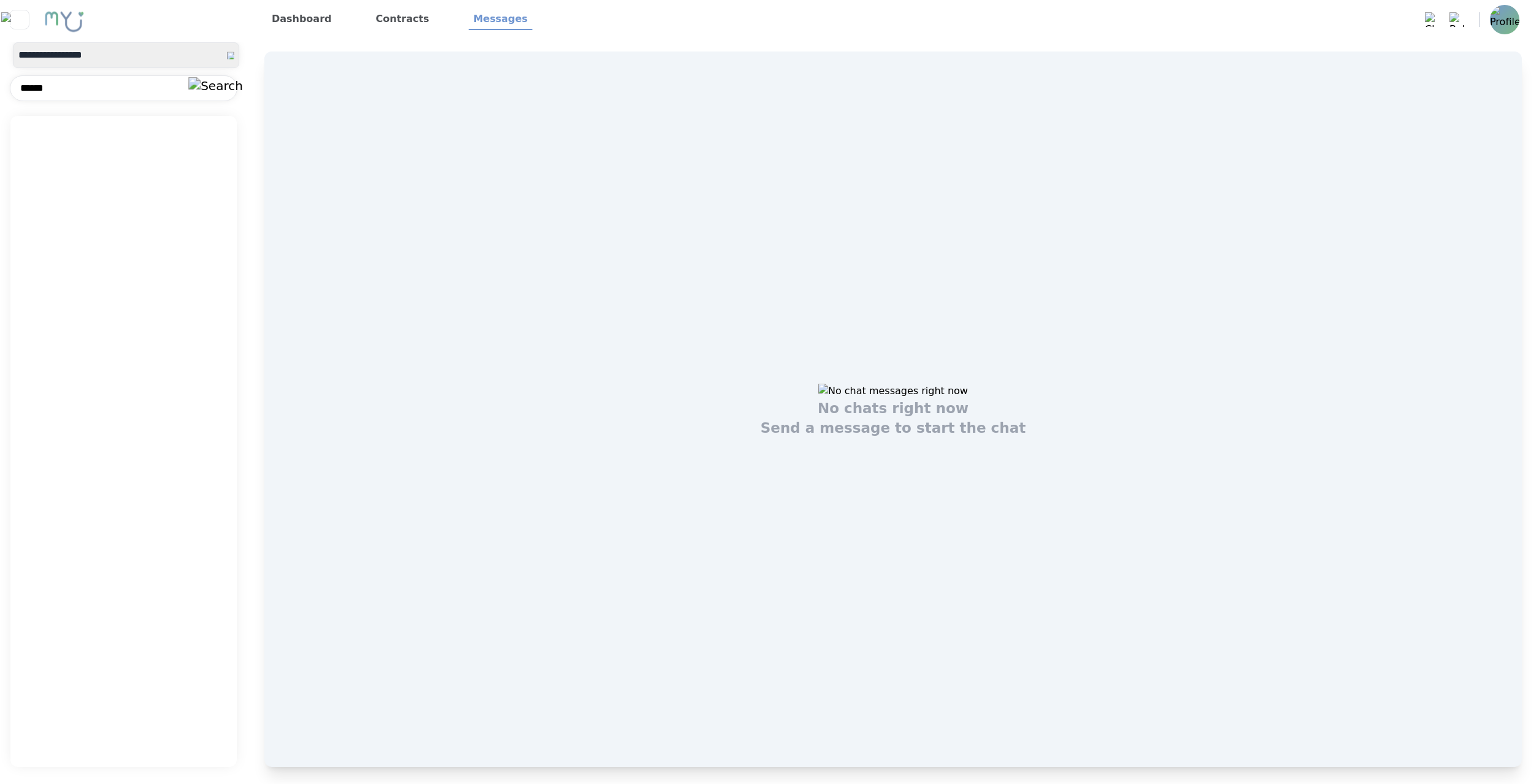
click at [270, 22] on link "Dashboard" at bounding box center [302, 20] width 70 height 21
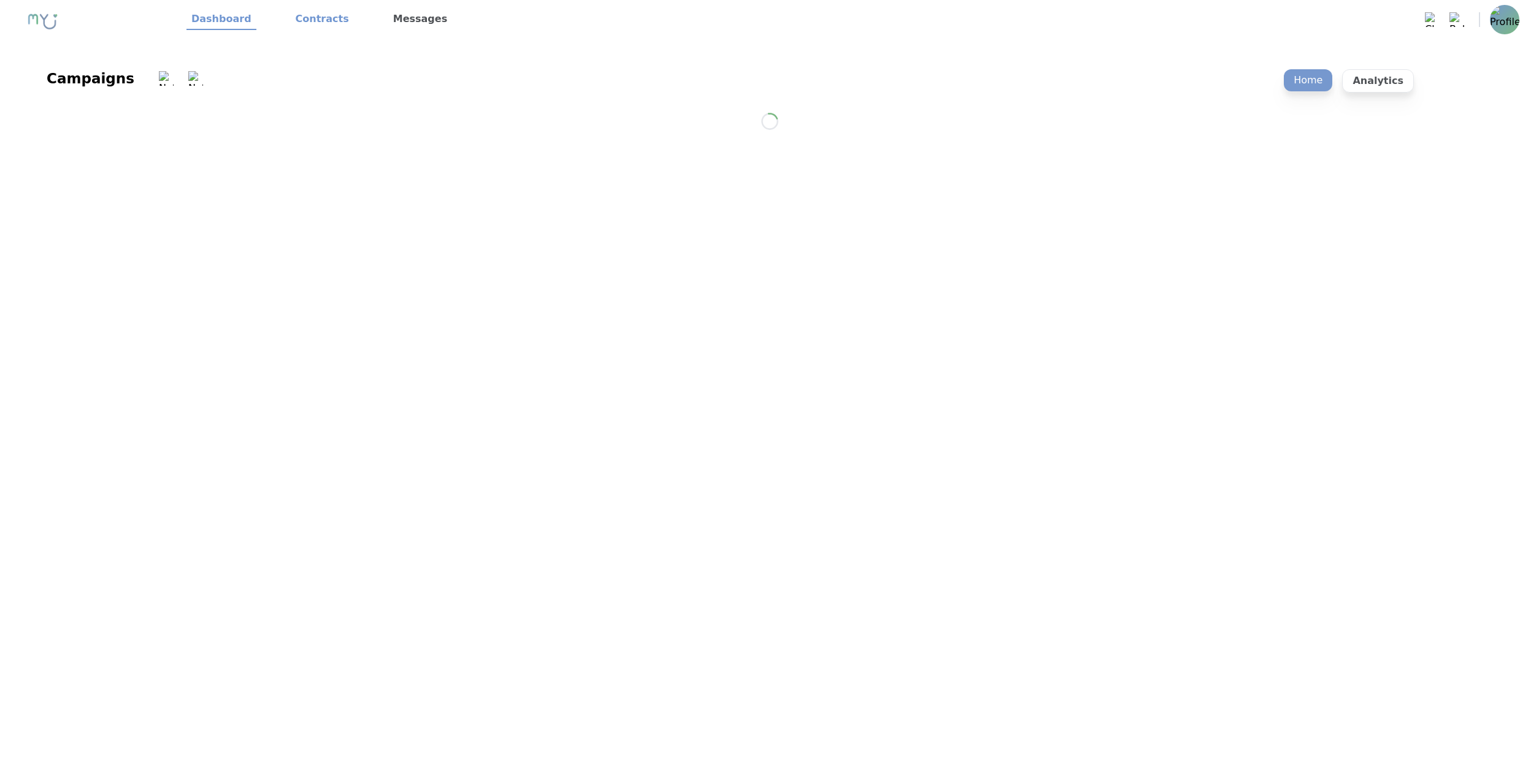
click at [317, 26] on link "Contracts" at bounding box center [322, 20] width 63 height 21
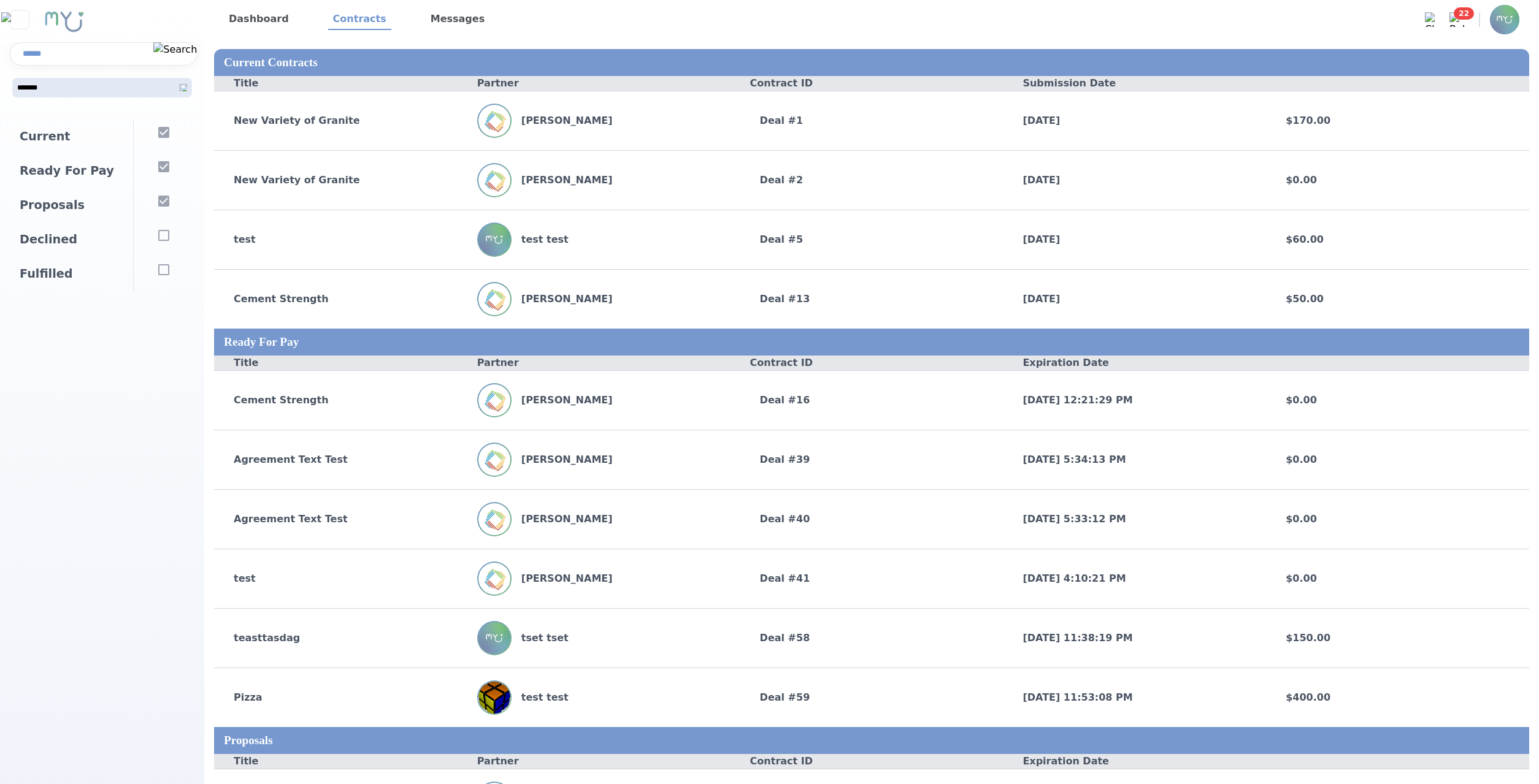
click at [252, 28] on link "Dashboard" at bounding box center [259, 20] width 70 height 21
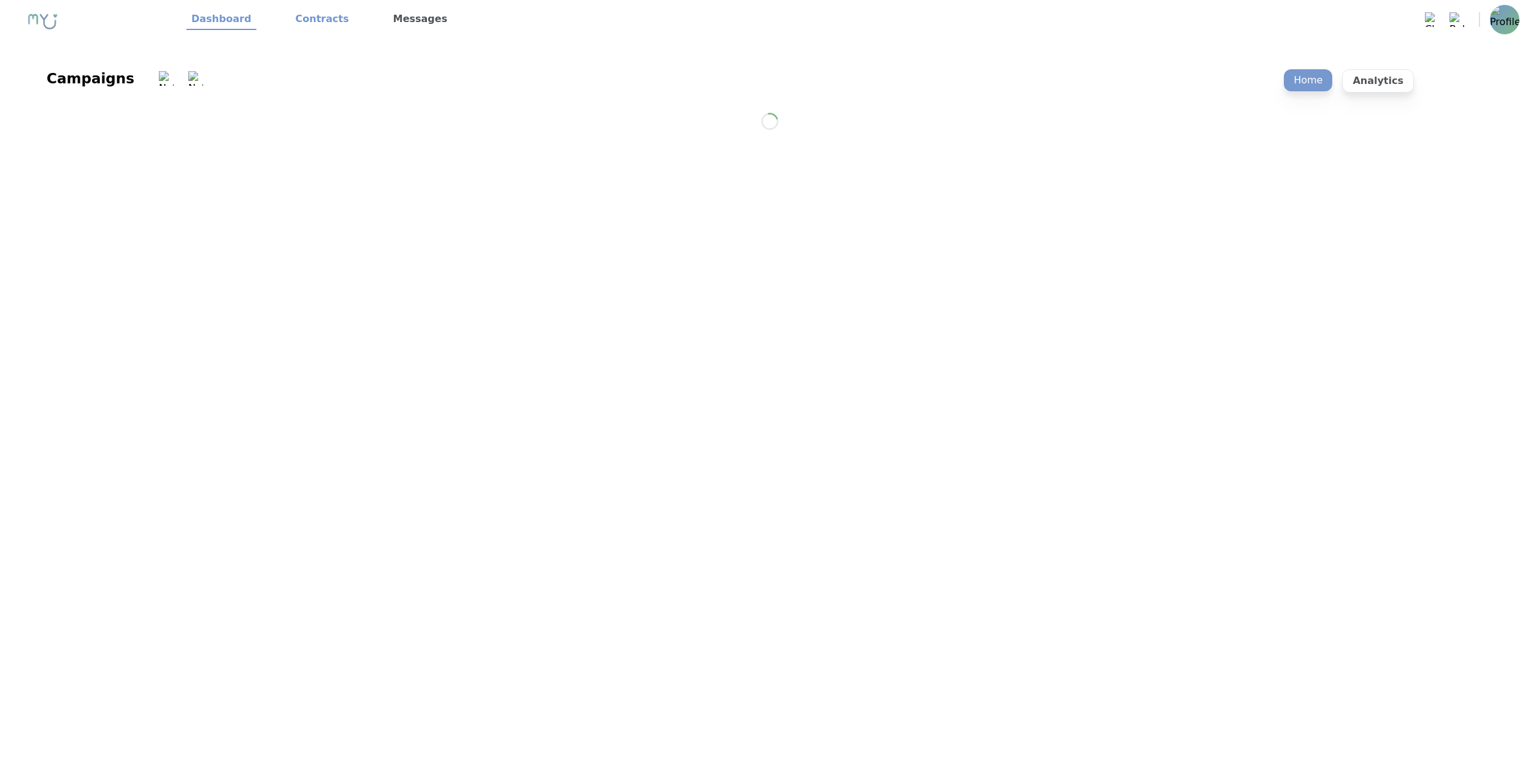
click at [311, 23] on link "Contracts" at bounding box center [322, 20] width 63 height 21
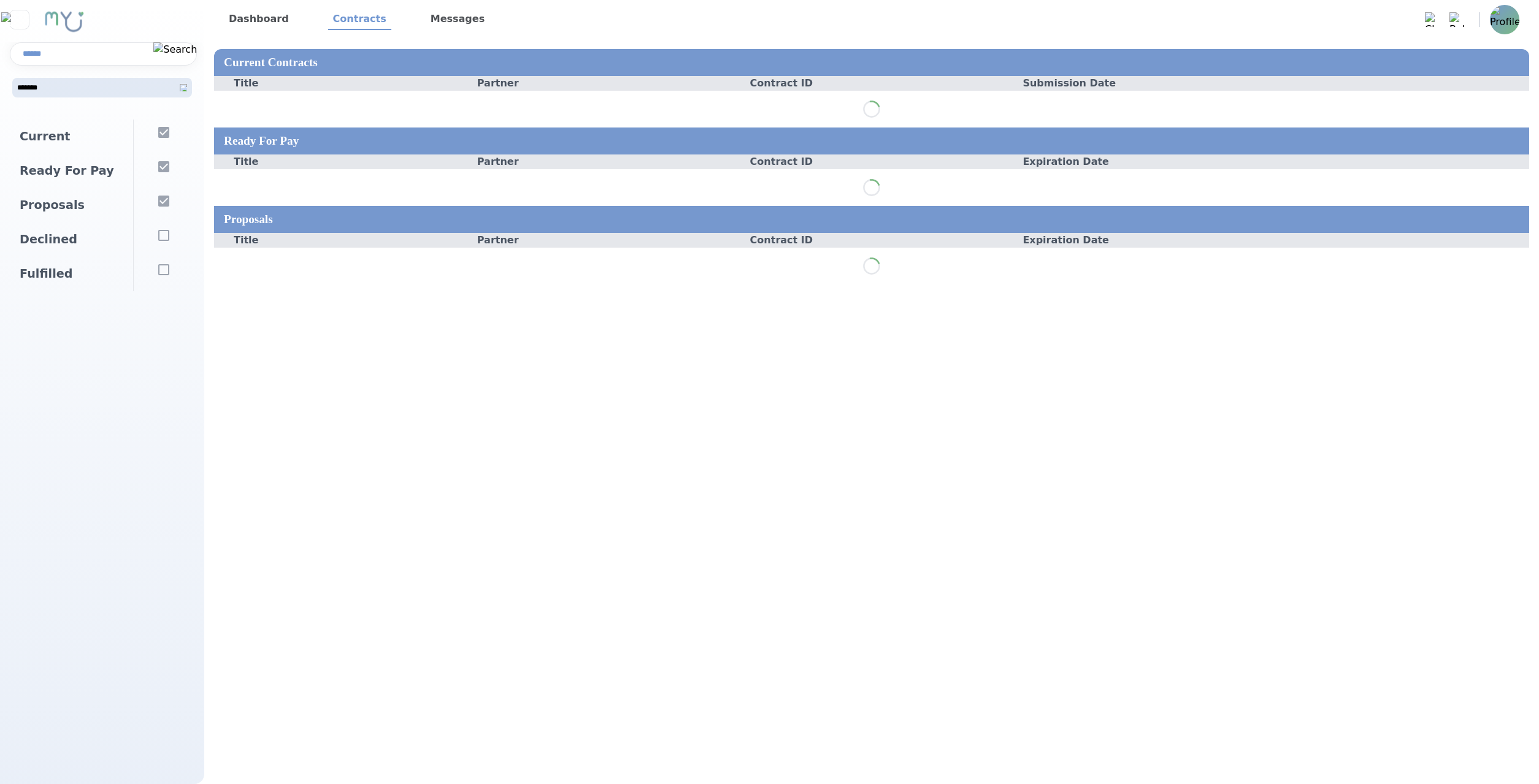
click at [266, 22] on link "Dashboard" at bounding box center [259, 20] width 70 height 21
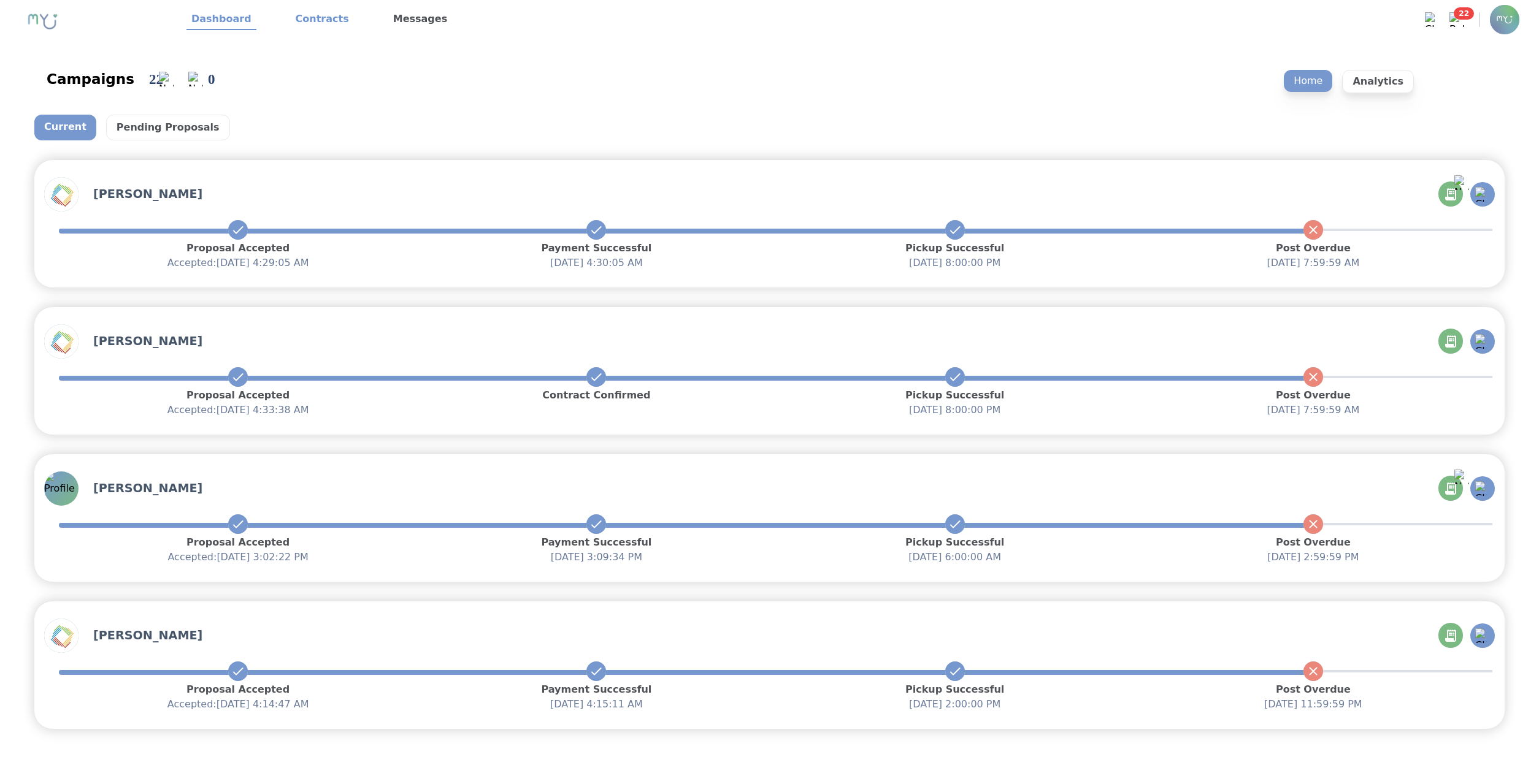
click at [326, 16] on link "Contracts" at bounding box center [322, 20] width 63 height 21
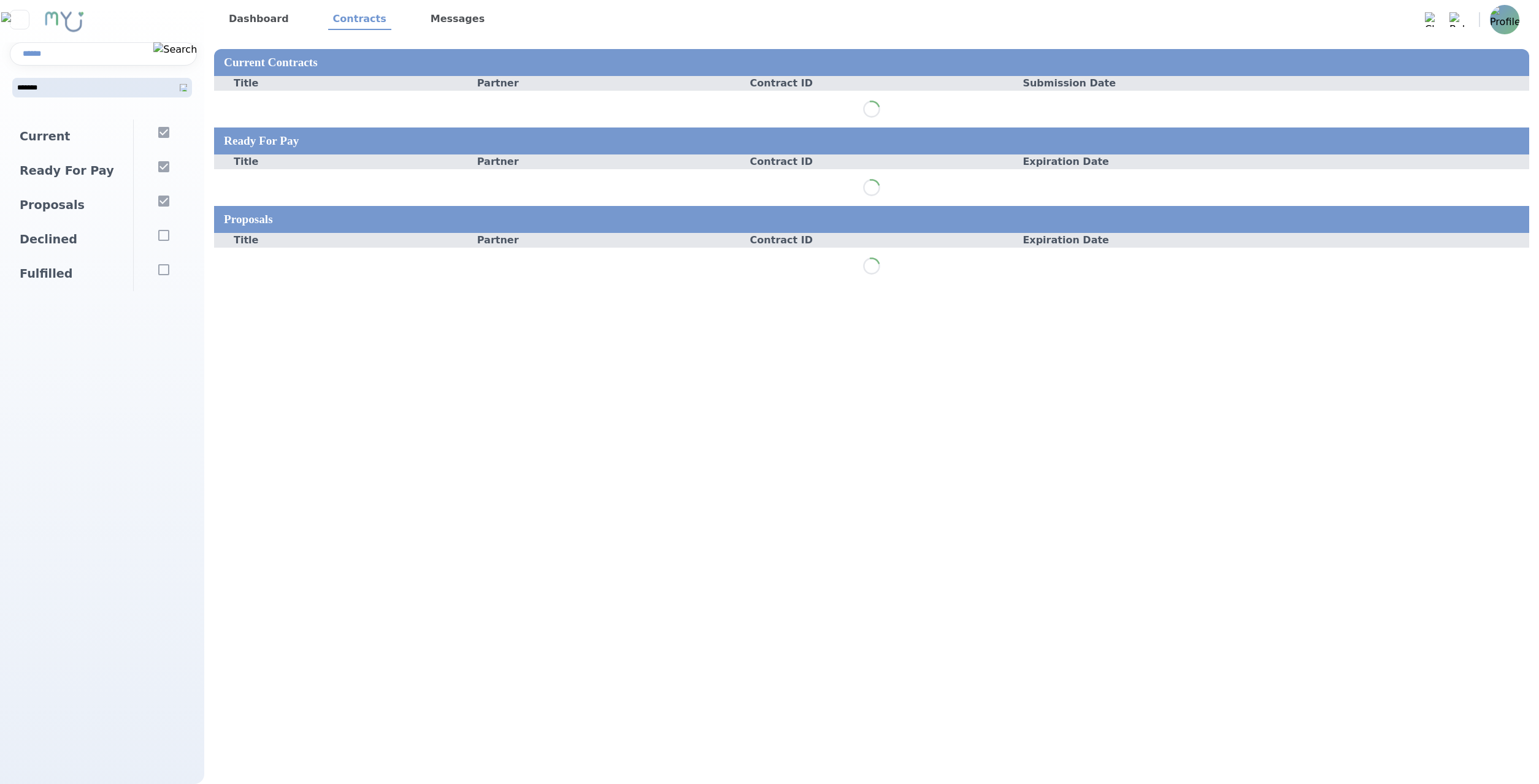
click at [244, 21] on link "Dashboard" at bounding box center [259, 20] width 70 height 21
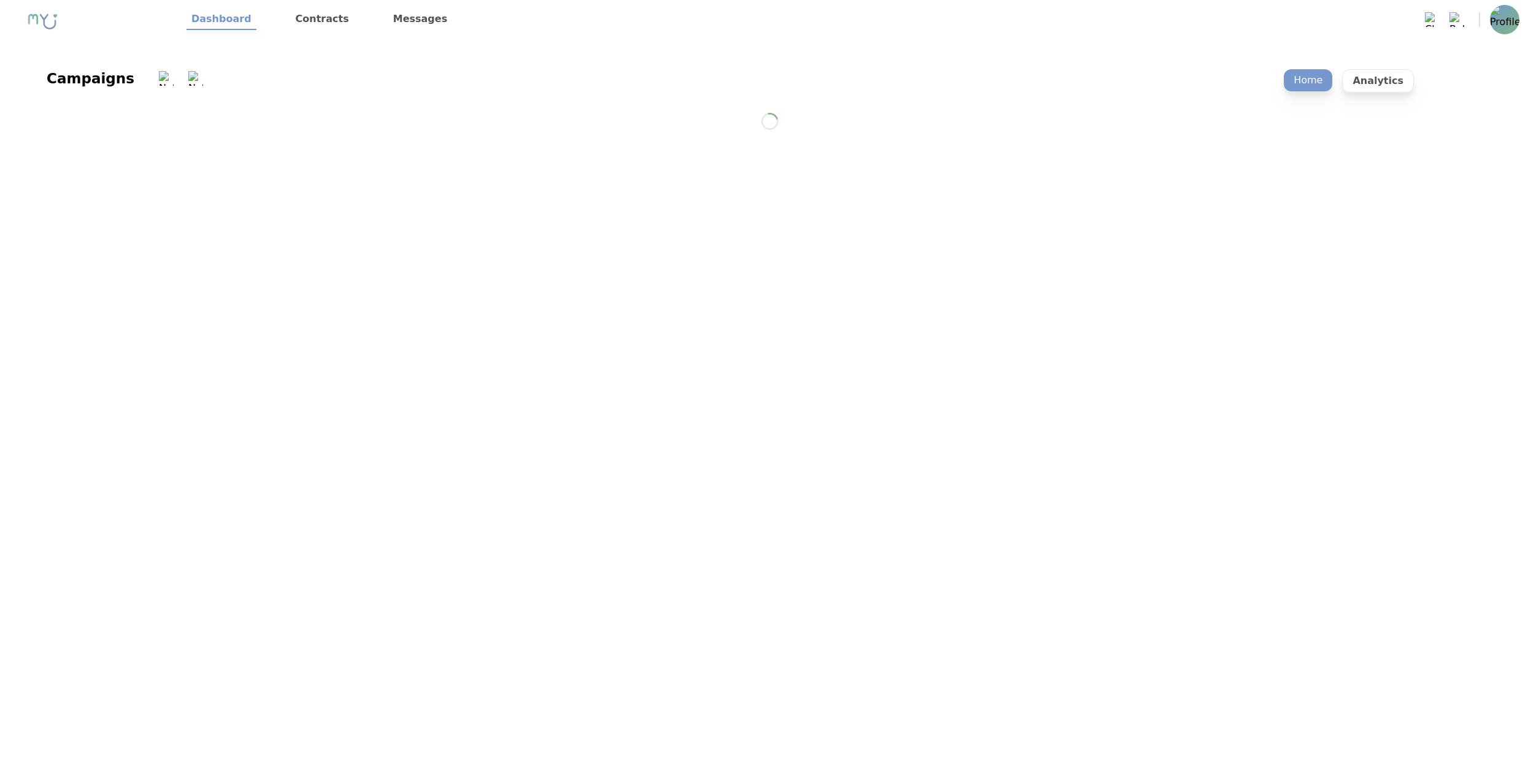
click at [330, 23] on link "Contracts" at bounding box center [322, 20] width 63 height 21
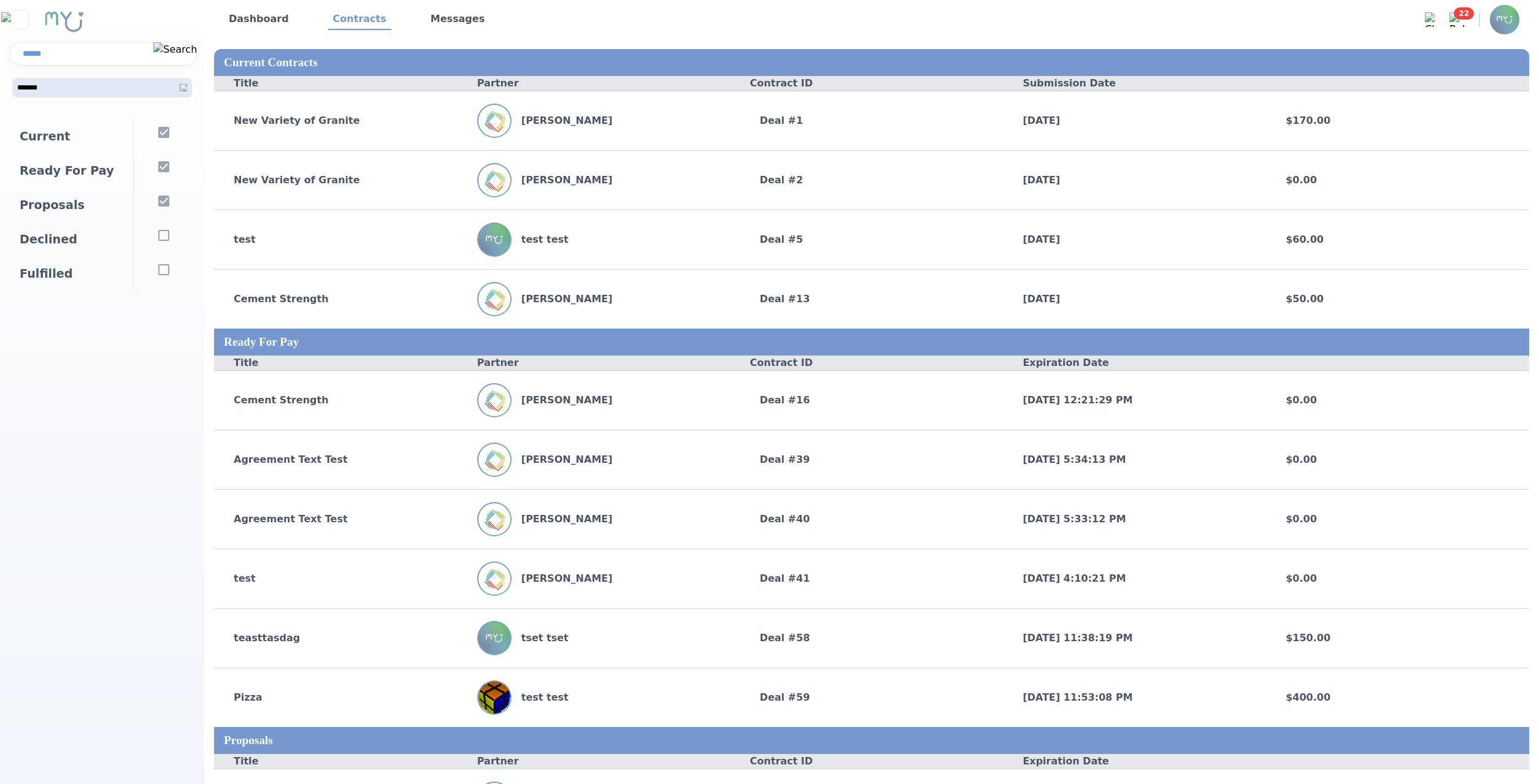
click at [1123, 39] on div "Current Contracts Title Partner Contract ID Submission Date New Variety of Gran…" at bounding box center [871, 587] width 1335 height 1096
